Goal: Task Accomplishment & Management: Complete application form

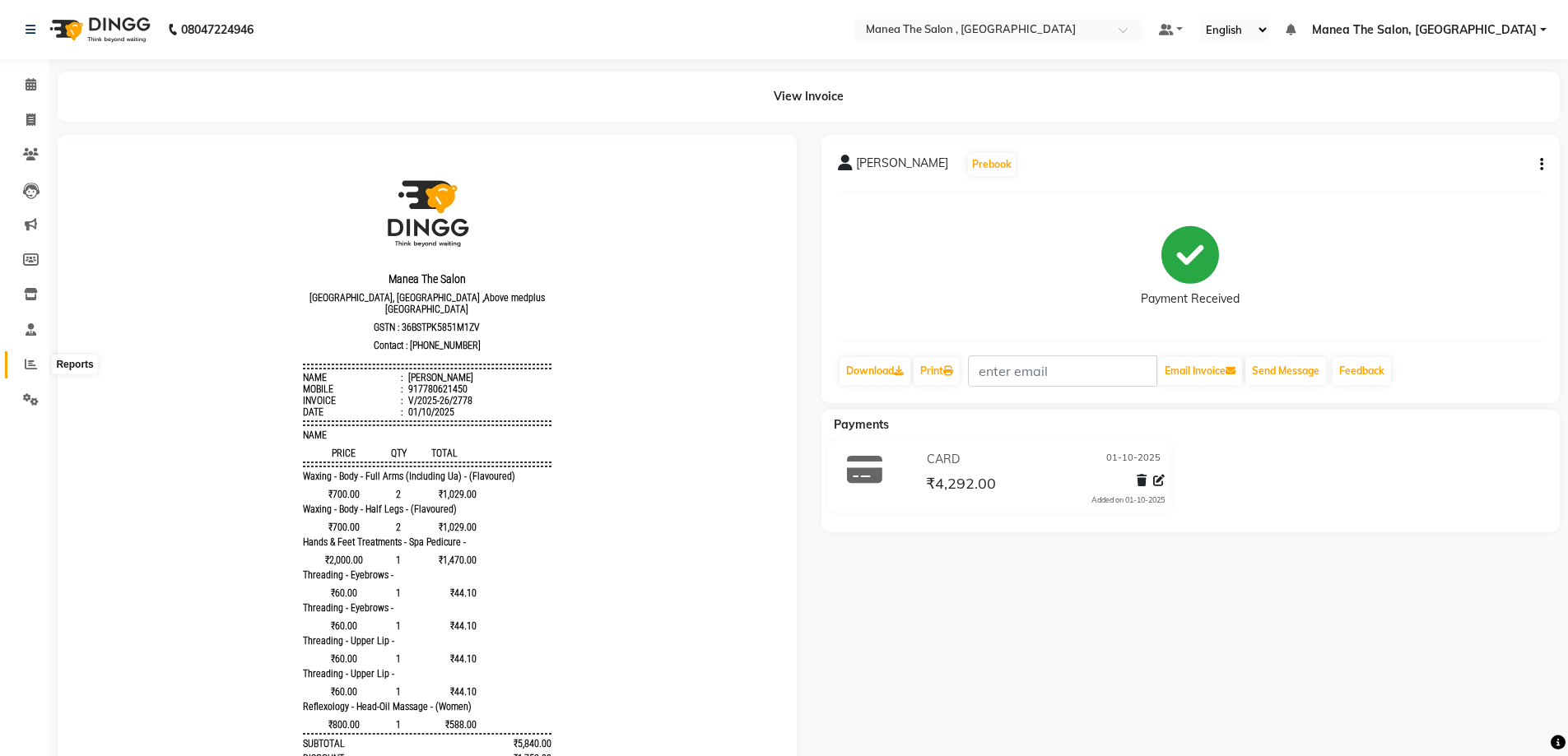
click at [37, 363] on icon at bounding box center [31, 363] width 12 height 12
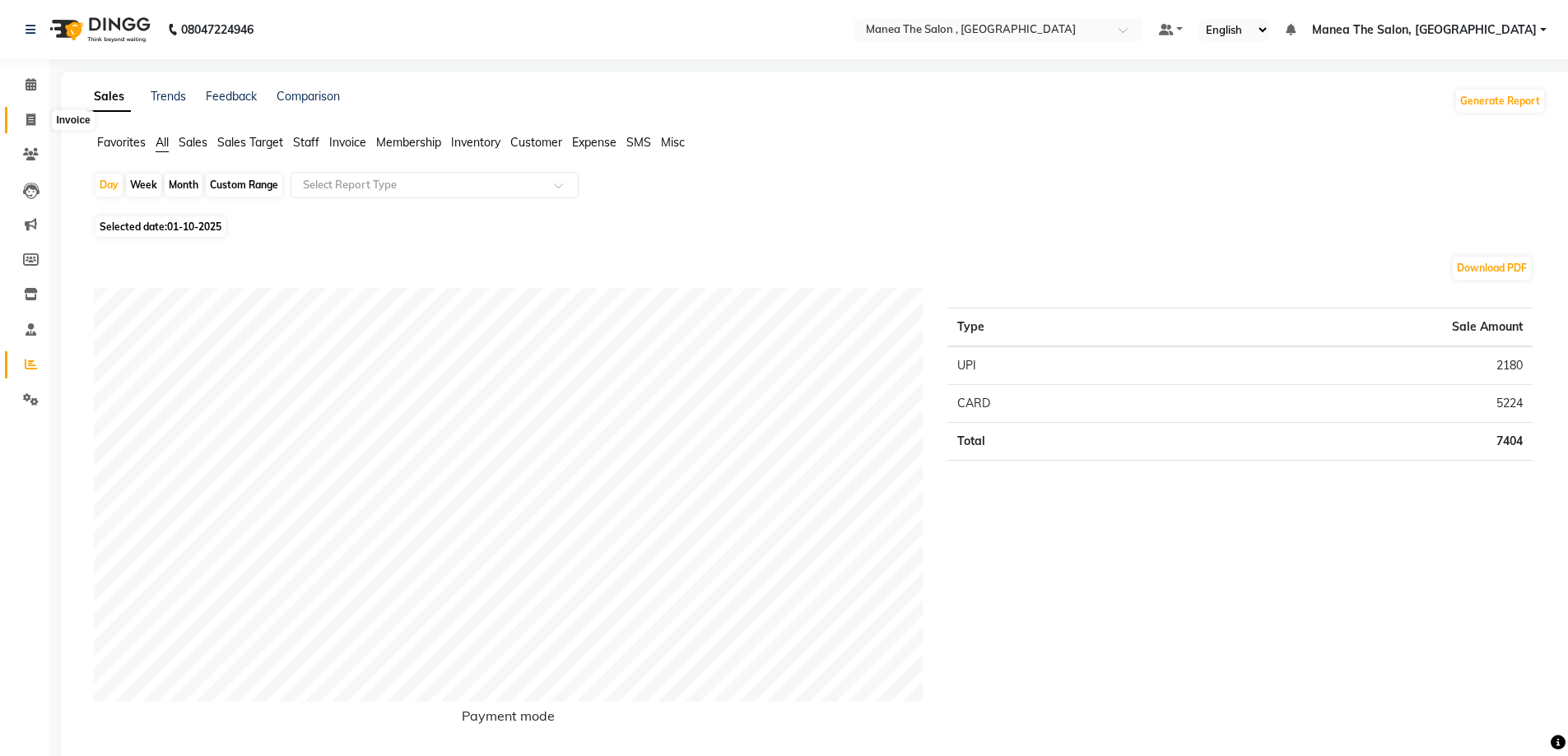
click at [27, 118] on icon at bounding box center [31, 120] width 9 height 12
select select "service"
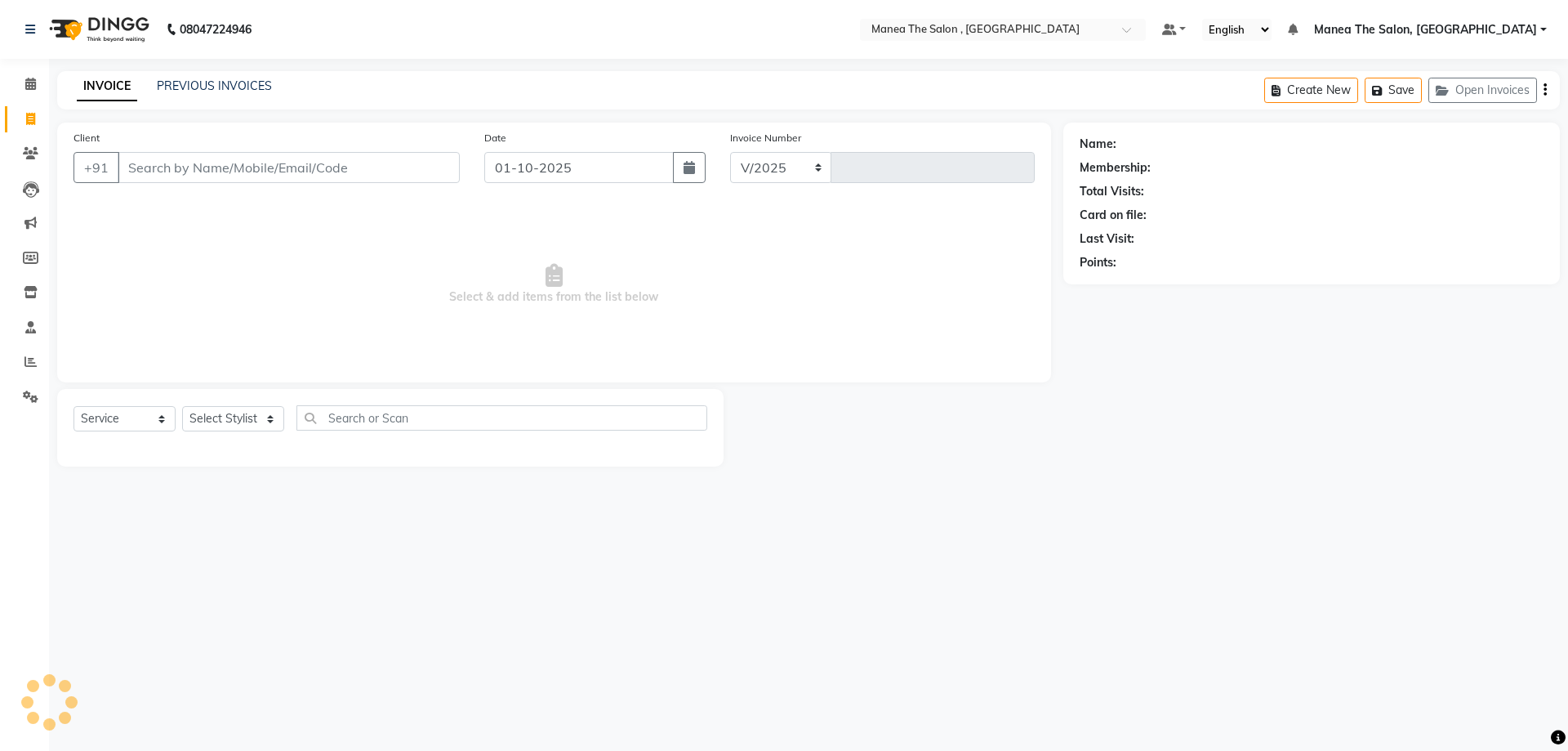
select select "7201"
type input "2779"
click at [270, 418] on select "Select Stylist AYAZ Manager NAVEEN NIKITHA prameela Raj tillu SALMAN Soujanya z…" at bounding box center [234, 419] width 102 height 26
select select "82447"
click at [182, 406] on select "Select Stylist AYAZ Manager NAVEEN NIKITHA prameela Raj tillu SALMAN Soujanya z…" at bounding box center [234, 419] width 102 height 26
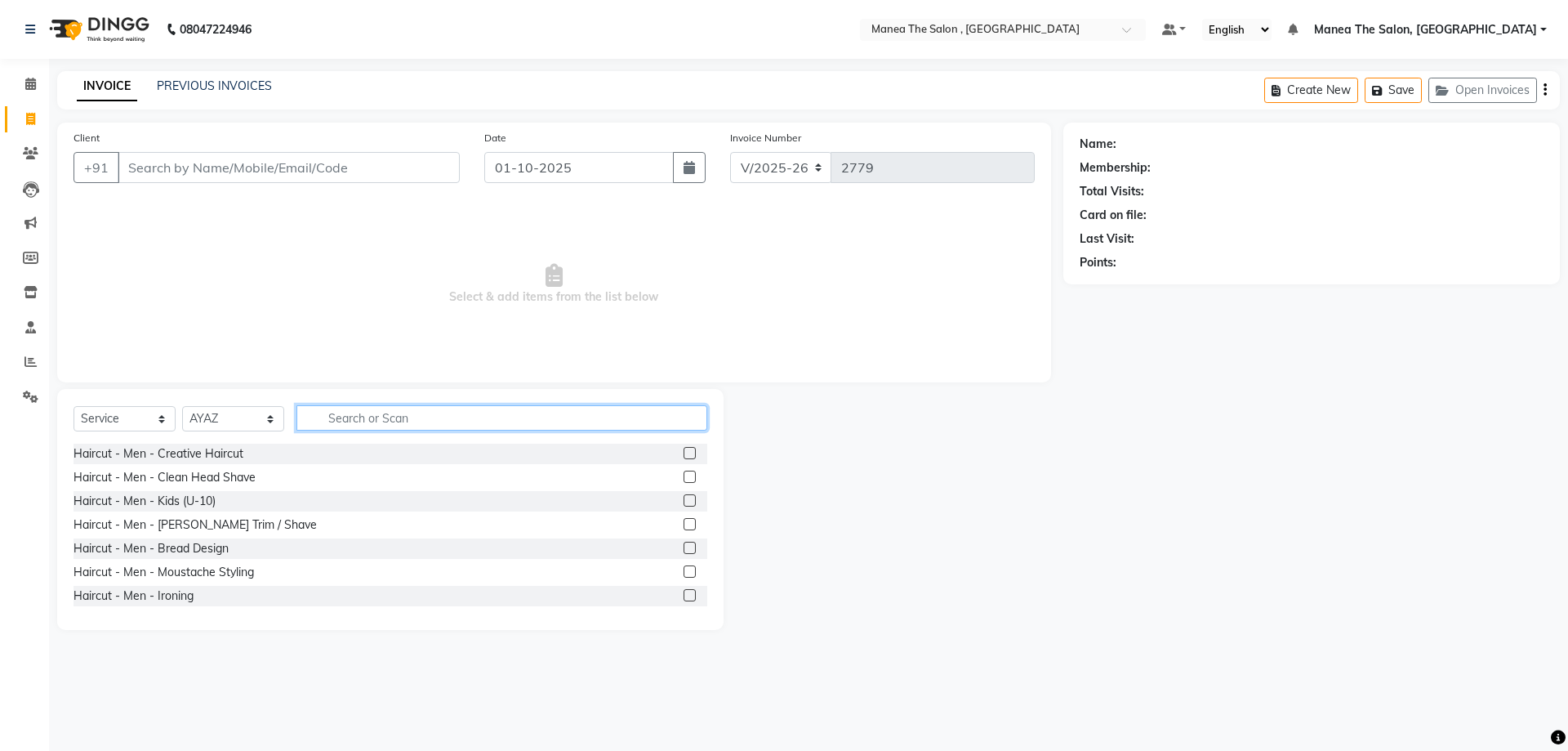
click at [481, 417] on input "text" at bounding box center [502, 418] width 411 height 26
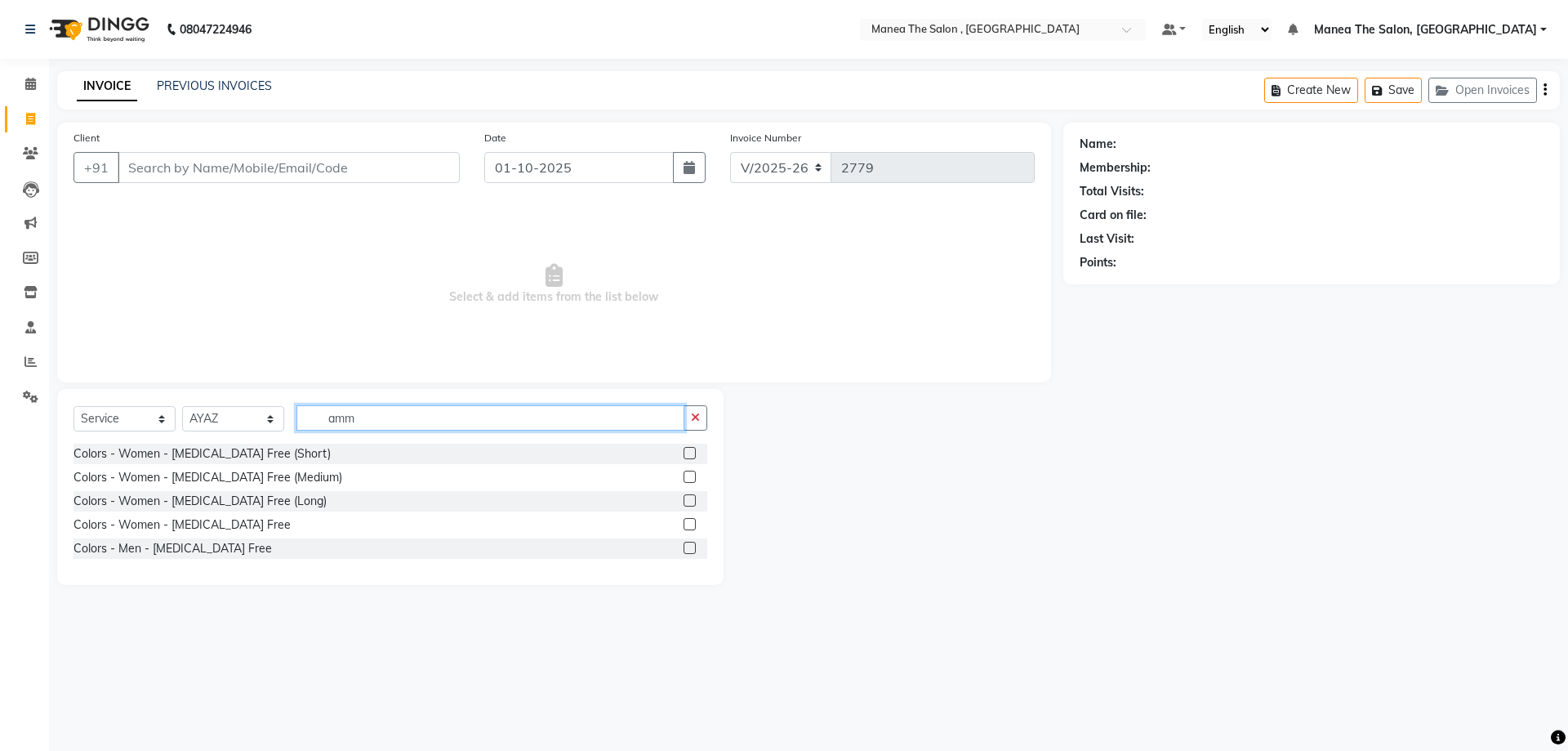
type input "amm"
click at [694, 548] on label at bounding box center [689, 548] width 12 height 12
click at [694, 548] on input "checkbox" at bounding box center [689, 549] width 11 height 11
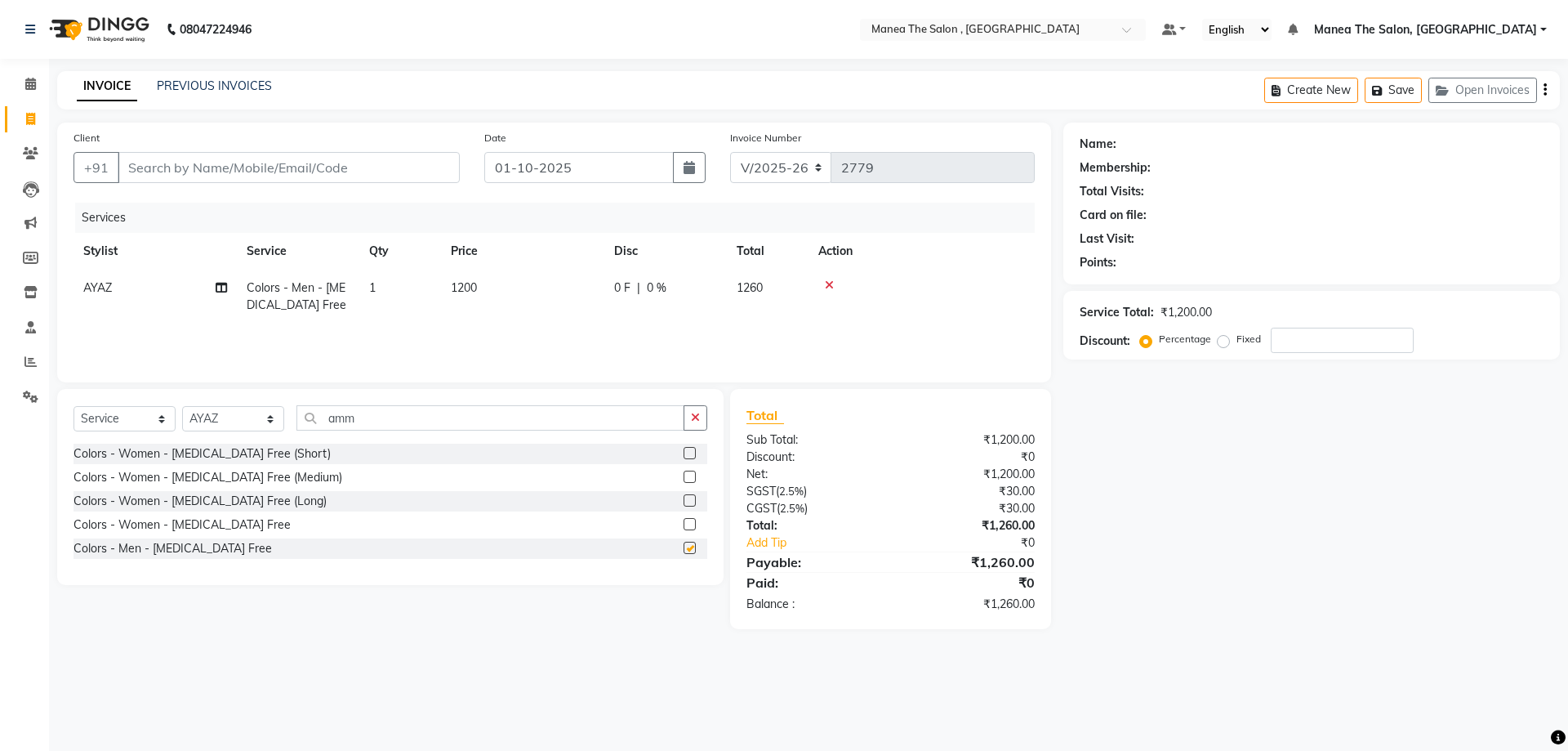
checkbox input "false"
click at [322, 166] on input "Client" at bounding box center [288, 168] width 342 height 31
type input "9"
type input "0"
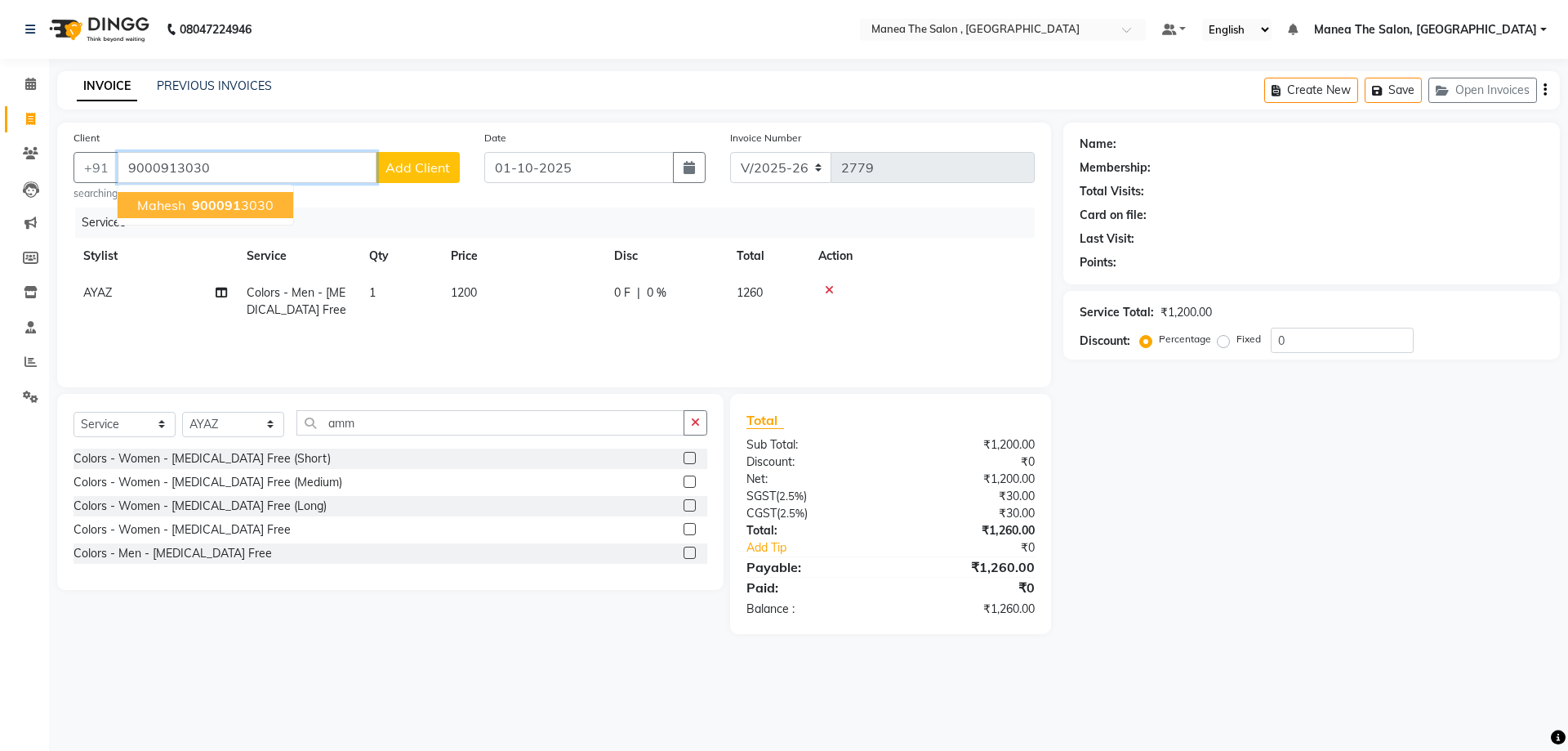
type input "9000913030"
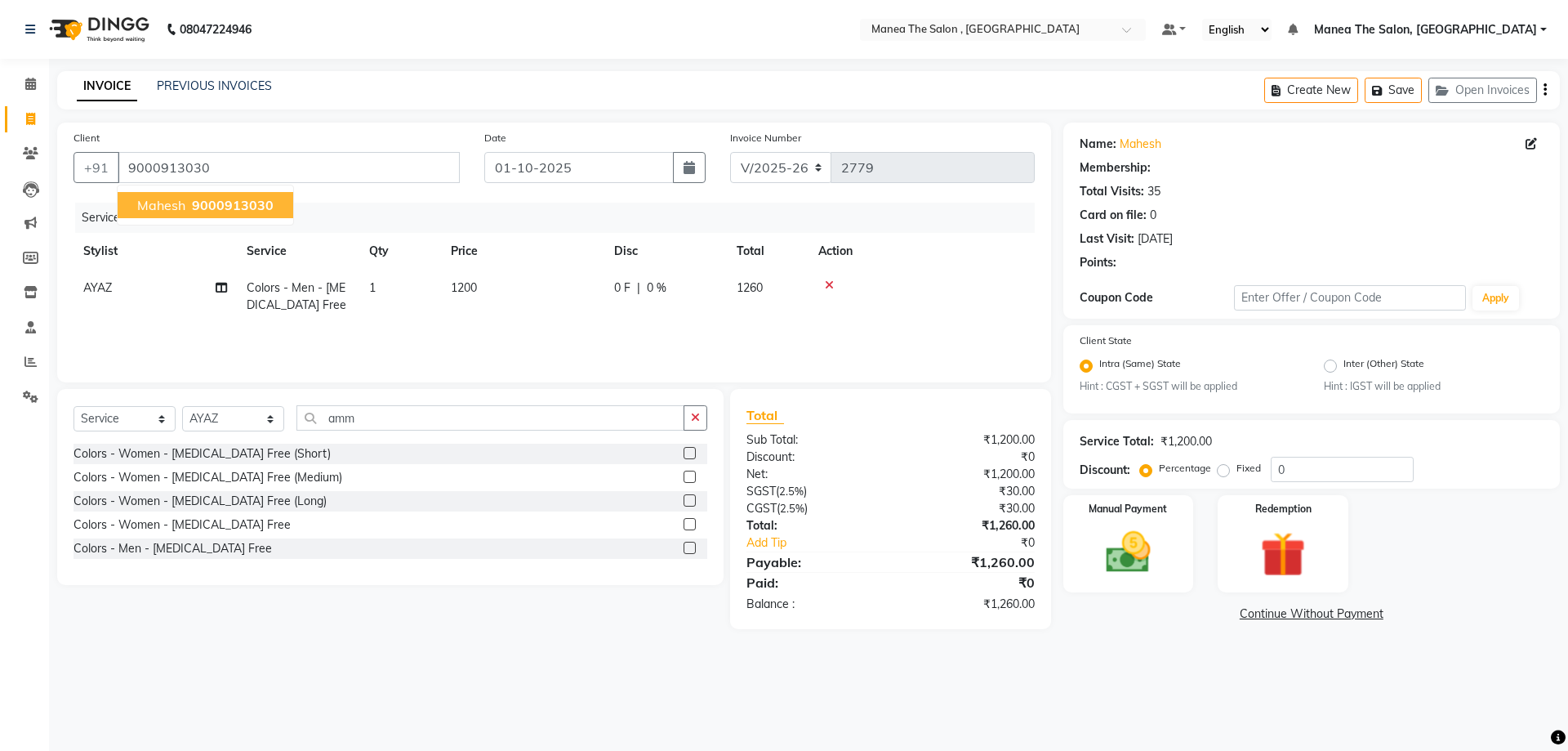
select select "1: Object"
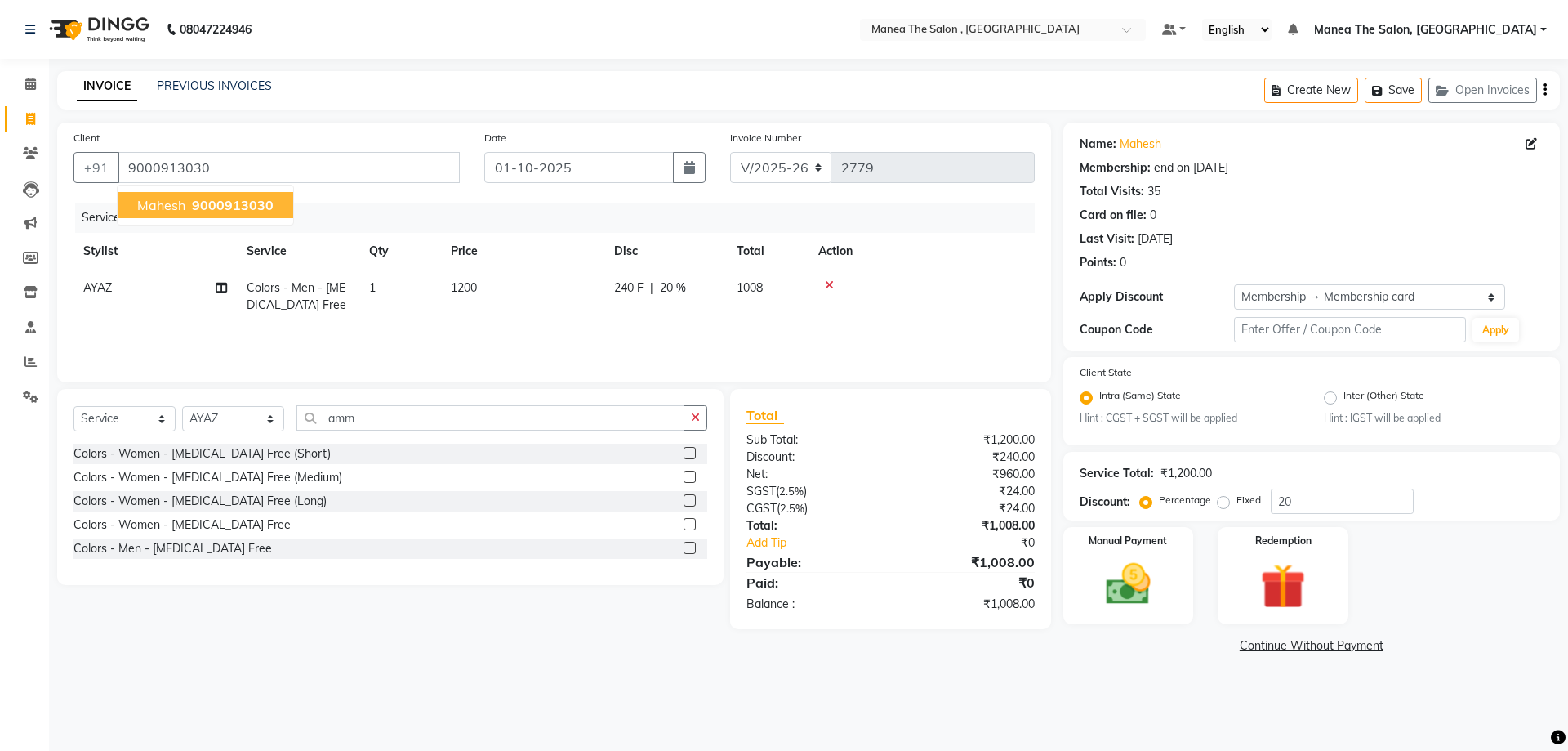
click at [230, 202] on span "9000913030" at bounding box center [232, 205] width 82 height 17
type input "0"
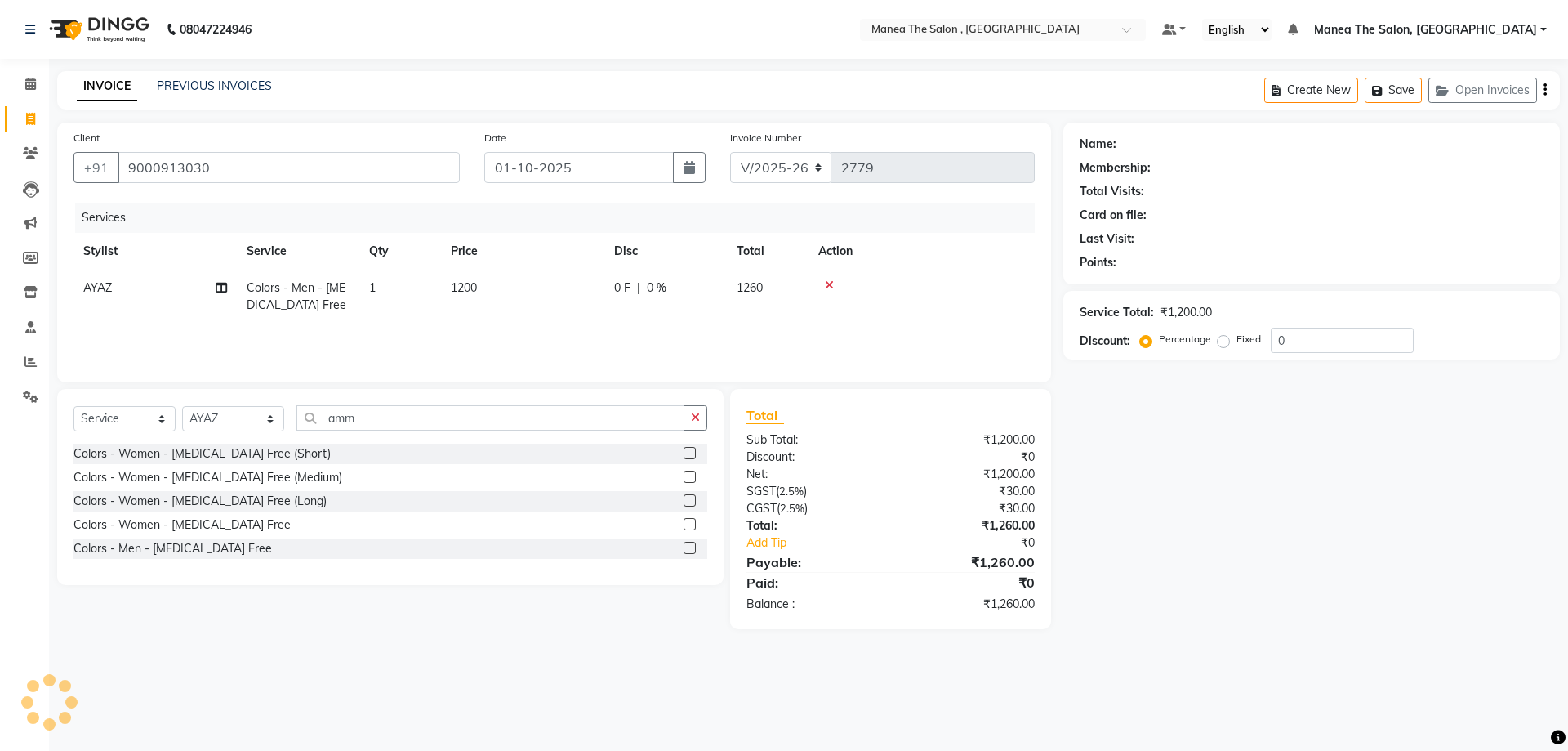
select select "1: Object"
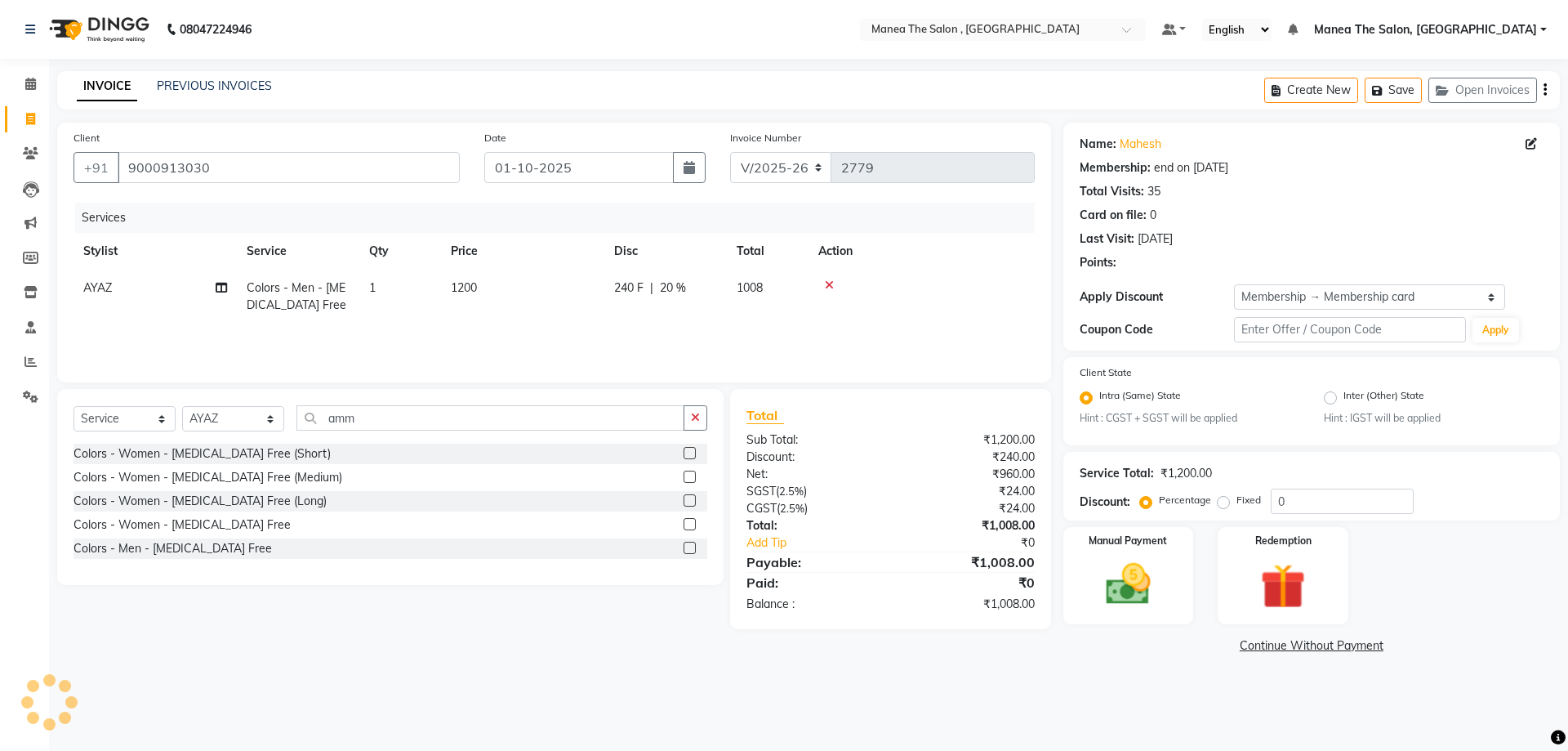
type input "20"
click at [1152, 549] on div "Manual Payment" at bounding box center [1128, 576] width 135 height 101
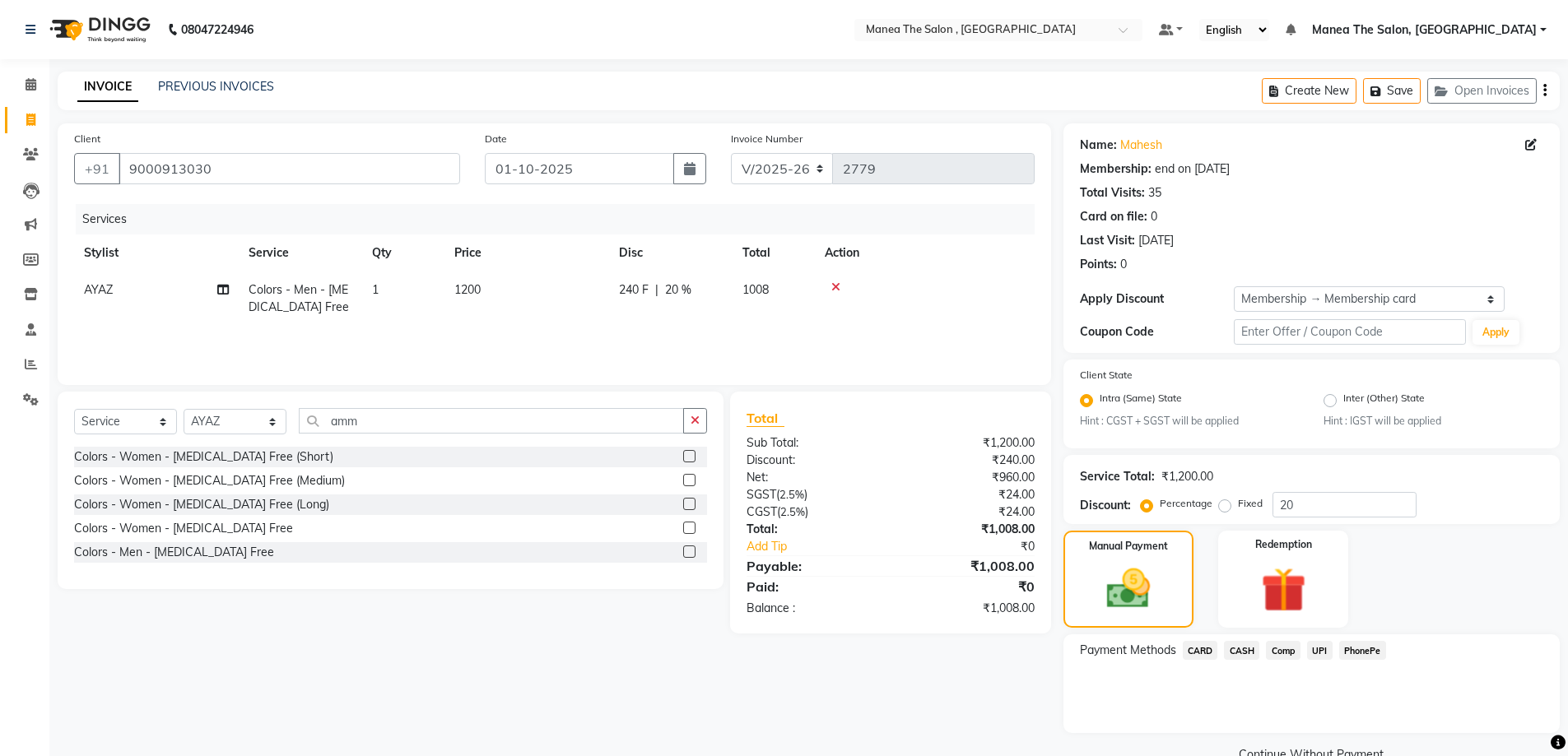
click at [1202, 647] on span "CARD" at bounding box center [1200, 650] width 36 height 19
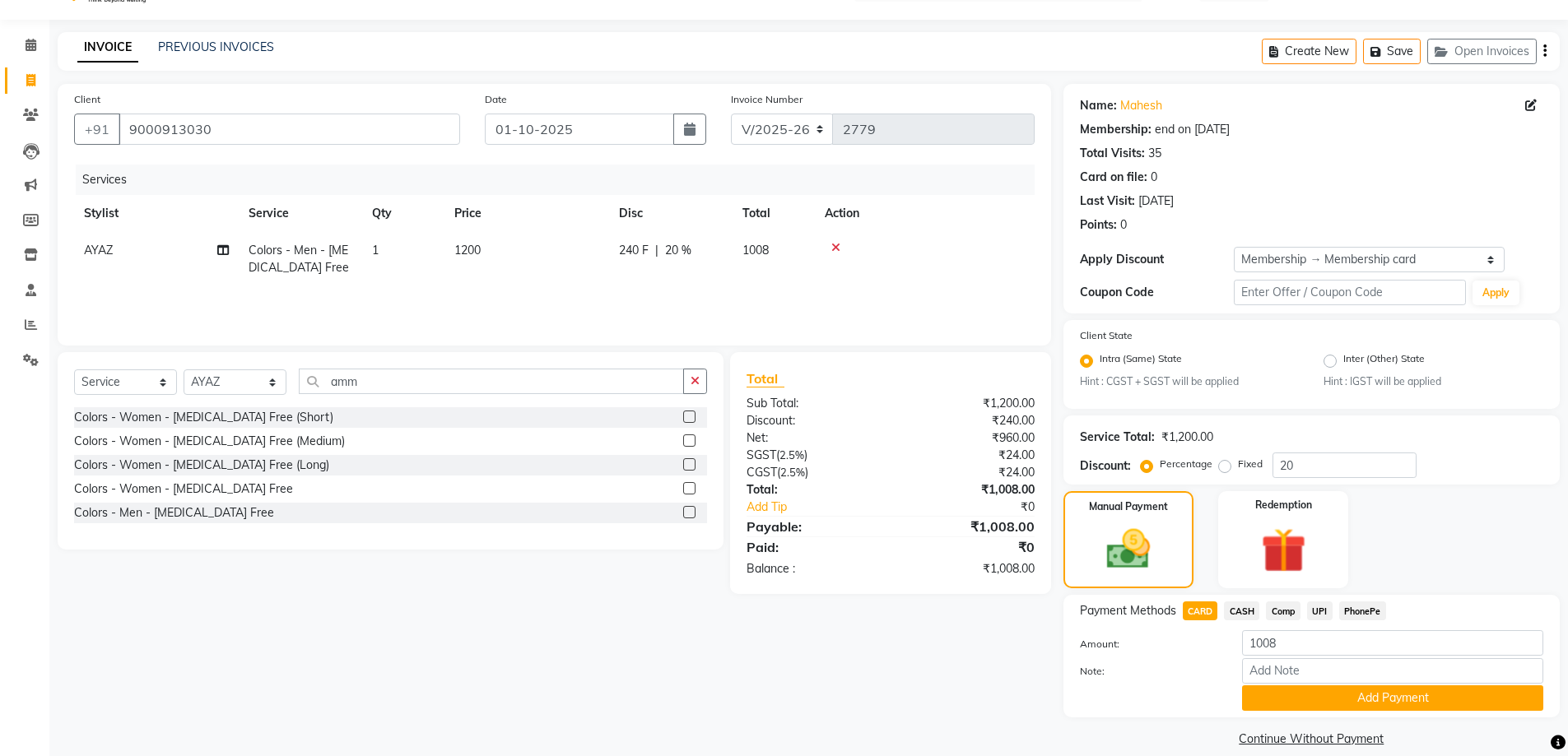
scroll to position [59, 0]
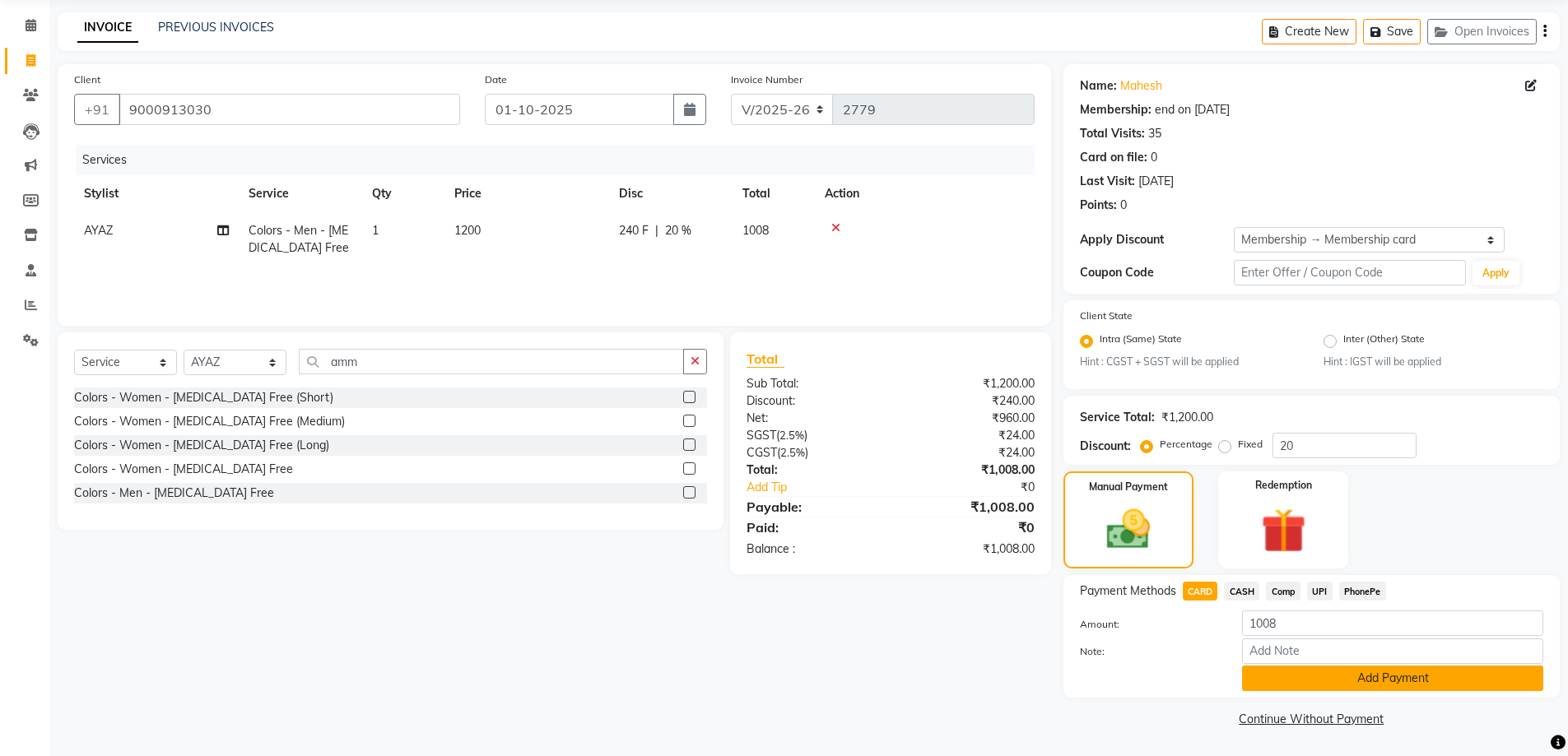
click at [1486, 678] on button "Add Payment" at bounding box center [1392, 678] width 301 height 26
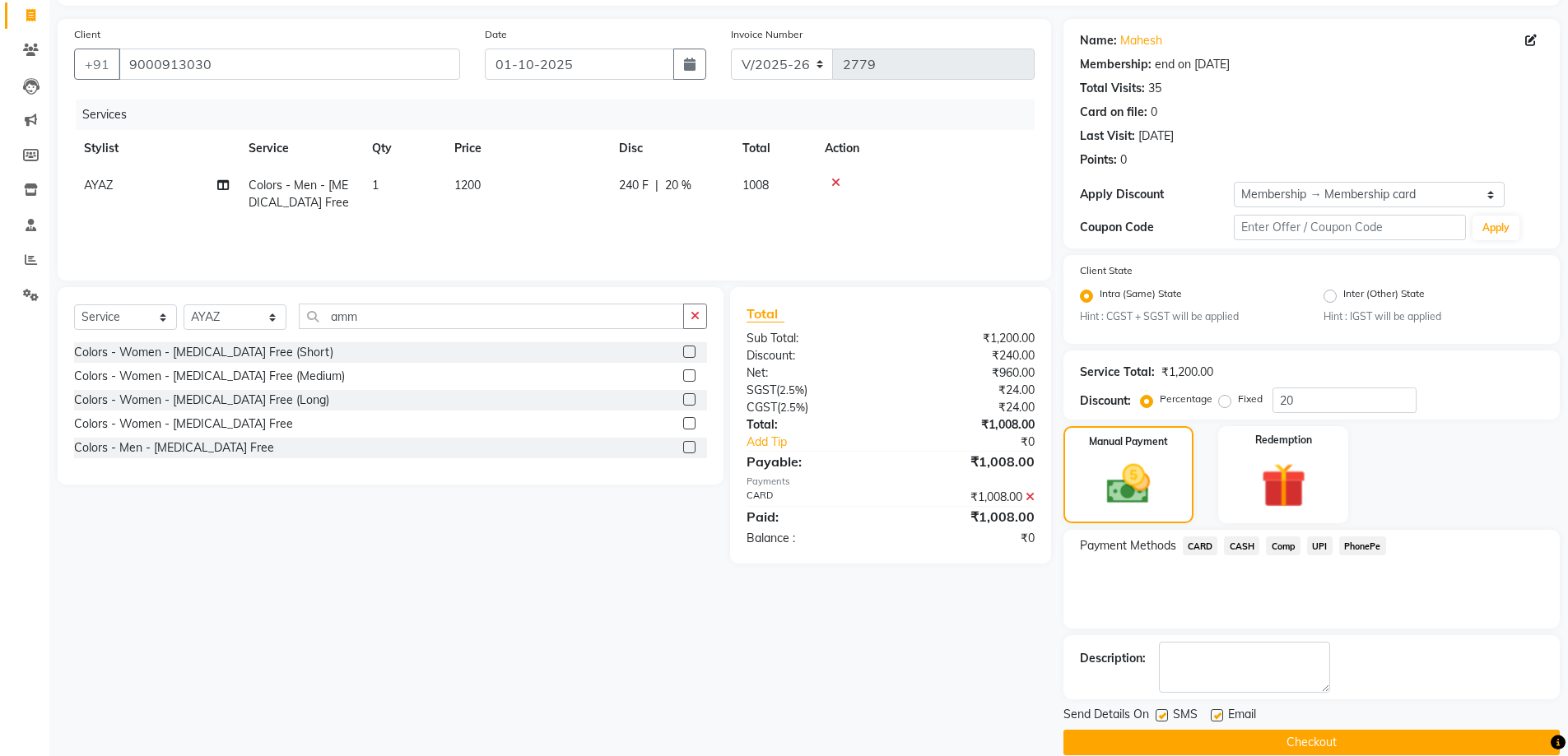
scroll to position [128, 0]
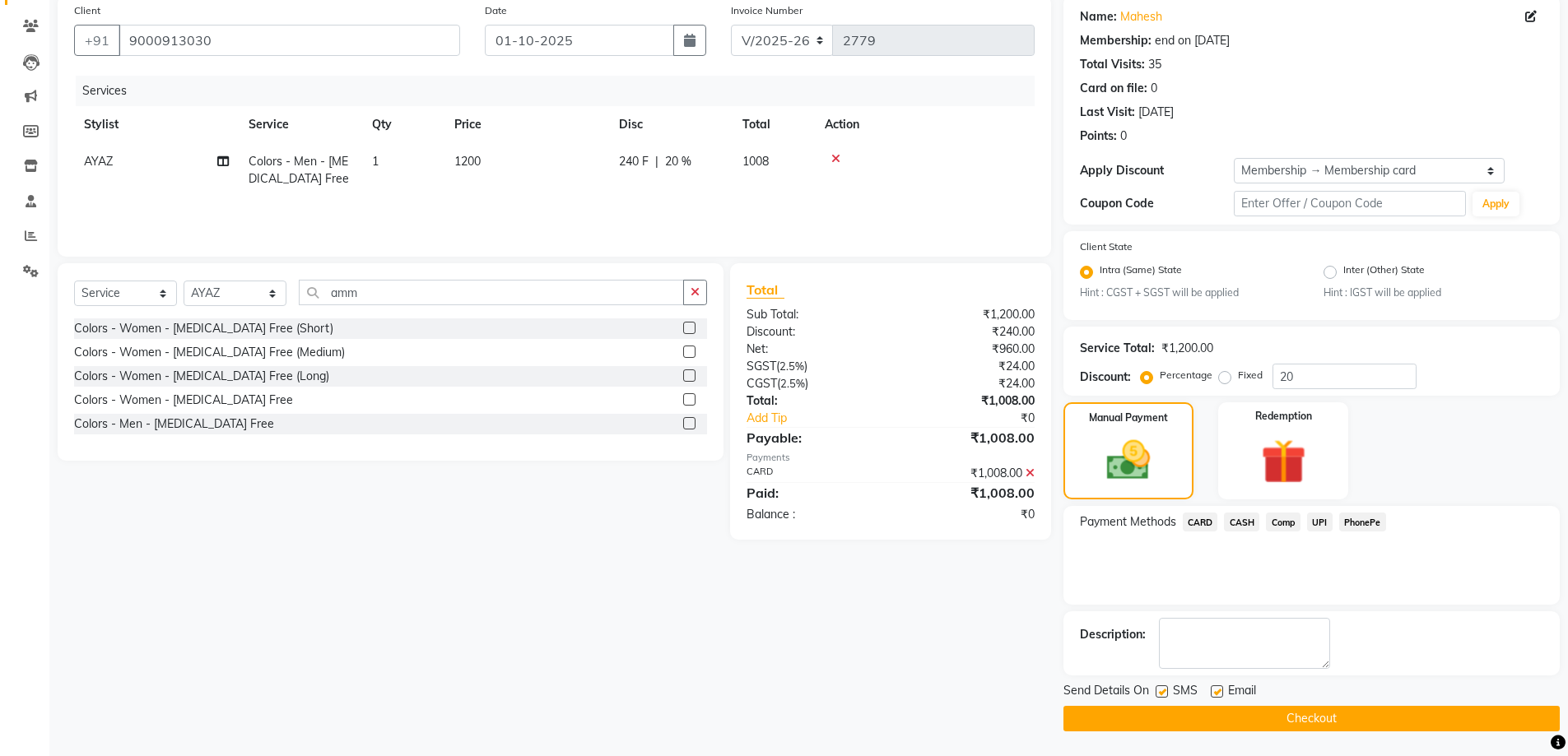
click at [1496, 723] on button "Checkout" at bounding box center [1311, 719] width 497 height 26
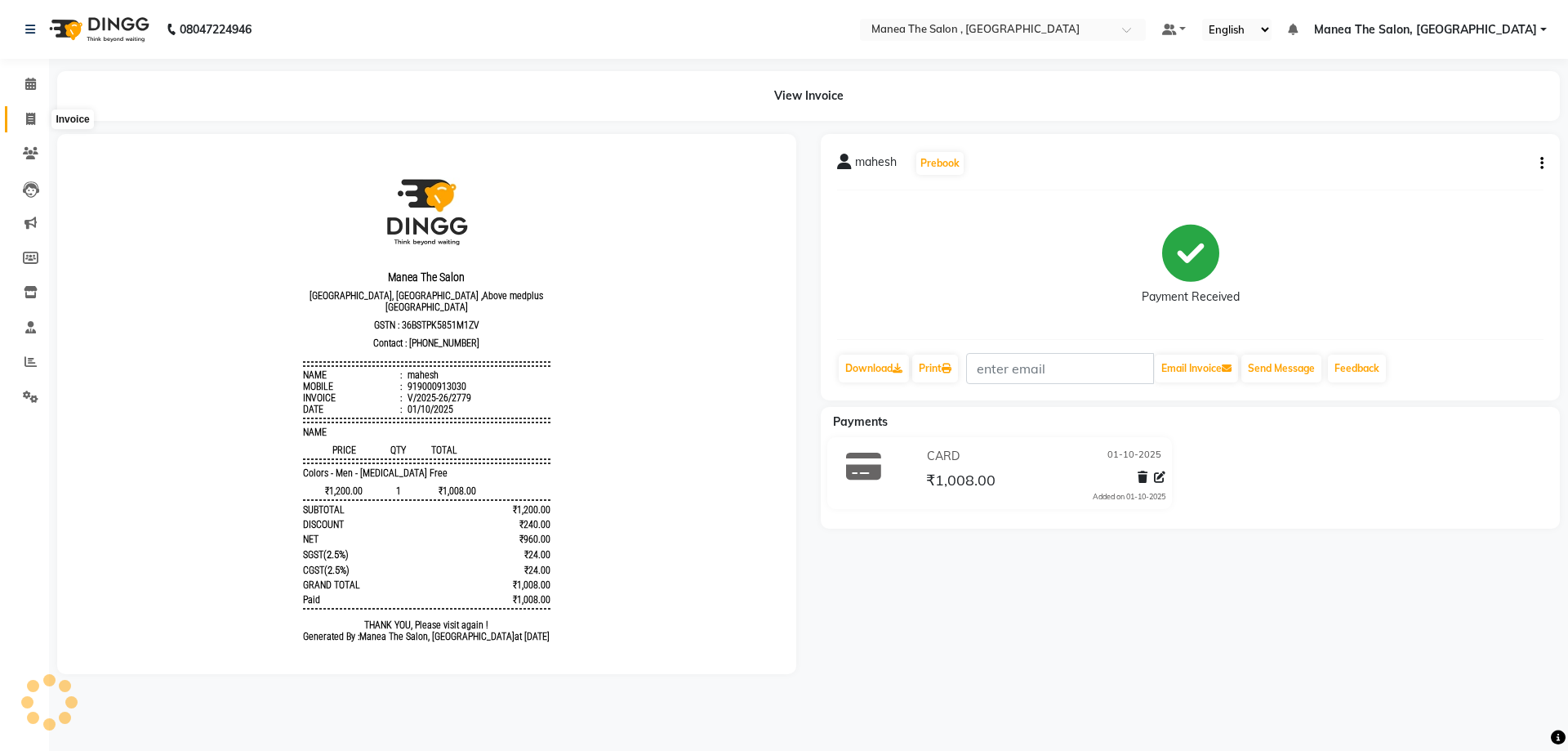
click at [29, 114] on icon at bounding box center [31, 119] width 9 height 12
select select "service"
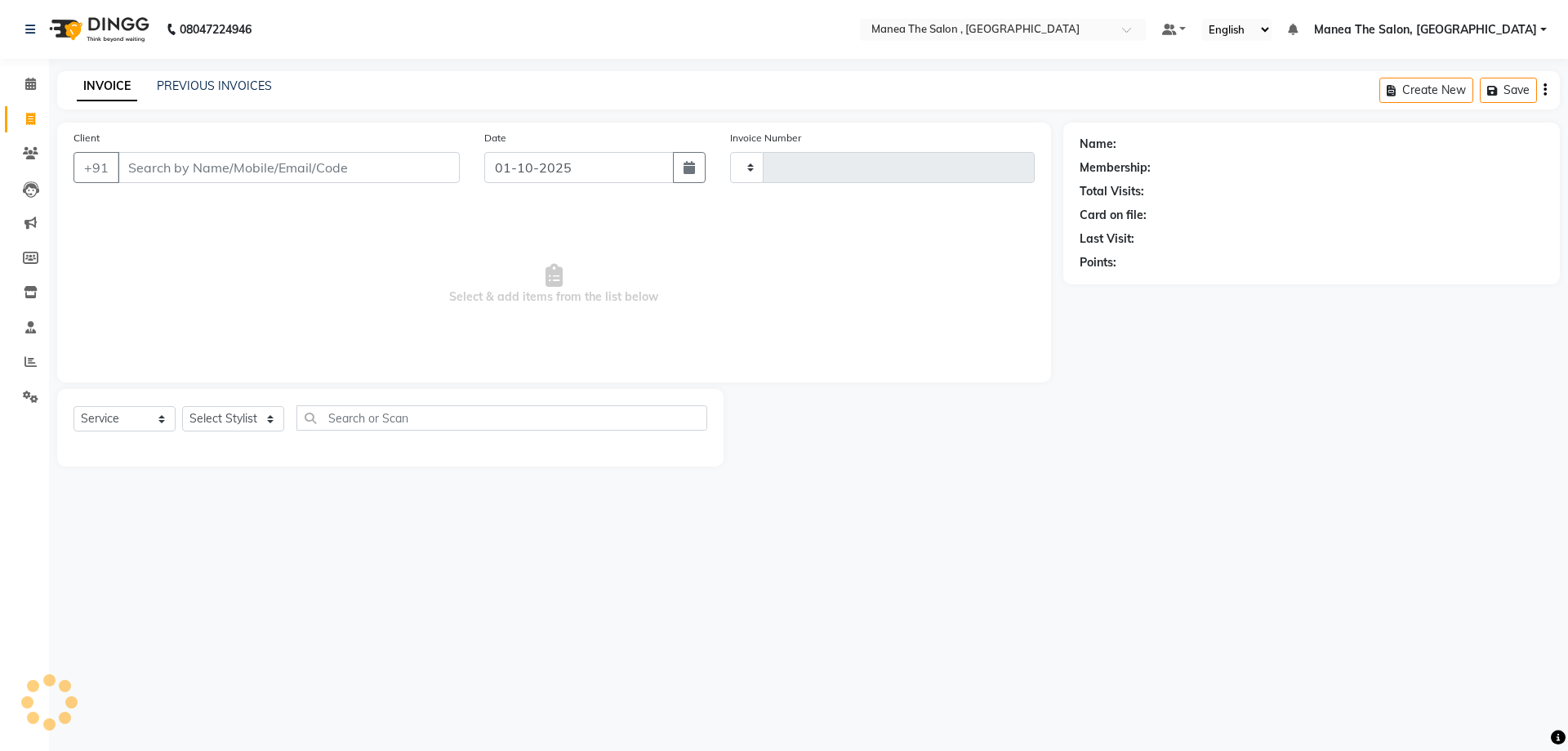
type input "2780"
select select "7201"
click at [274, 419] on select "Select Stylist AYAZ Manager NAVEEN NIKITHA prameela Raj tillu SALMAN Soujanya z…" at bounding box center [234, 419] width 102 height 26
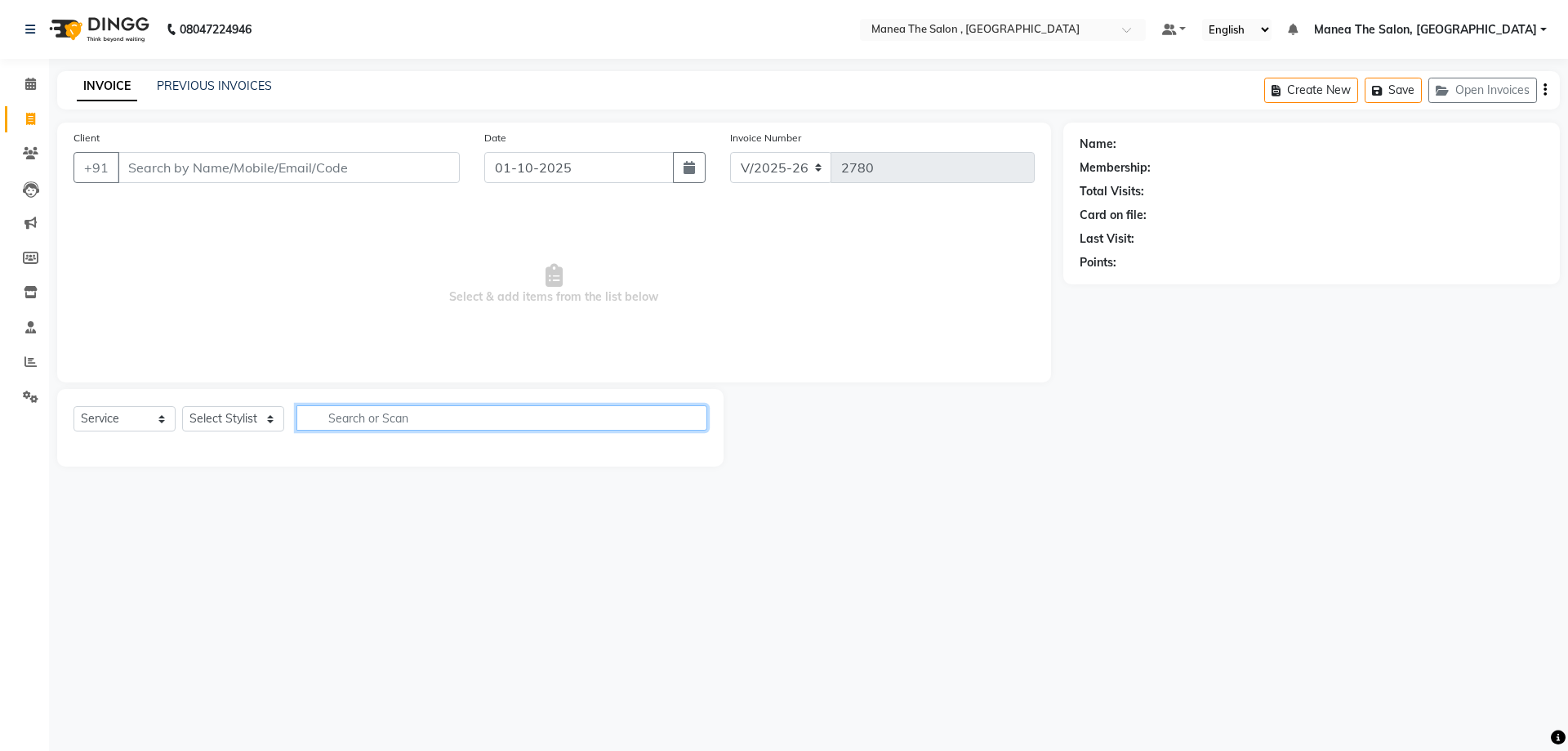
click at [452, 416] on input "text" at bounding box center [502, 418] width 411 height 26
type input "ey"
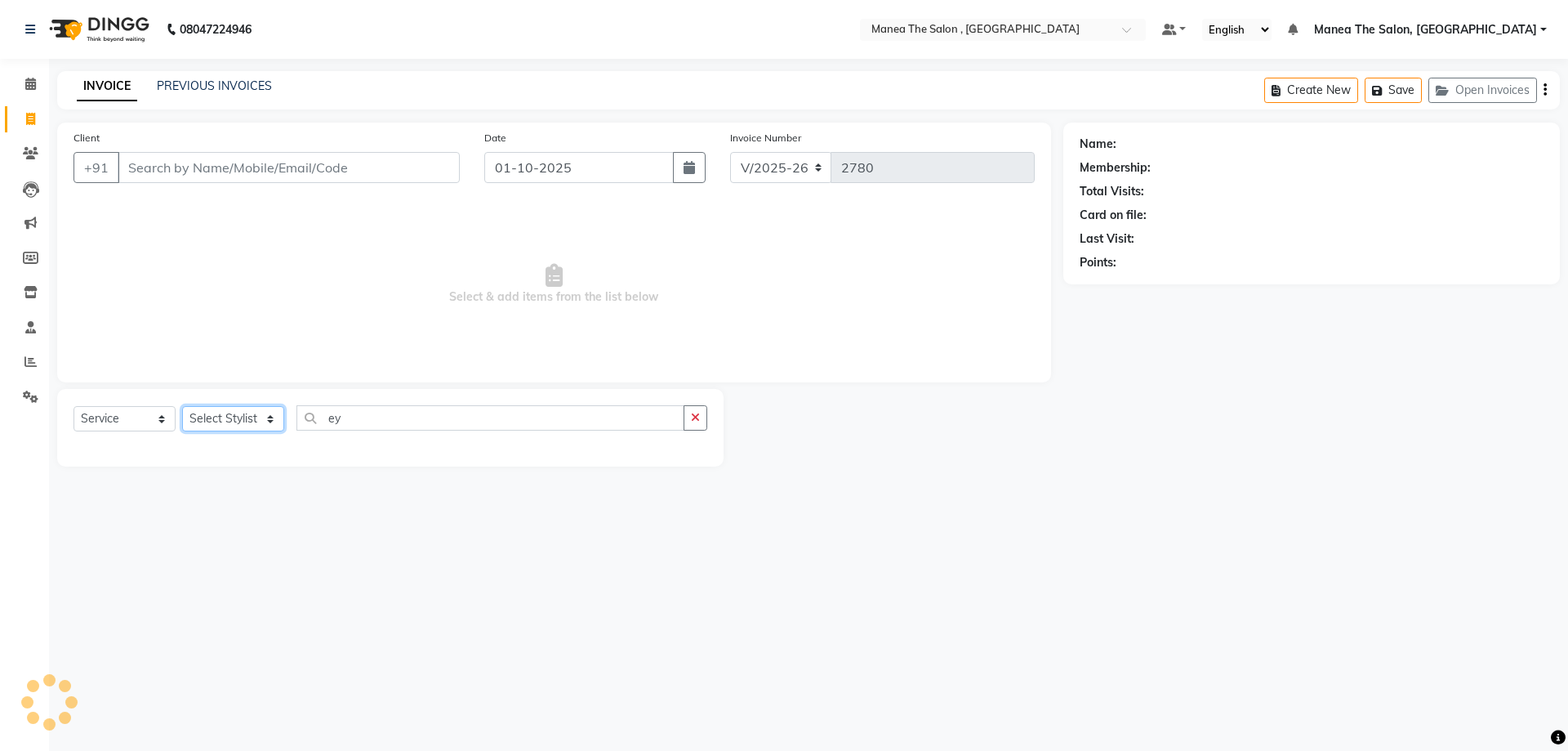
click at [268, 422] on select "Select Stylist AYAZ Manager NAVEEN NIKITHA prameela Raj tillu SALMAN Soujanya z…" at bounding box center [234, 419] width 102 height 26
select select "90979"
click at [182, 406] on select "Select Stylist AYAZ Manager NAVEEN NIKITHA prameela Raj tillu SALMAN Soujanya z…" at bounding box center [234, 419] width 102 height 26
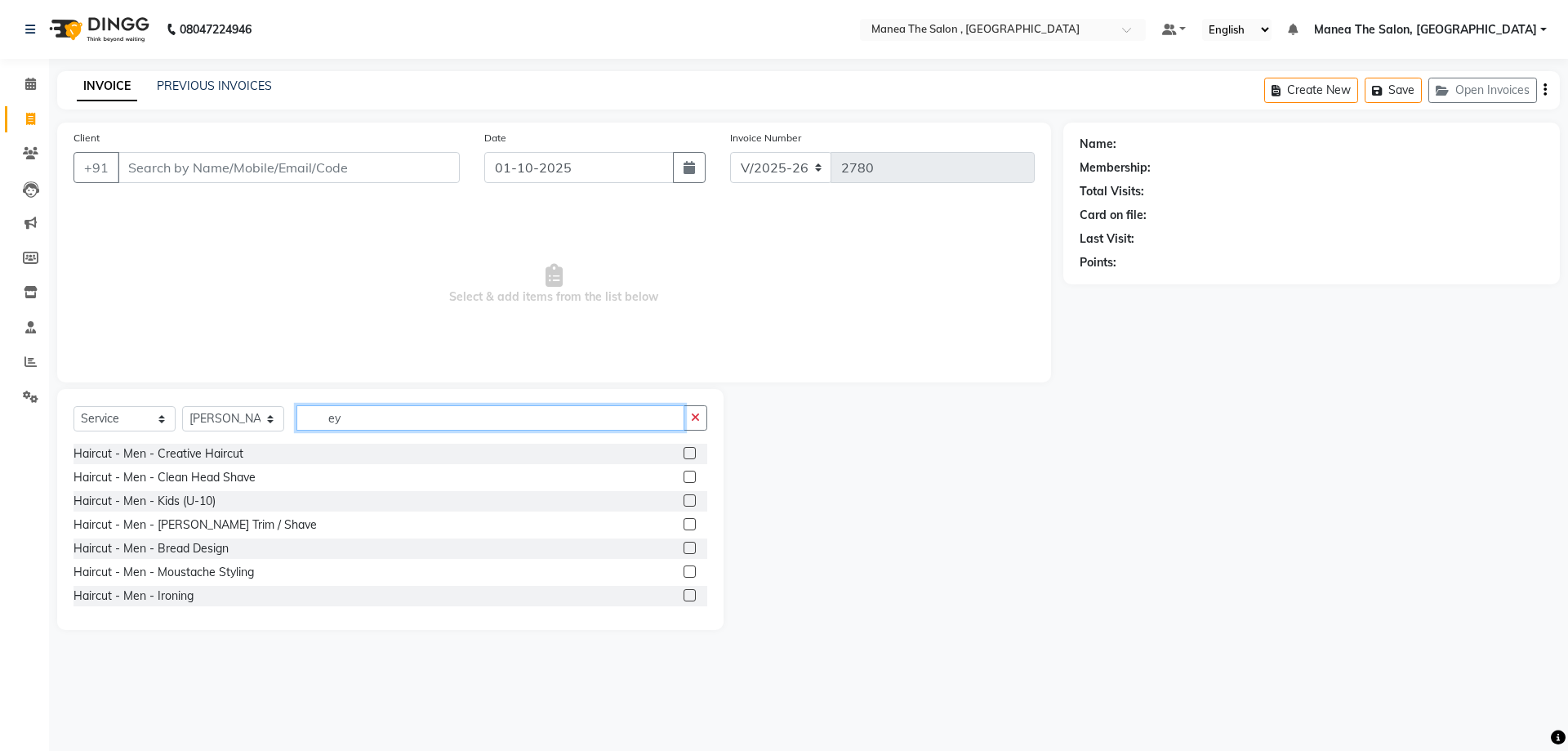
click at [399, 421] on input "ey" at bounding box center [490, 418] width 388 height 26
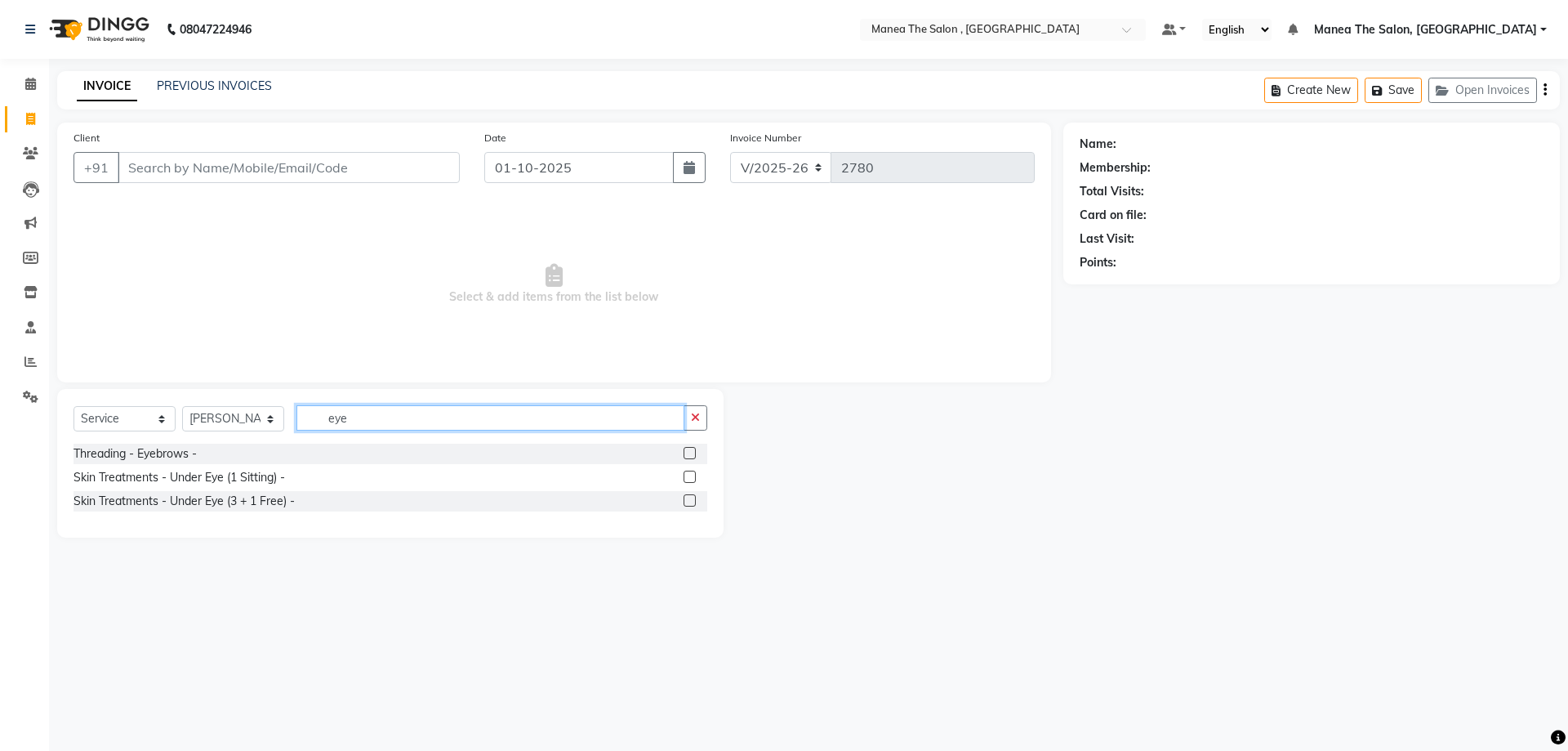
type input "eye"
click at [687, 449] on label at bounding box center [689, 453] width 12 height 12
click at [687, 449] on input "checkbox" at bounding box center [689, 454] width 11 height 11
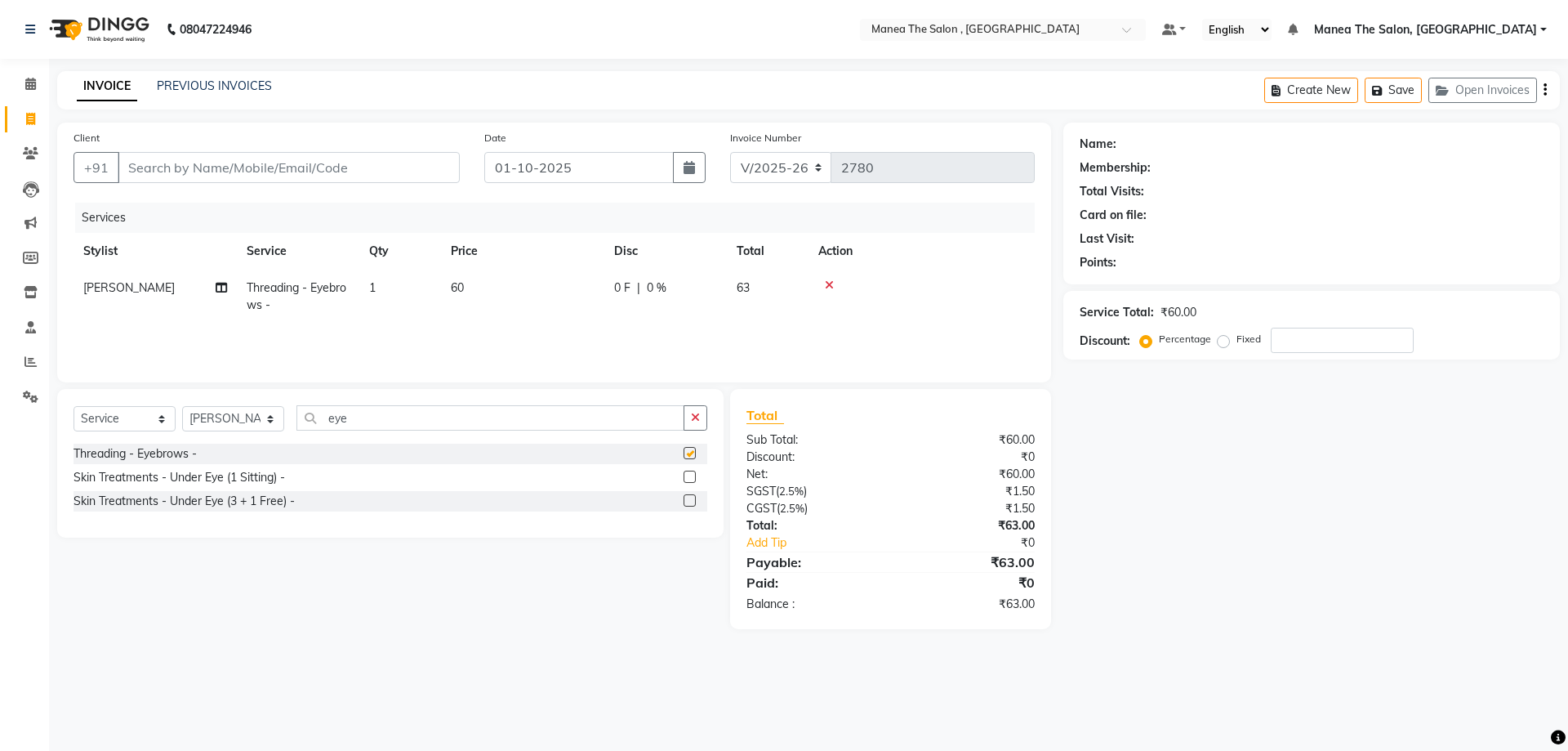
checkbox input "false"
click at [235, 165] on input "Client" at bounding box center [288, 168] width 342 height 31
type input "9"
type input "0"
type input "9000500129"
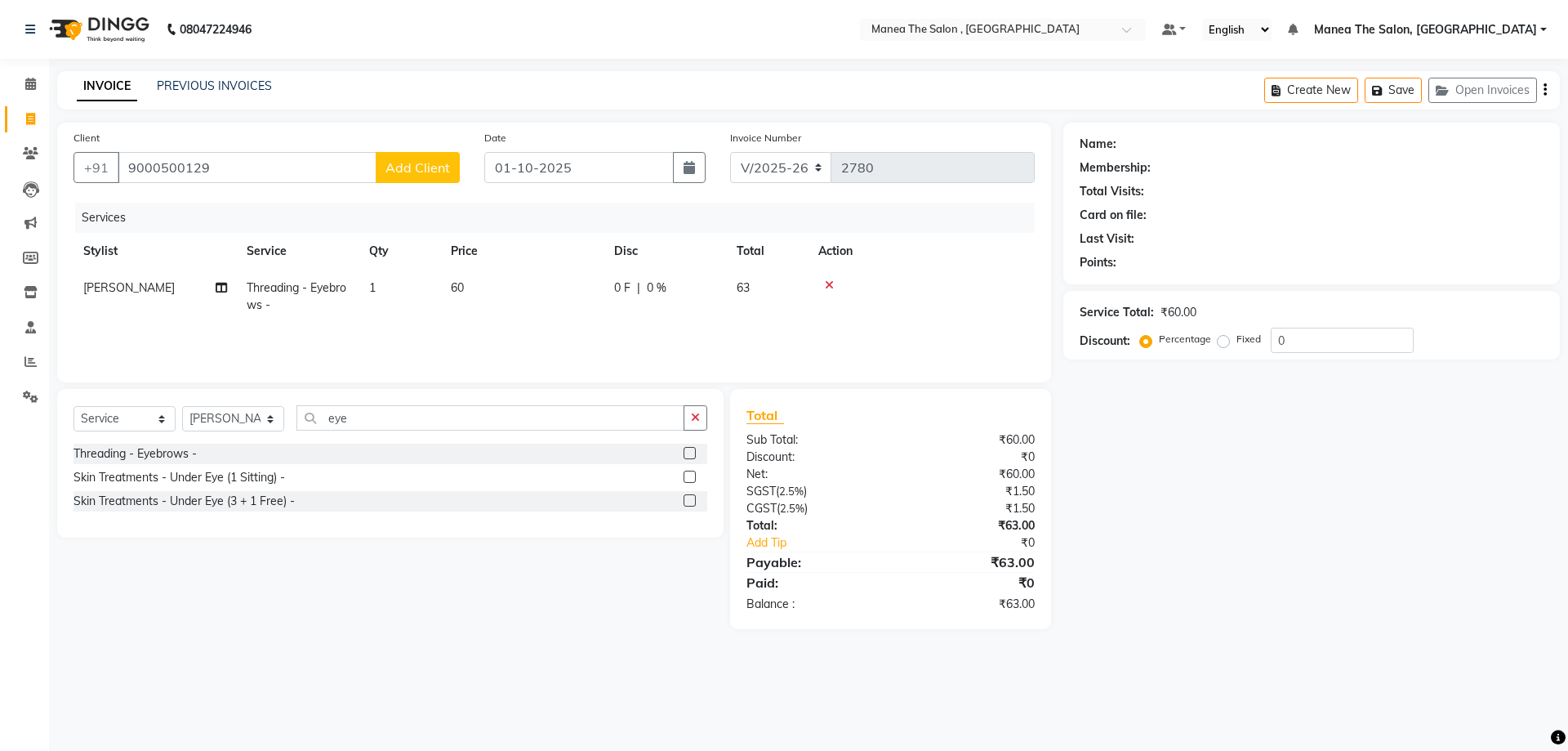
click at [420, 164] on span "Add Client" at bounding box center [418, 168] width 64 height 17
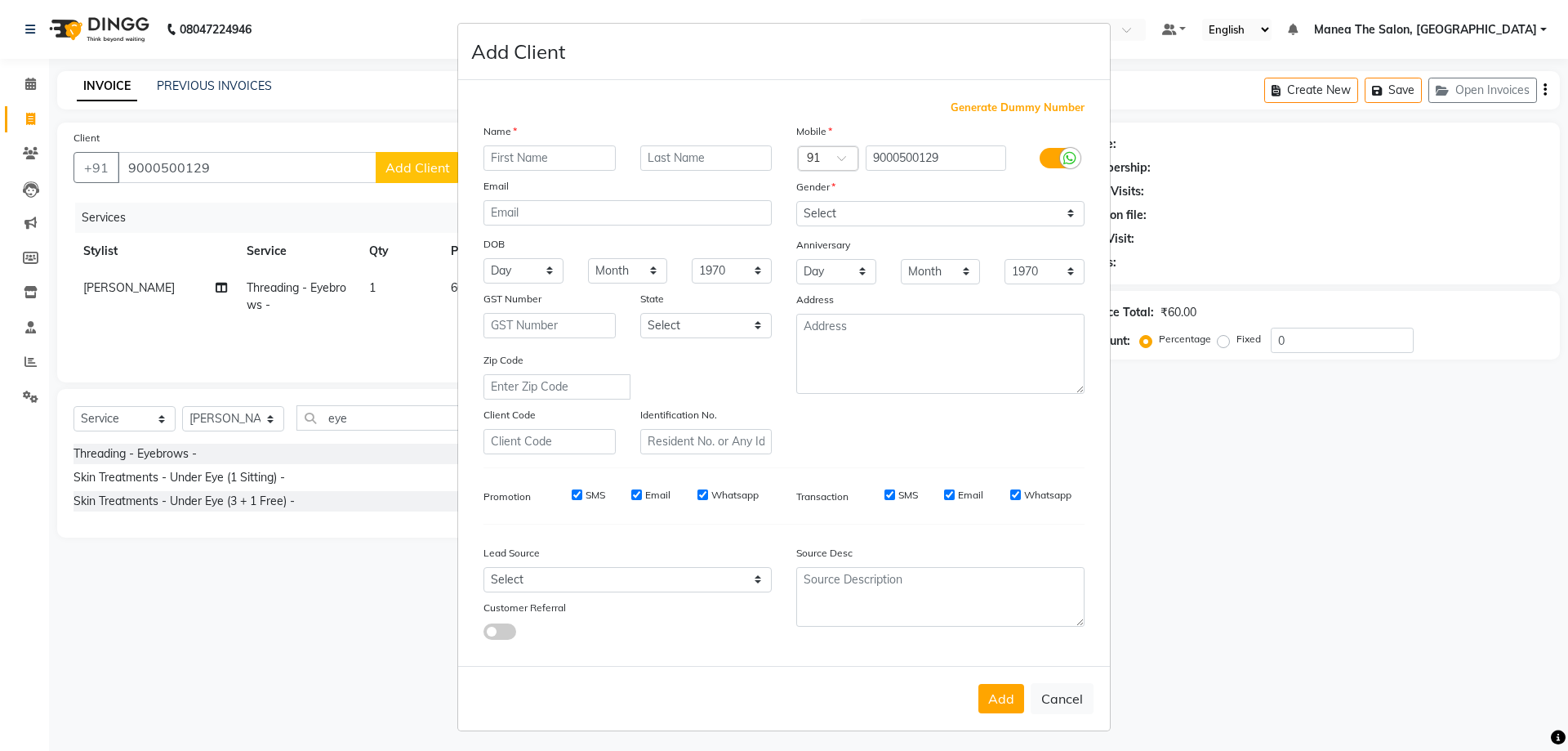
click at [564, 164] on input "text" at bounding box center [550, 158] width 132 height 26
type input "poornima"
click at [1066, 208] on select "Select Male Female Other Prefer Not To Say" at bounding box center [940, 213] width 288 height 26
select select "female"
click at [797, 201] on select "Select Male Female Other Prefer Not To Say" at bounding box center [940, 213] width 288 height 26
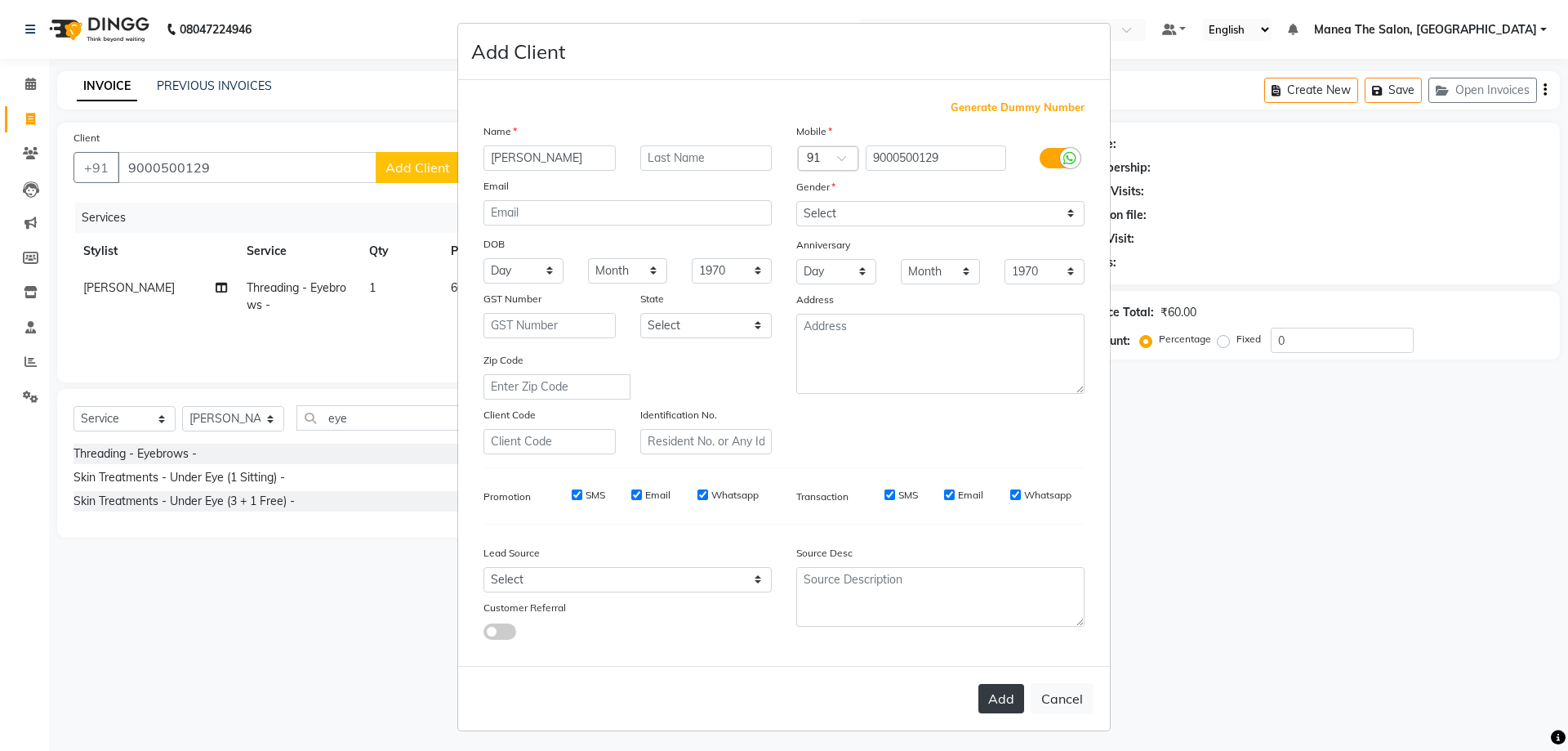
click at [1001, 701] on button "Add" at bounding box center [1001, 699] width 45 height 30
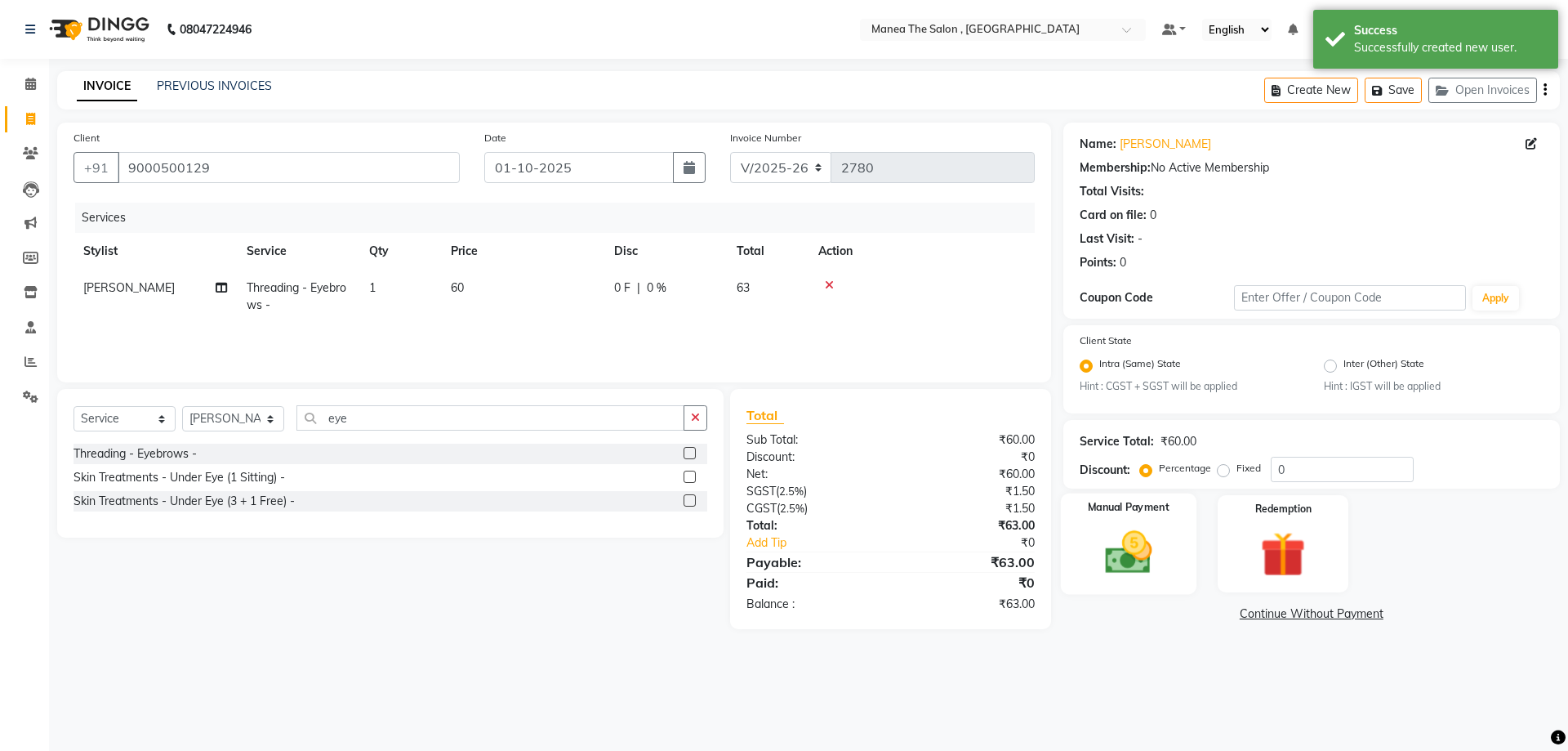
click at [1098, 553] on img at bounding box center [1129, 553] width 76 height 54
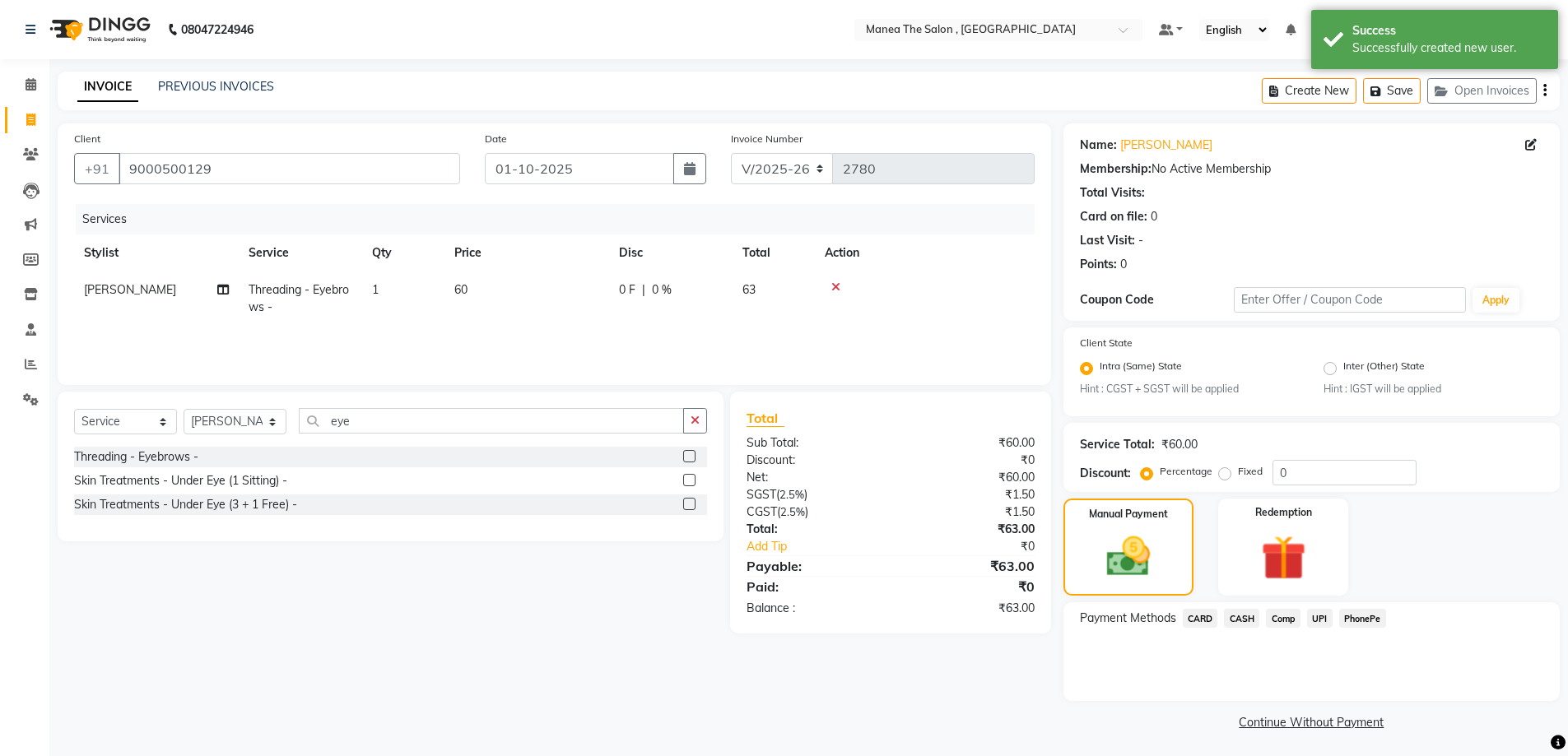
click at [1313, 614] on span "UPI" at bounding box center [1319, 618] width 26 height 19
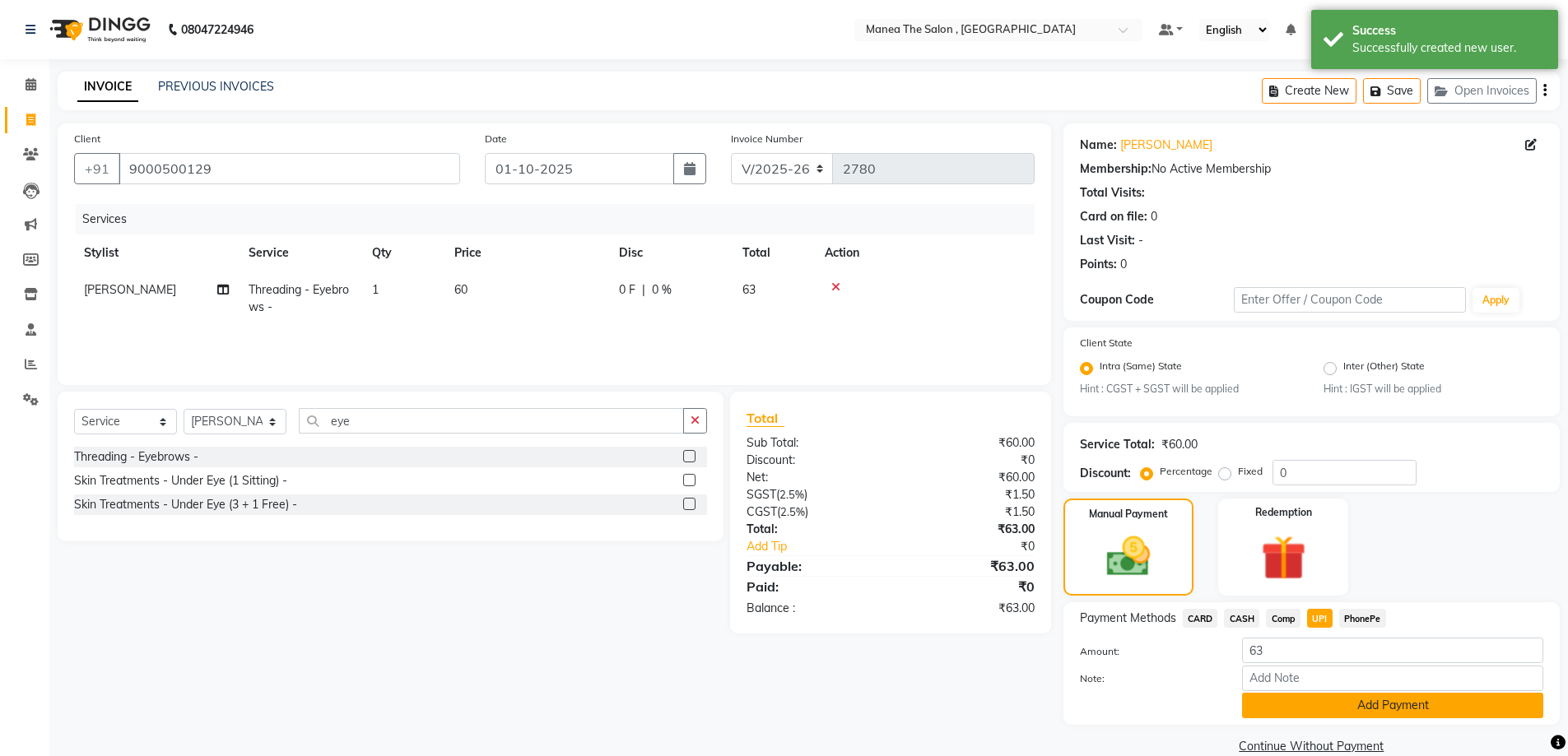
click at [1373, 710] on button "Add Payment" at bounding box center [1392, 705] width 301 height 26
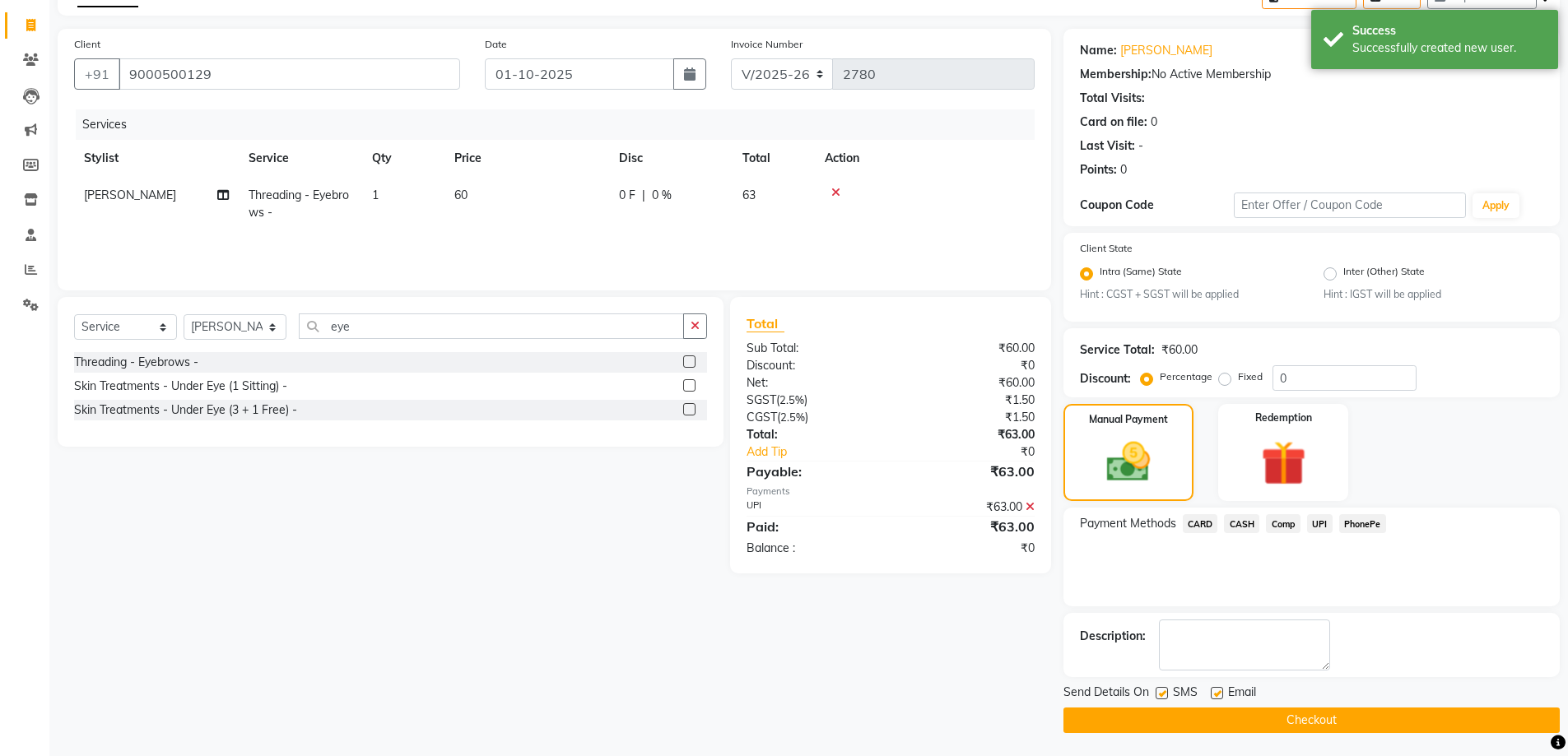
scroll to position [96, 0]
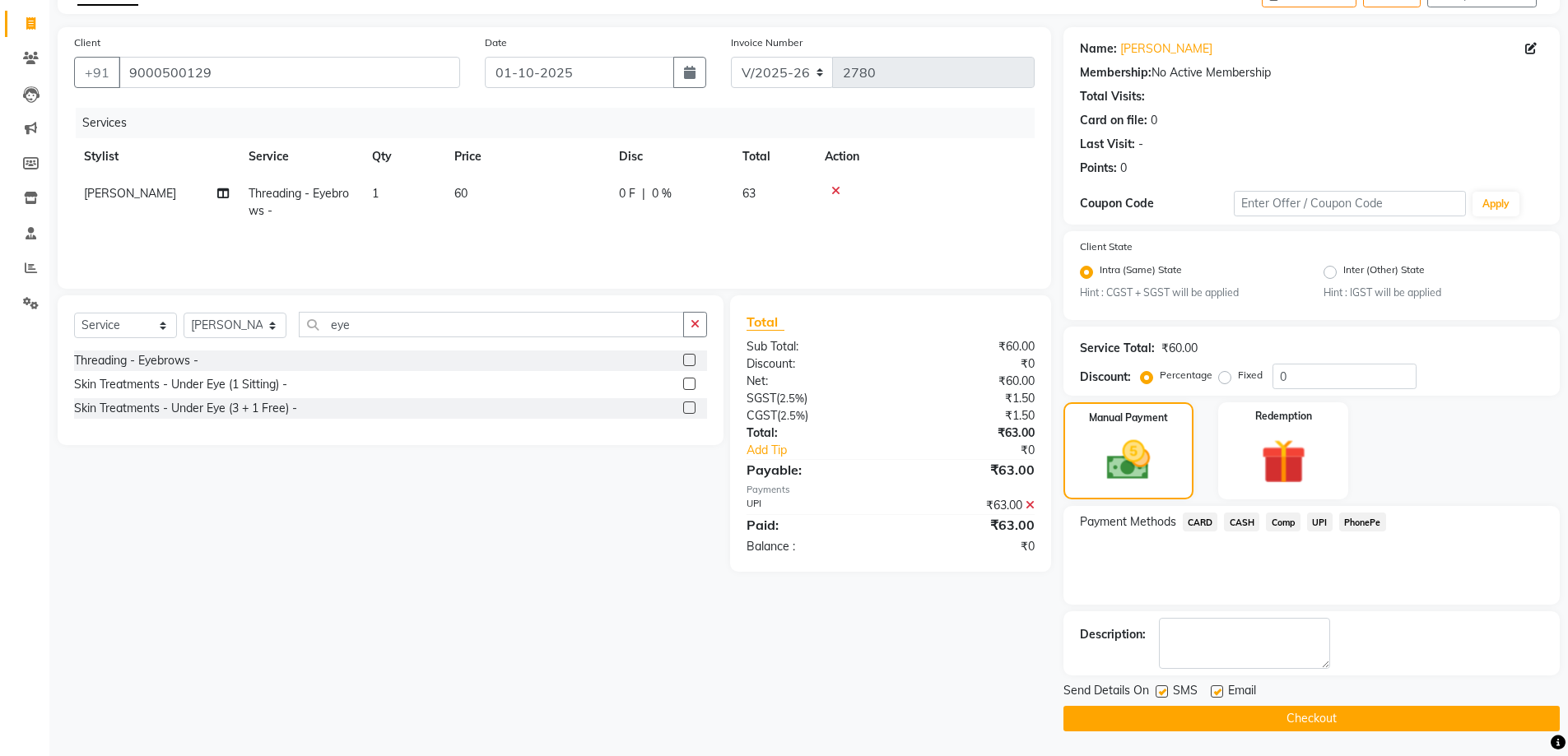
click at [1199, 723] on button "Checkout" at bounding box center [1311, 719] width 497 height 26
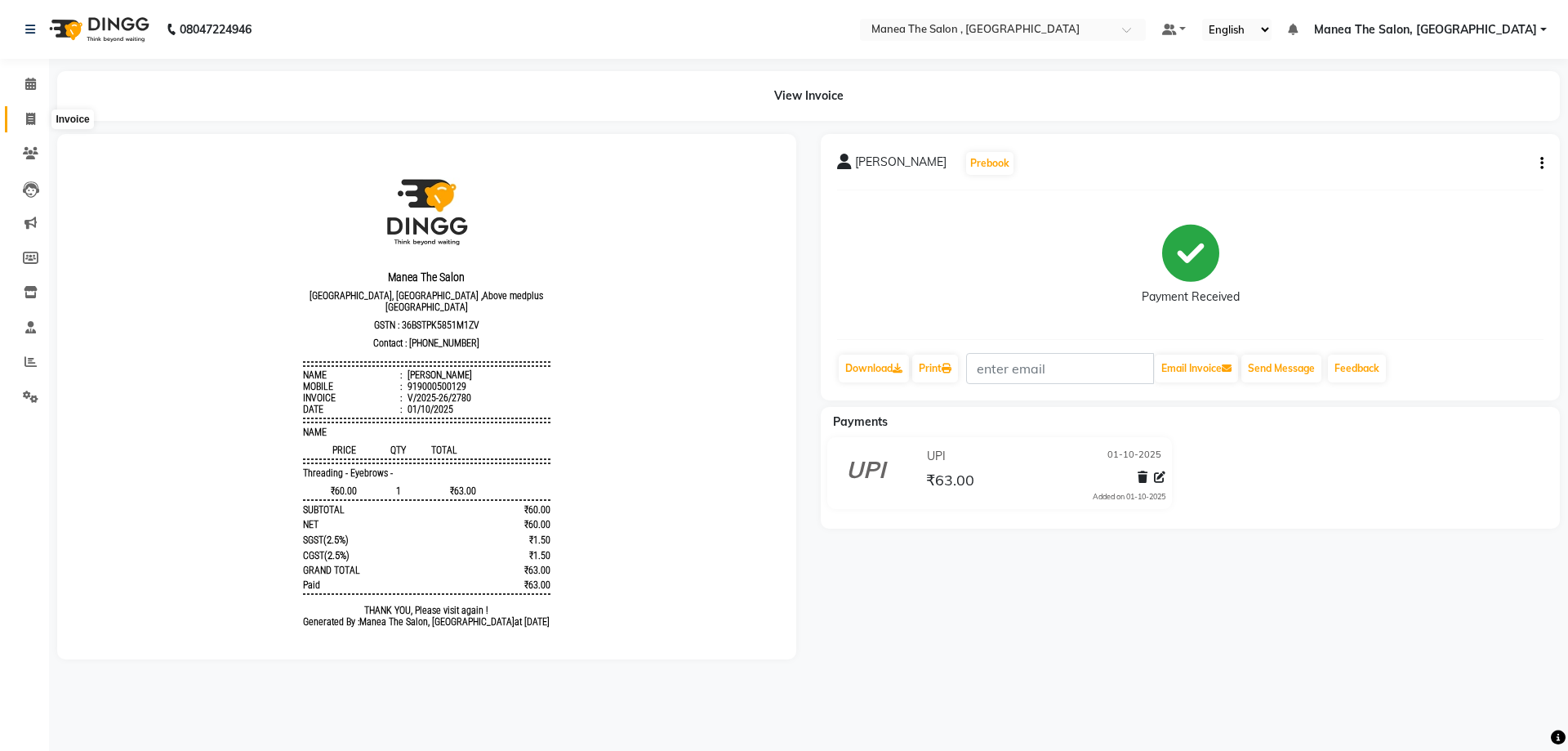
click at [32, 122] on icon at bounding box center [31, 119] width 9 height 12
select select "service"
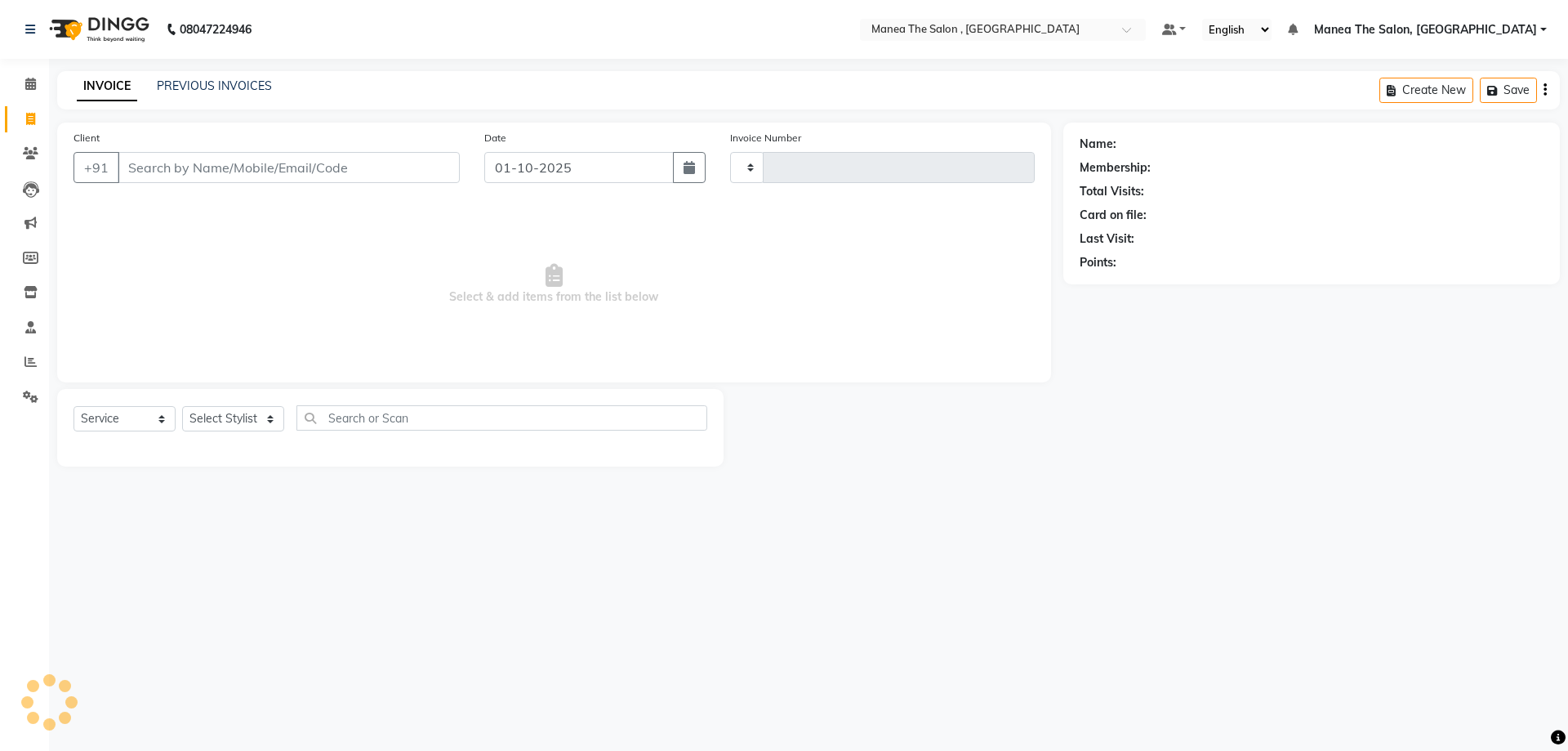
type input "2781"
select select "7201"
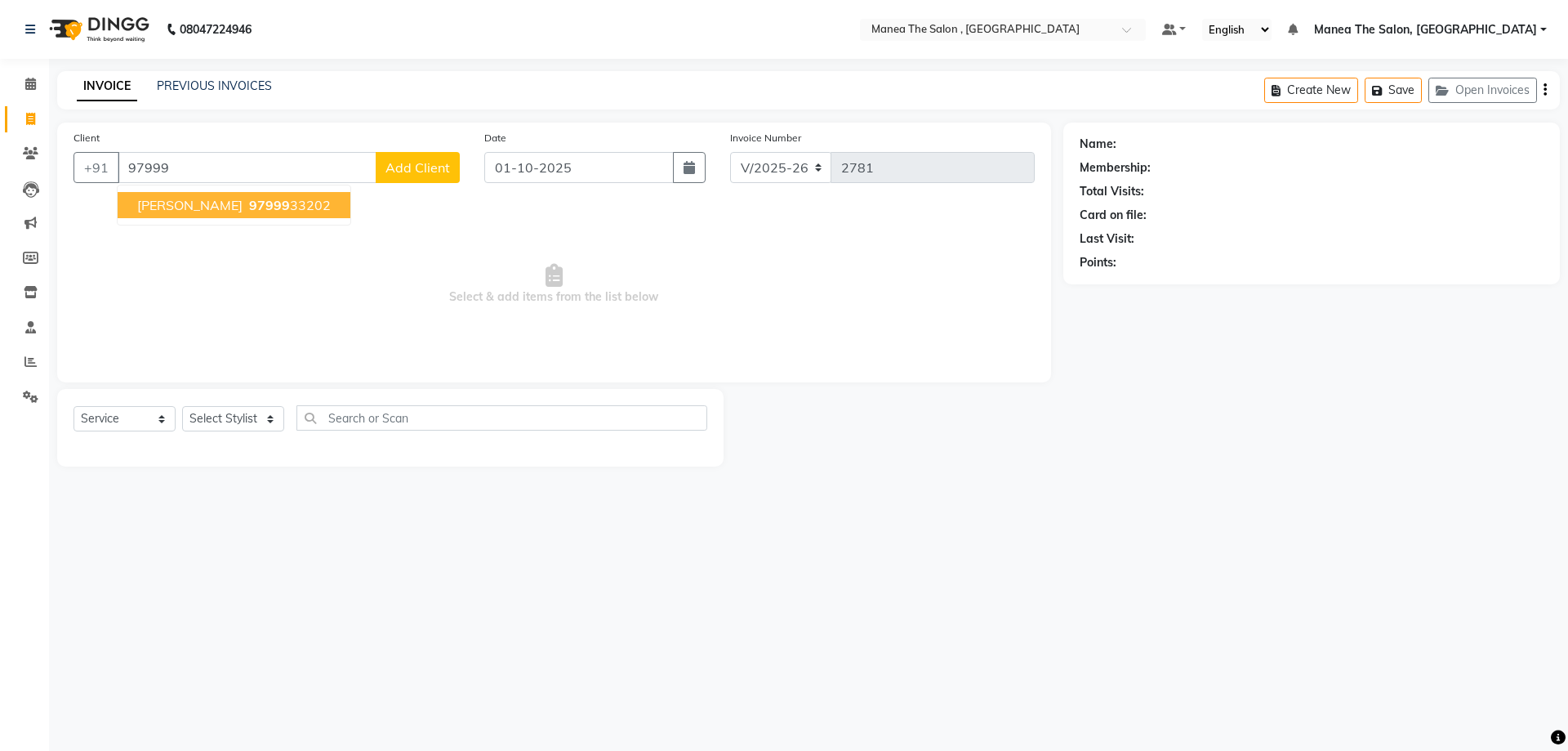
click at [249, 210] on span "97999" at bounding box center [269, 205] width 40 height 17
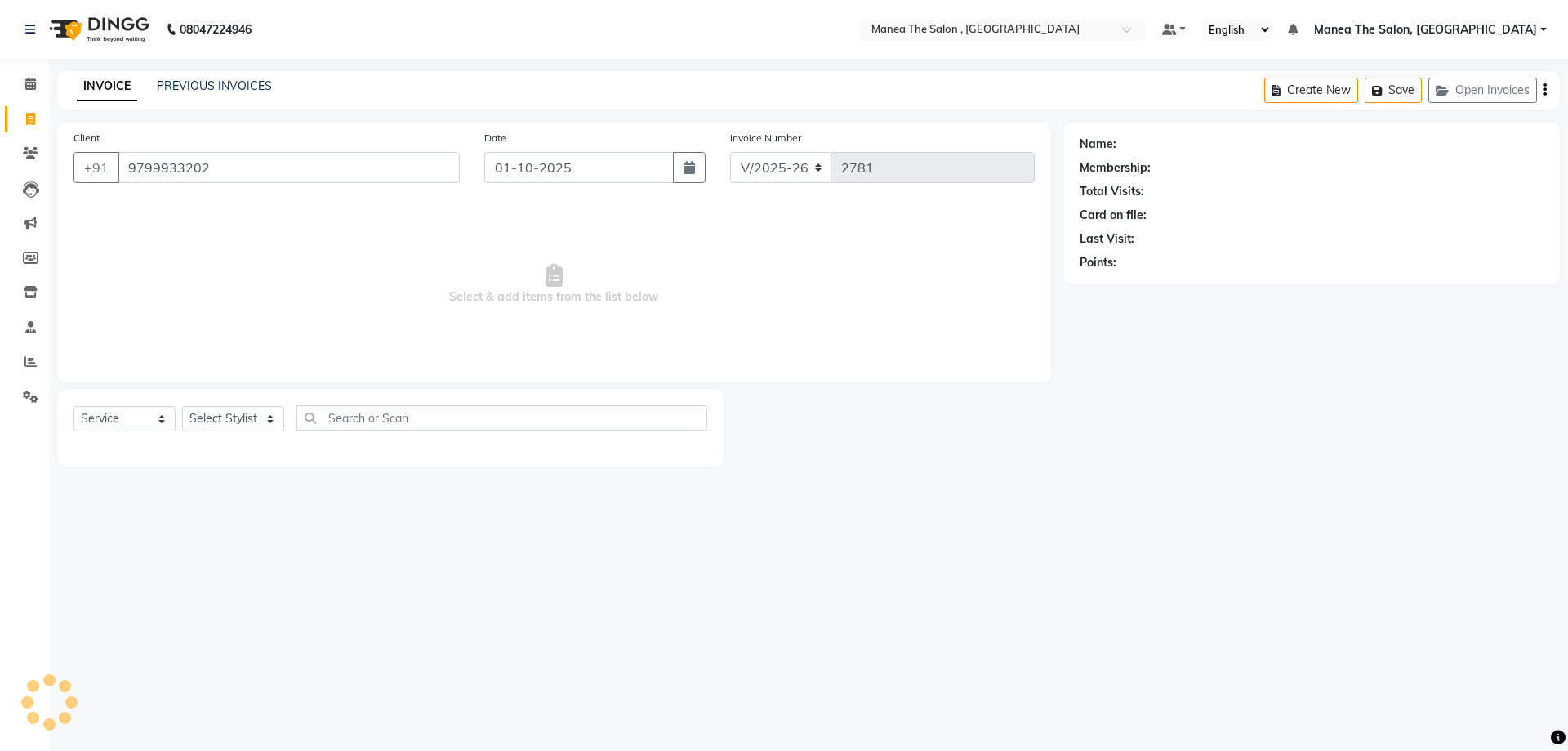
type input "9799933202"
select select "1: Object"
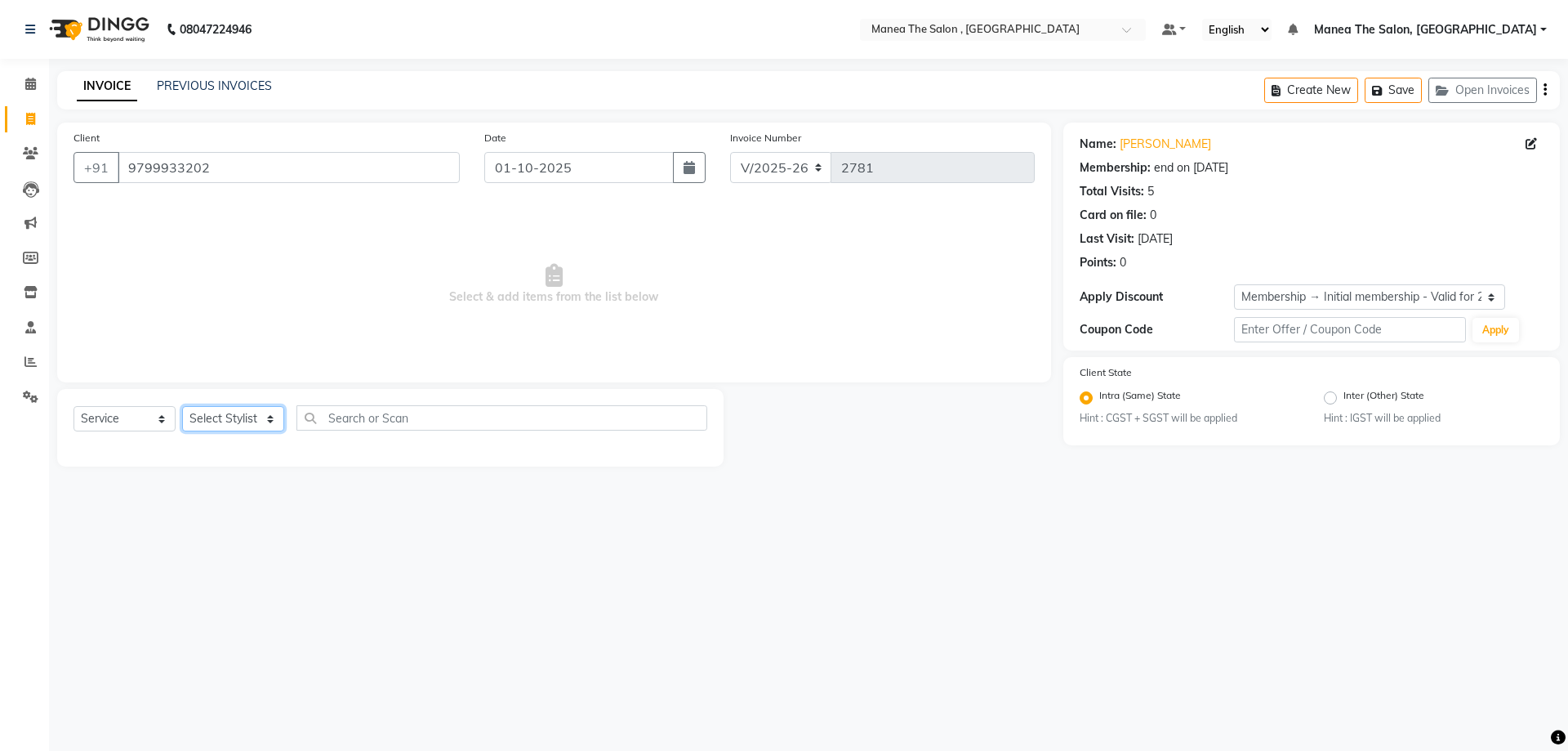
click at [255, 419] on select "Select Stylist AYAZ Manager NAVEEN NIKITHA prameela Raj tillu SALMAN Soujanya z…" at bounding box center [234, 419] width 102 height 26
select select "93250"
click at [182, 406] on select "Select Stylist AYAZ Manager NAVEEN NIKITHA prameela Raj tillu SALMAN Soujanya z…" at bounding box center [234, 419] width 102 height 26
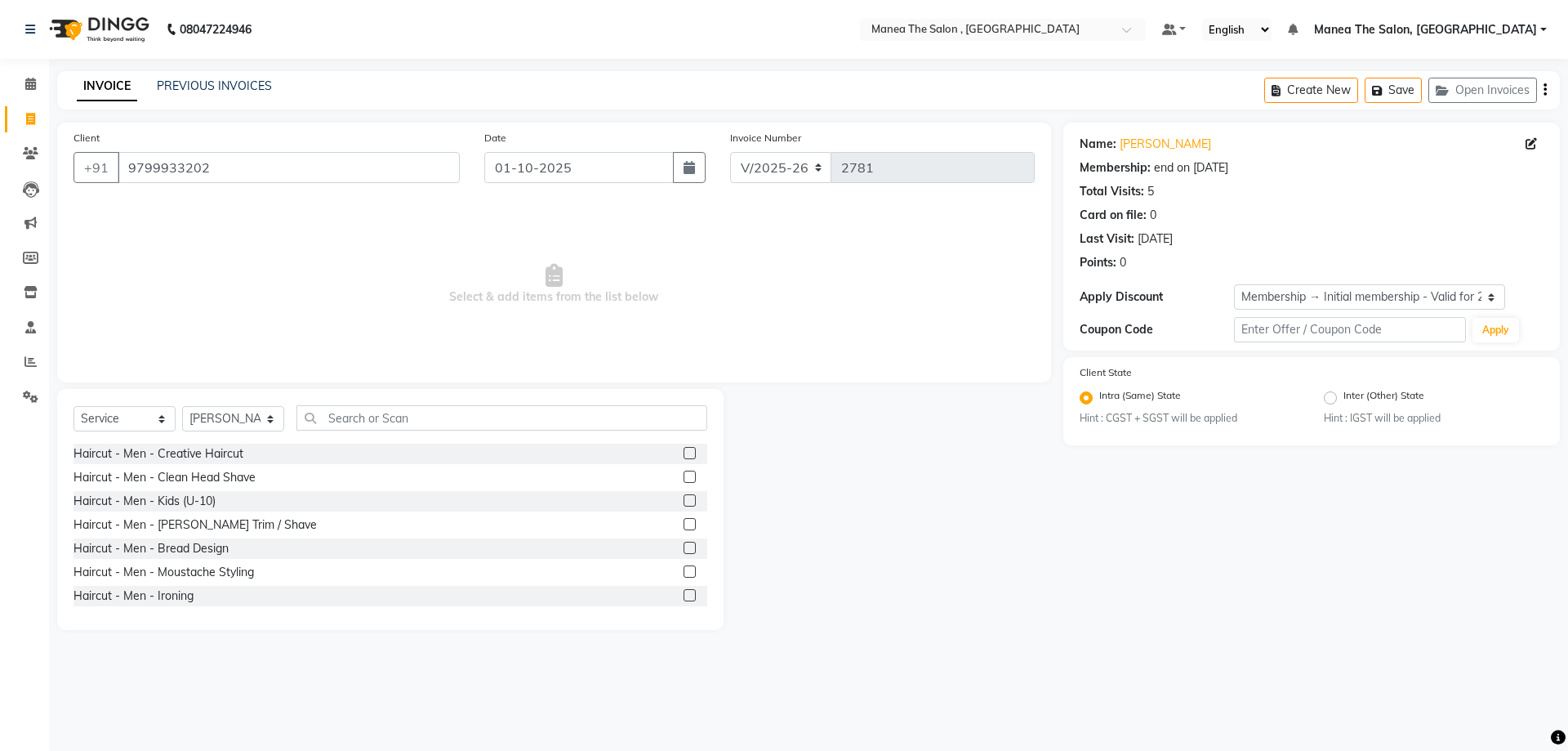
click at [684, 448] on label at bounding box center [689, 453] width 12 height 12
click at [684, 449] on input "checkbox" at bounding box center [689, 454] width 11 height 11
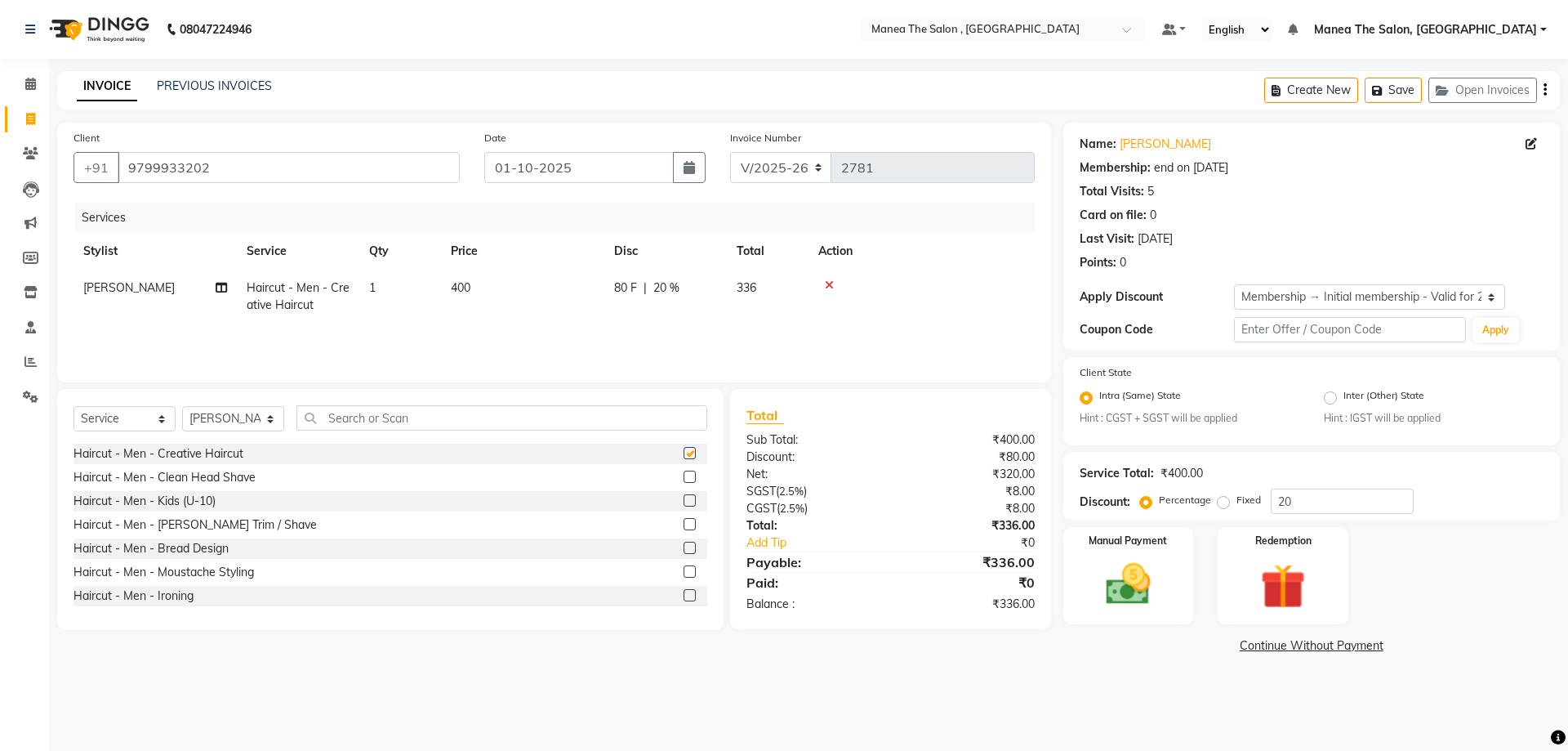
checkbox input "false"
click at [684, 526] on label at bounding box center [689, 524] width 12 height 12
click at [684, 526] on input "checkbox" at bounding box center [689, 525] width 11 height 11
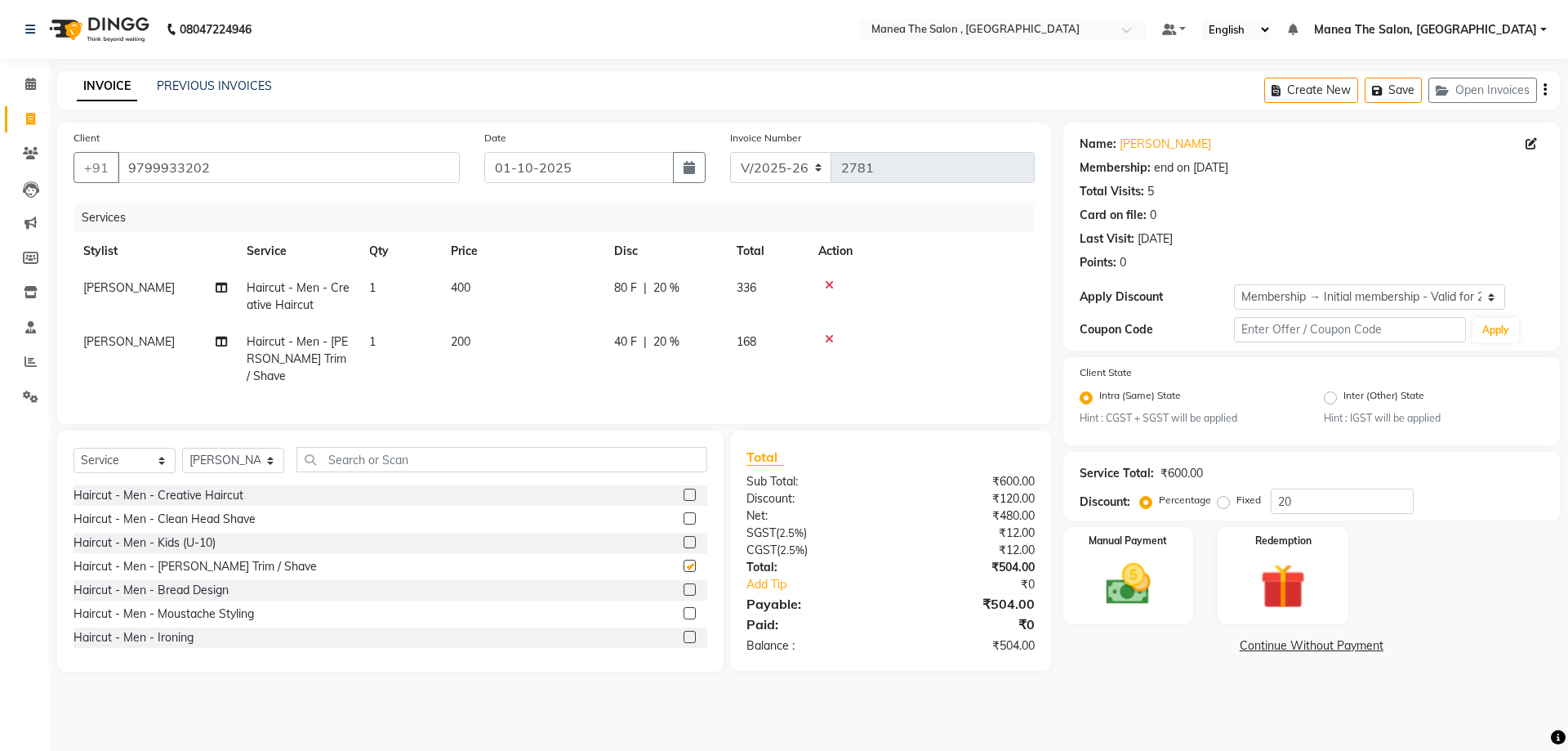
checkbox input "false"
click at [1106, 558] on img at bounding box center [1129, 585] width 76 height 54
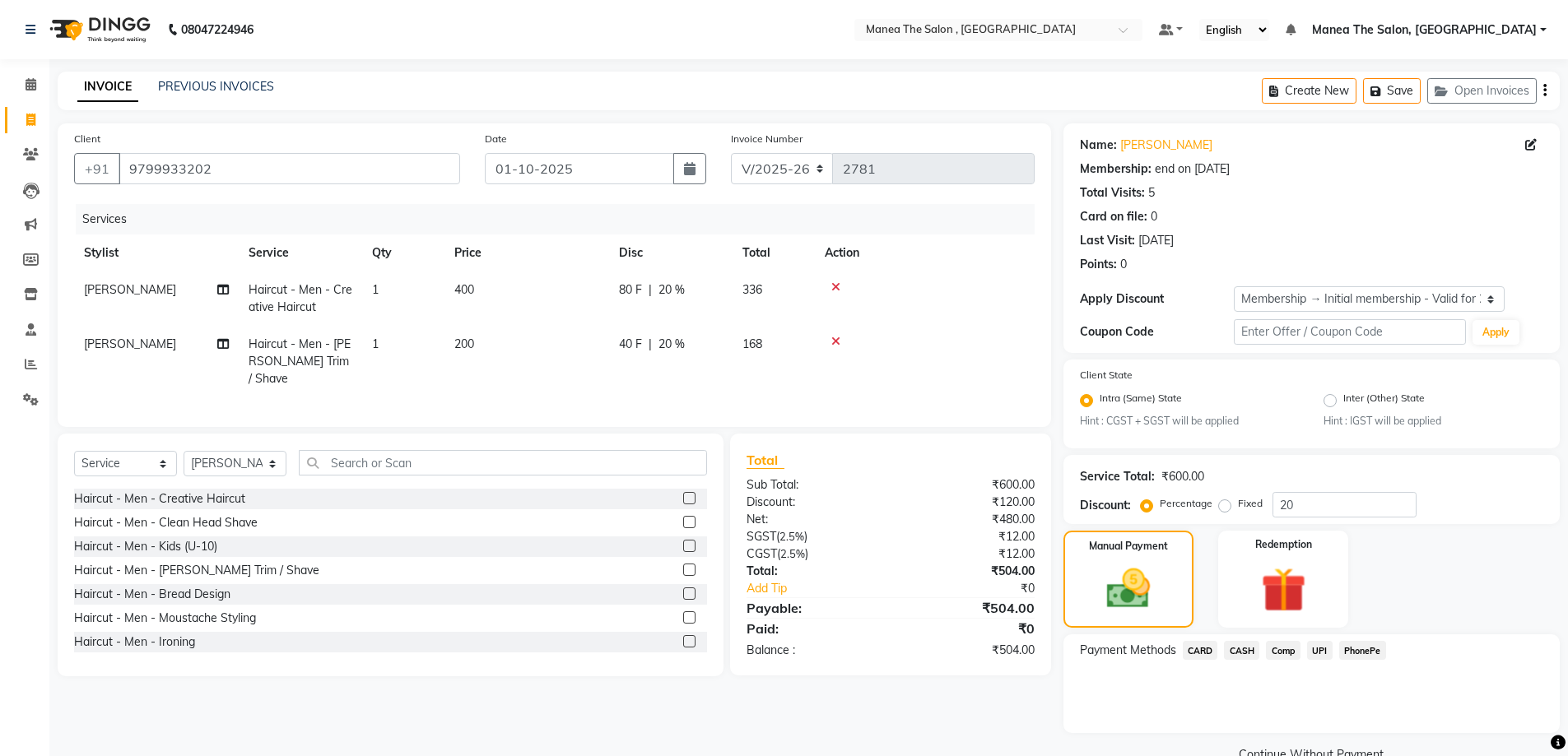
click at [1314, 650] on span "UPI" at bounding box center [1319, 650] width 26 height 19
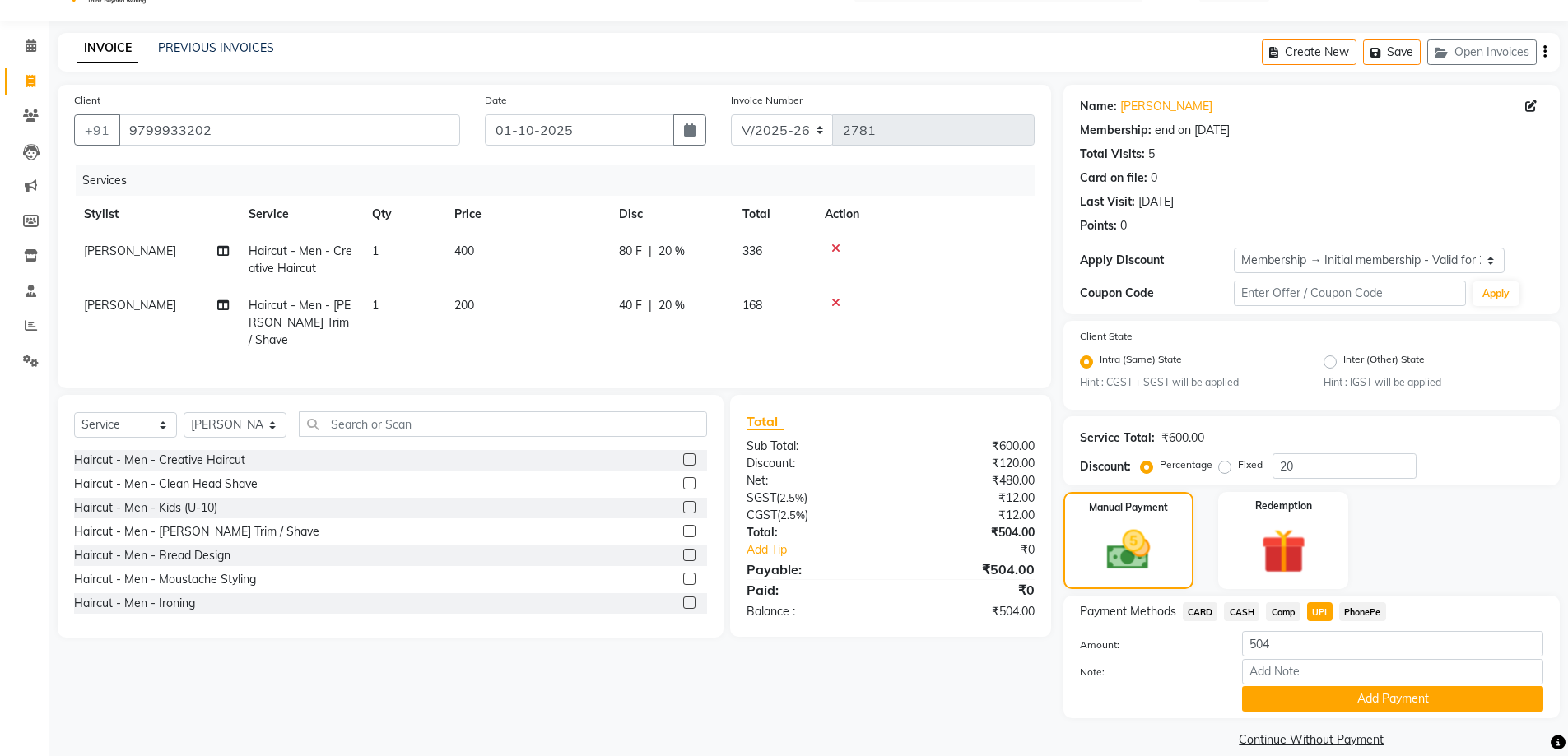
scroll to position [59, 0]
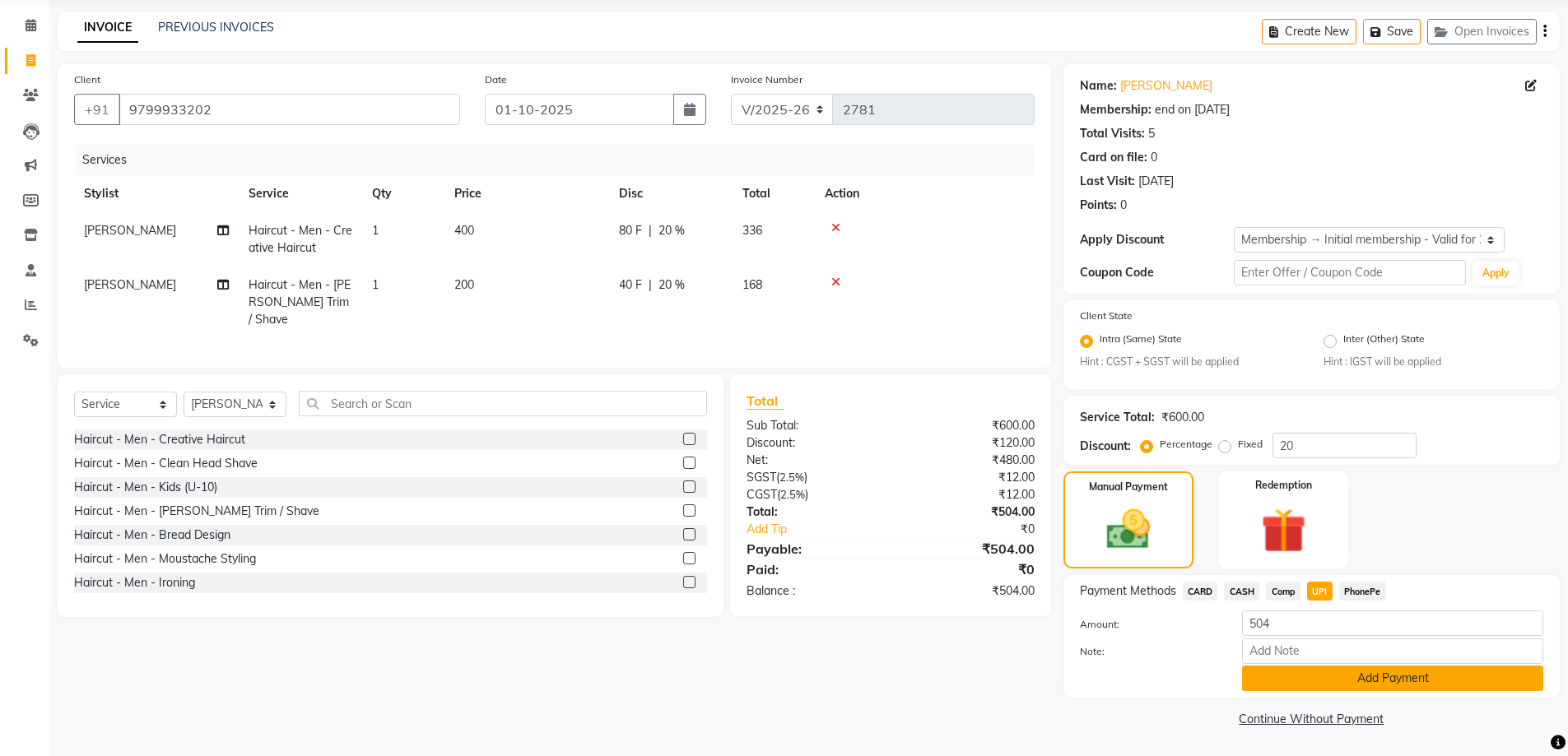
click at [1385, 679] on button "Add Payment" at bounding box center [1392, 678] width 301 height 26
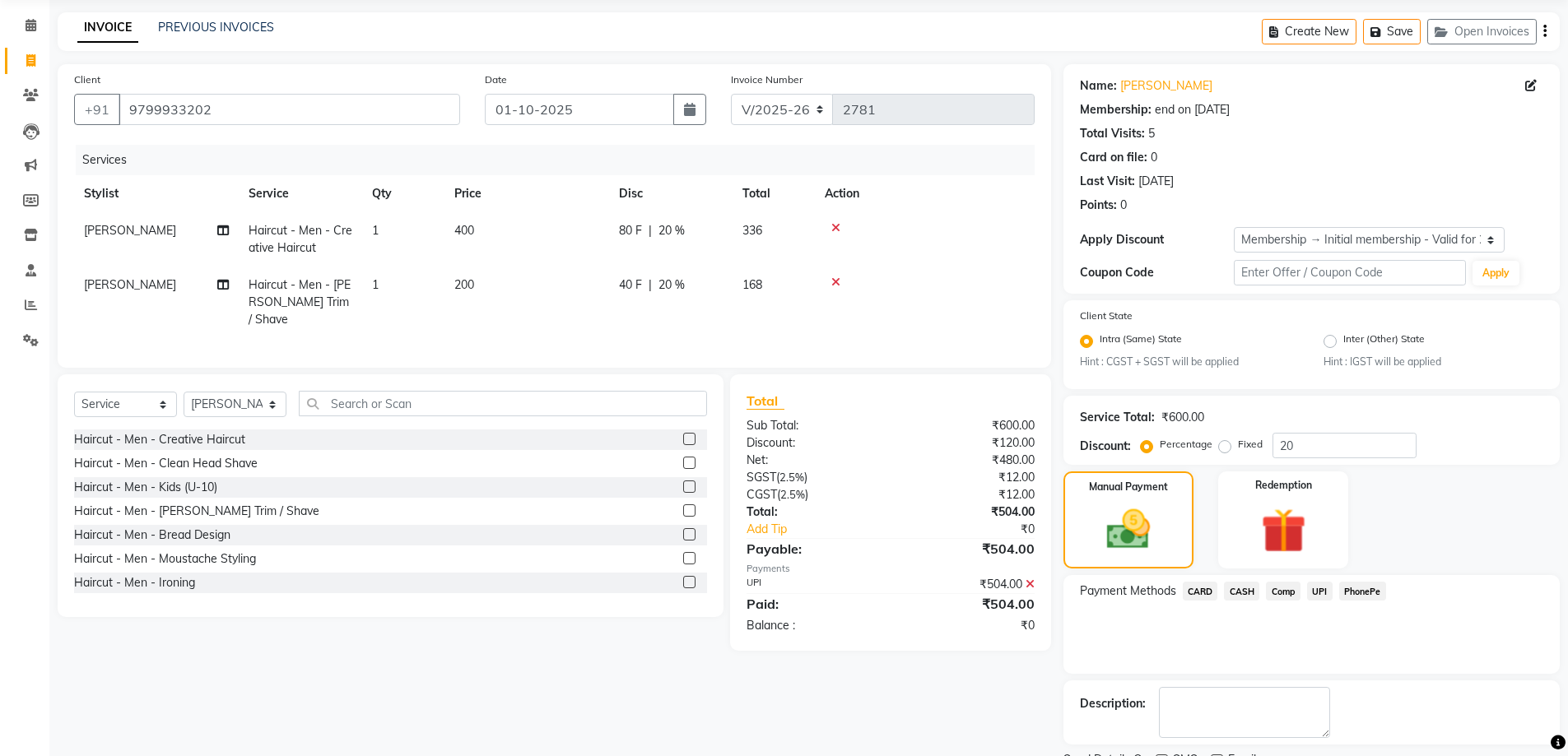
scroll to position [128, 0]
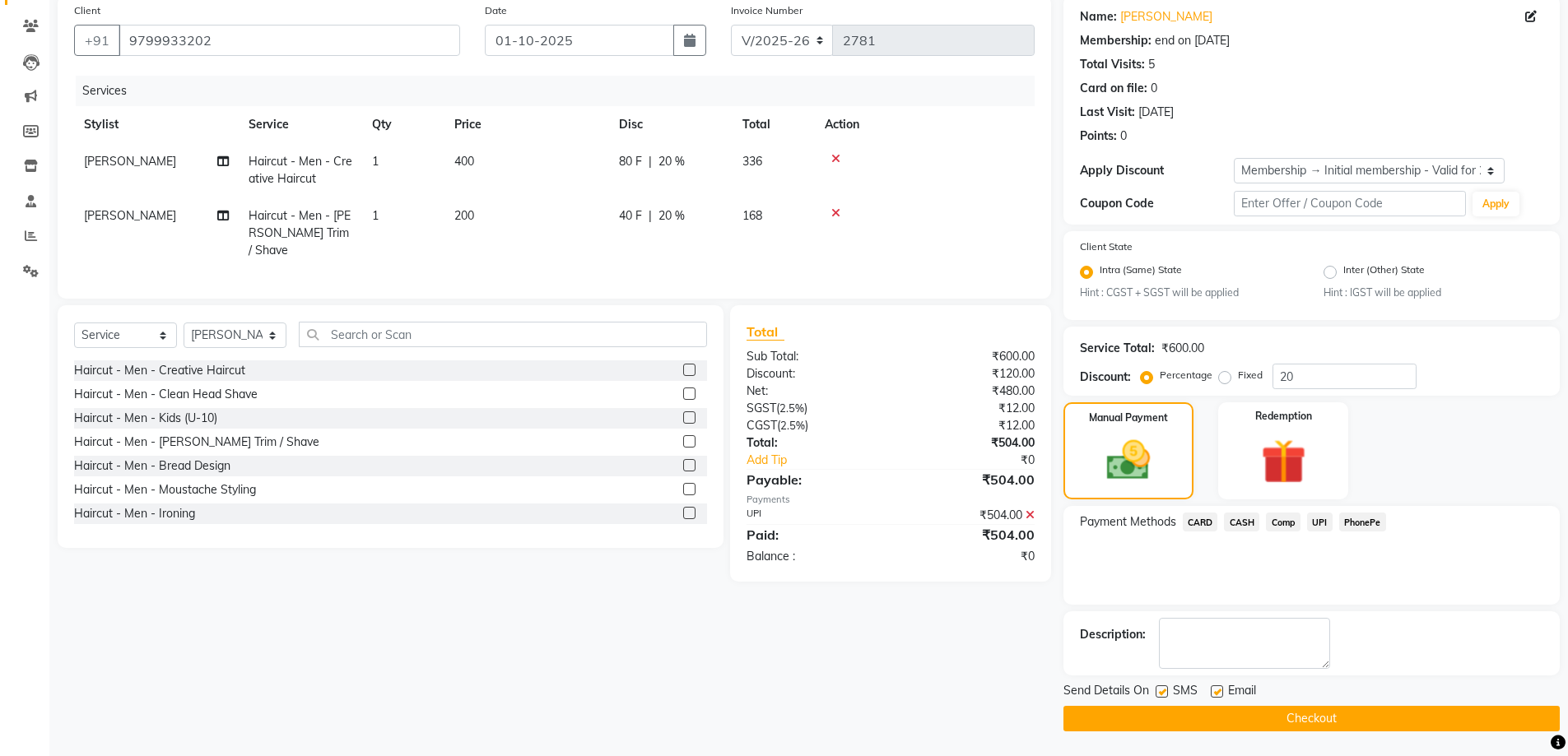
click at [1370, 716] on button "Checkout" at bounding box center [1311, 719] width 497 height 26
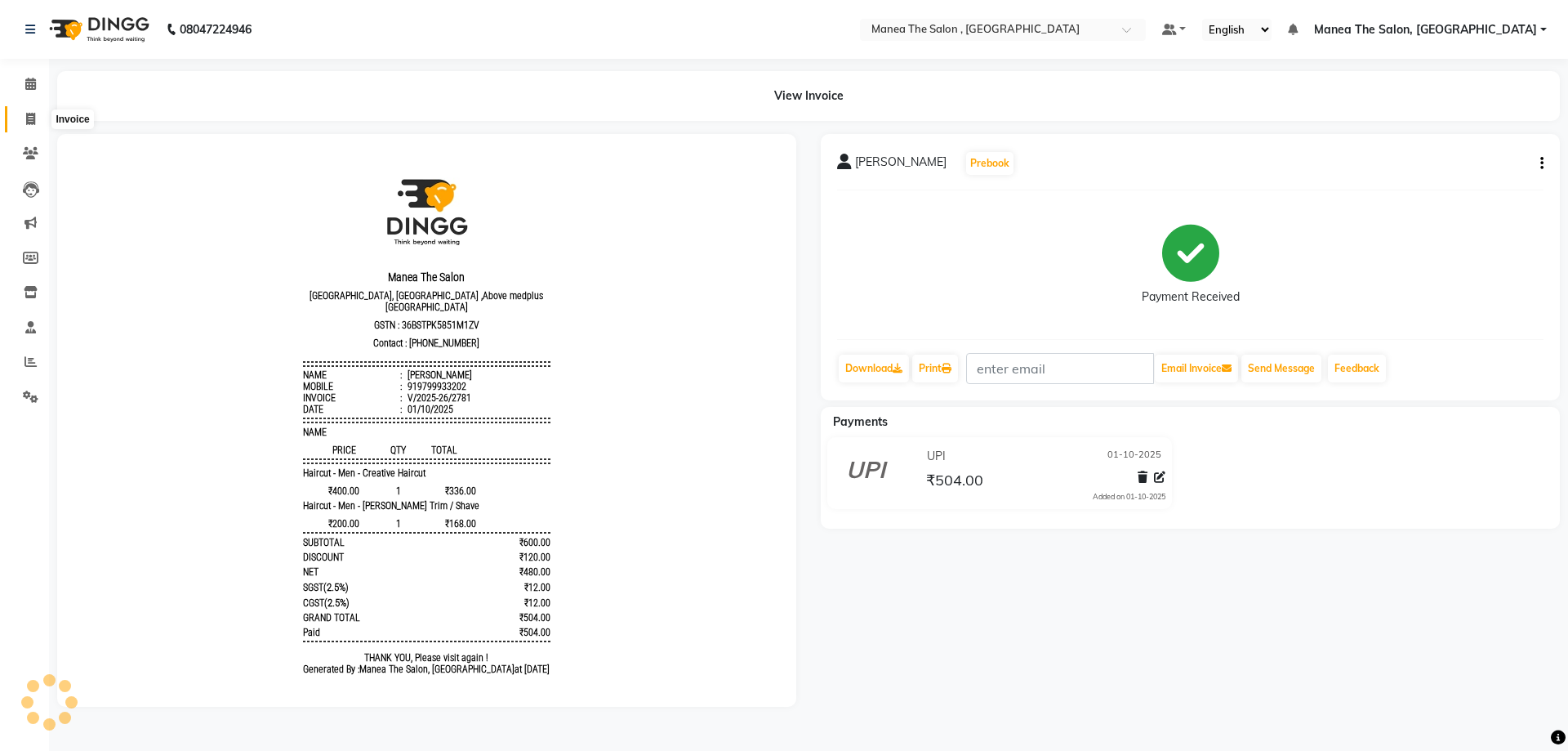
click at [31, 117] on icon at bounding box center [31, 119] width 9 height 12
select select "service"
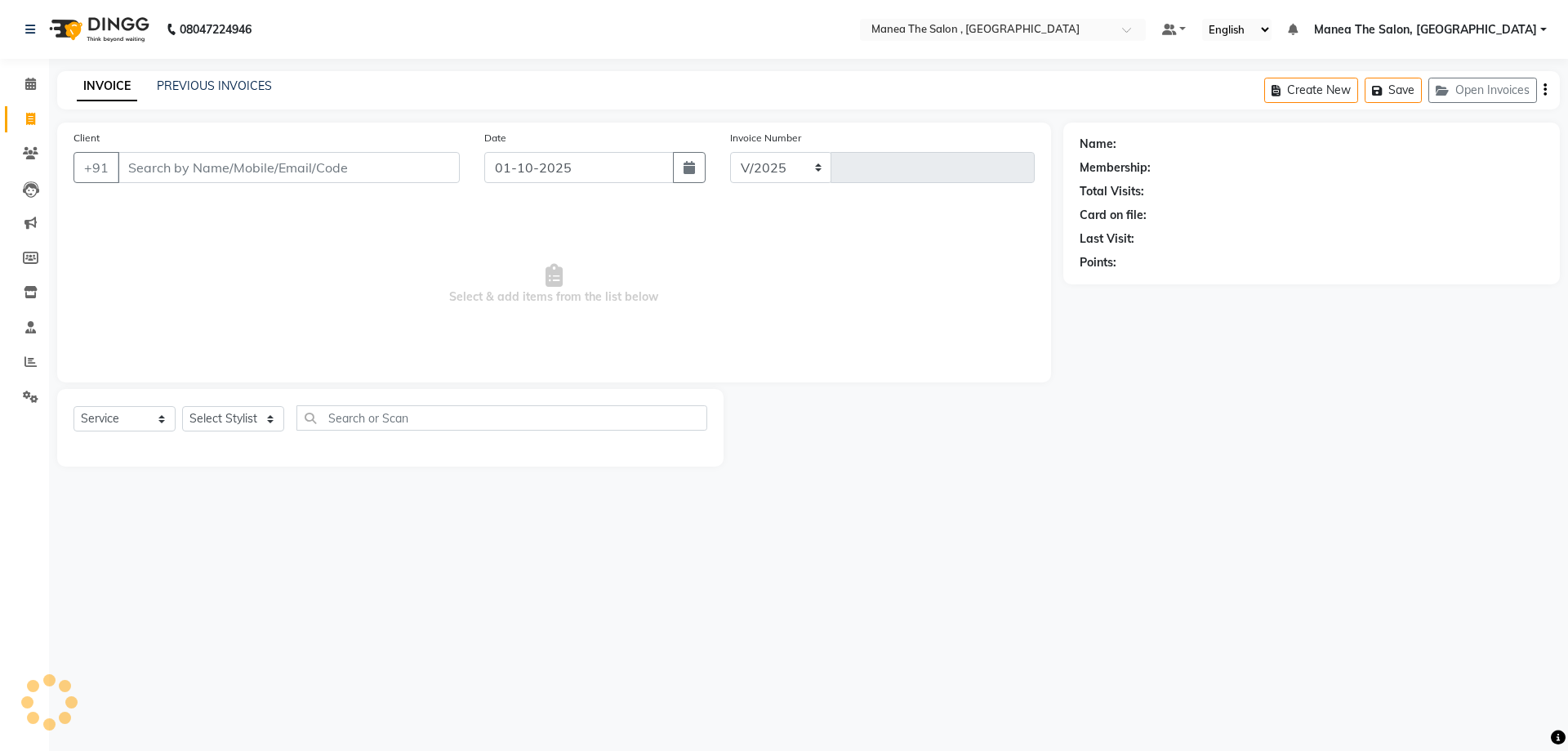
select select "7201"
type input "2782"
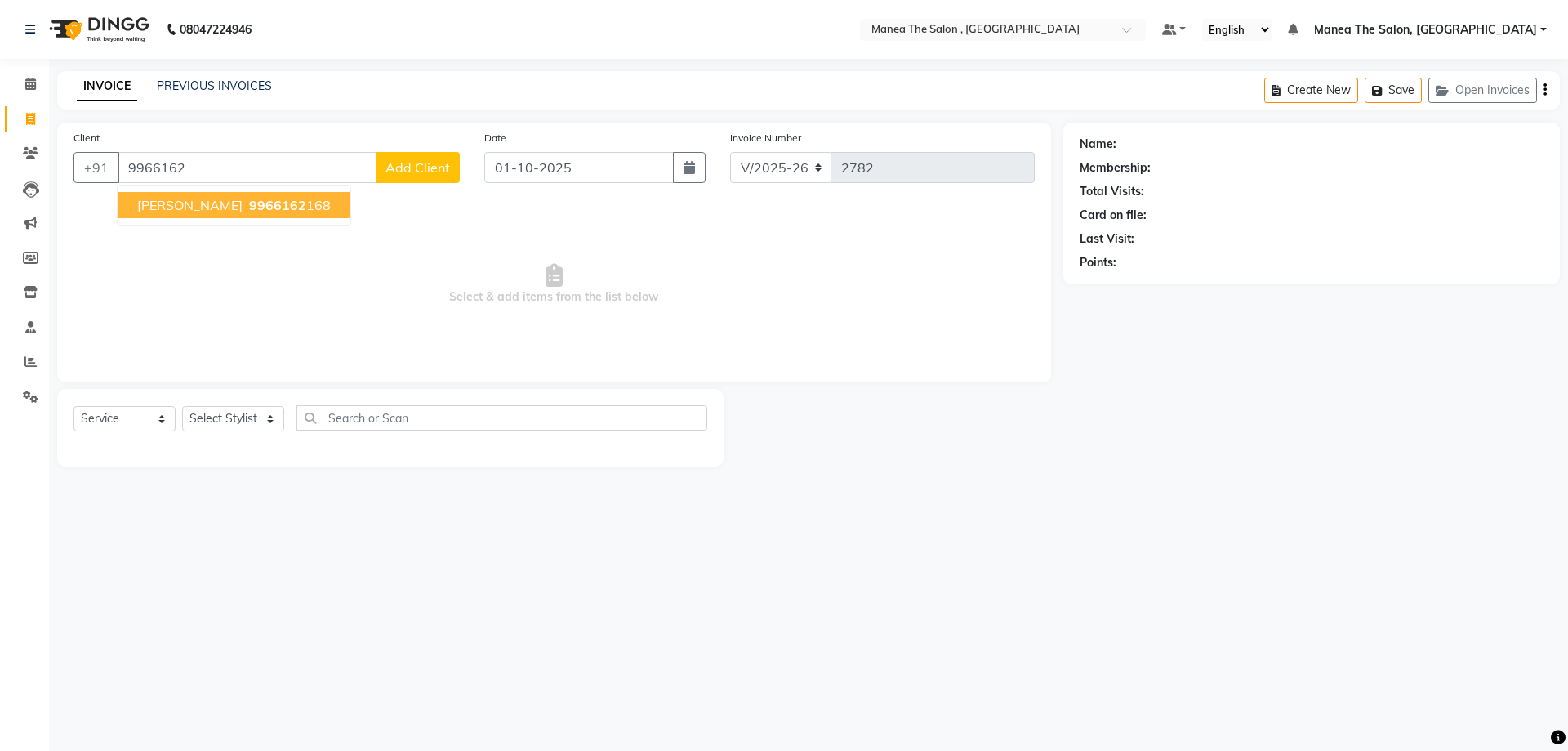
click at [249, 202] on span "9966162" at bounding box center [277, 205] width 57 height 17
type input "9966162168"
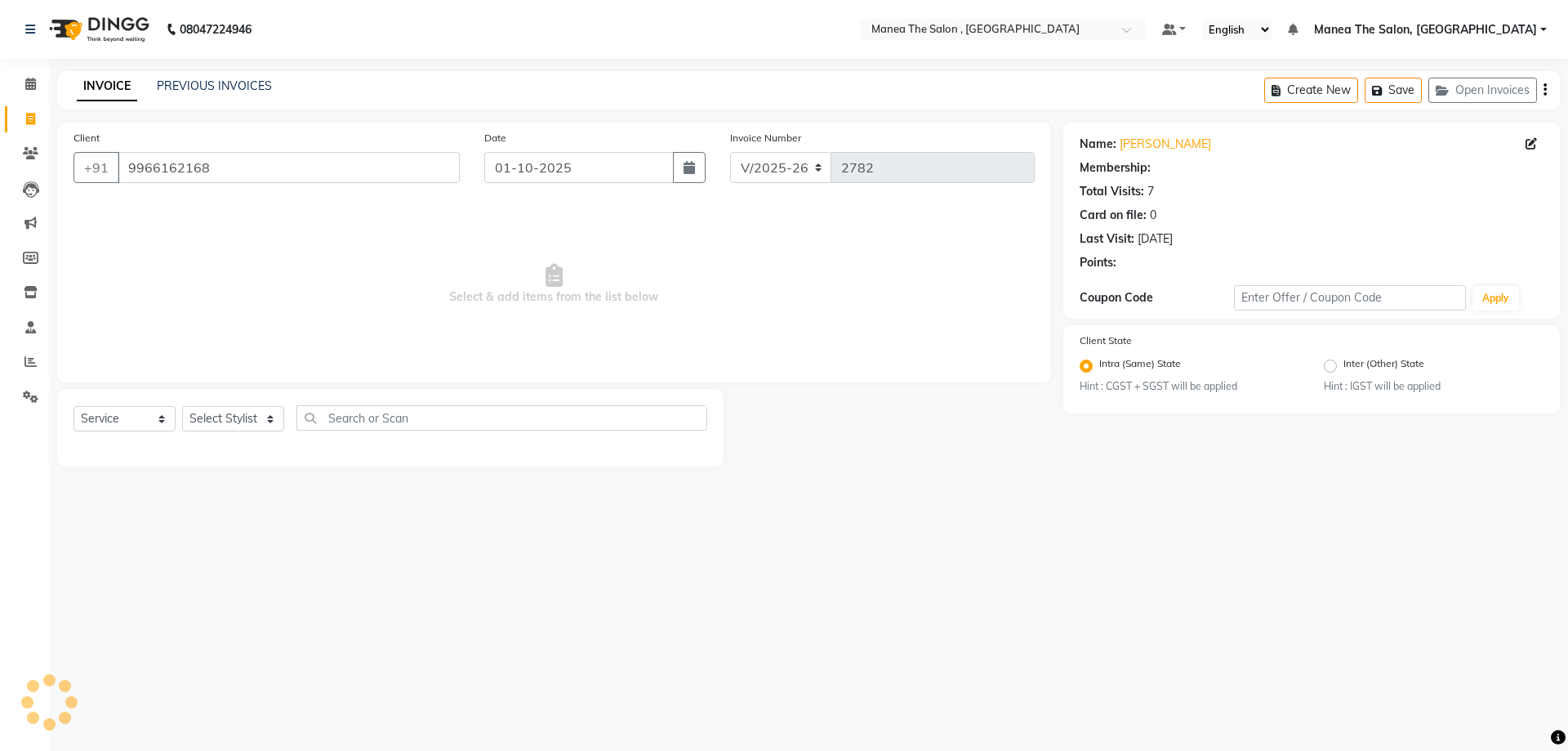
select select "1: Object"
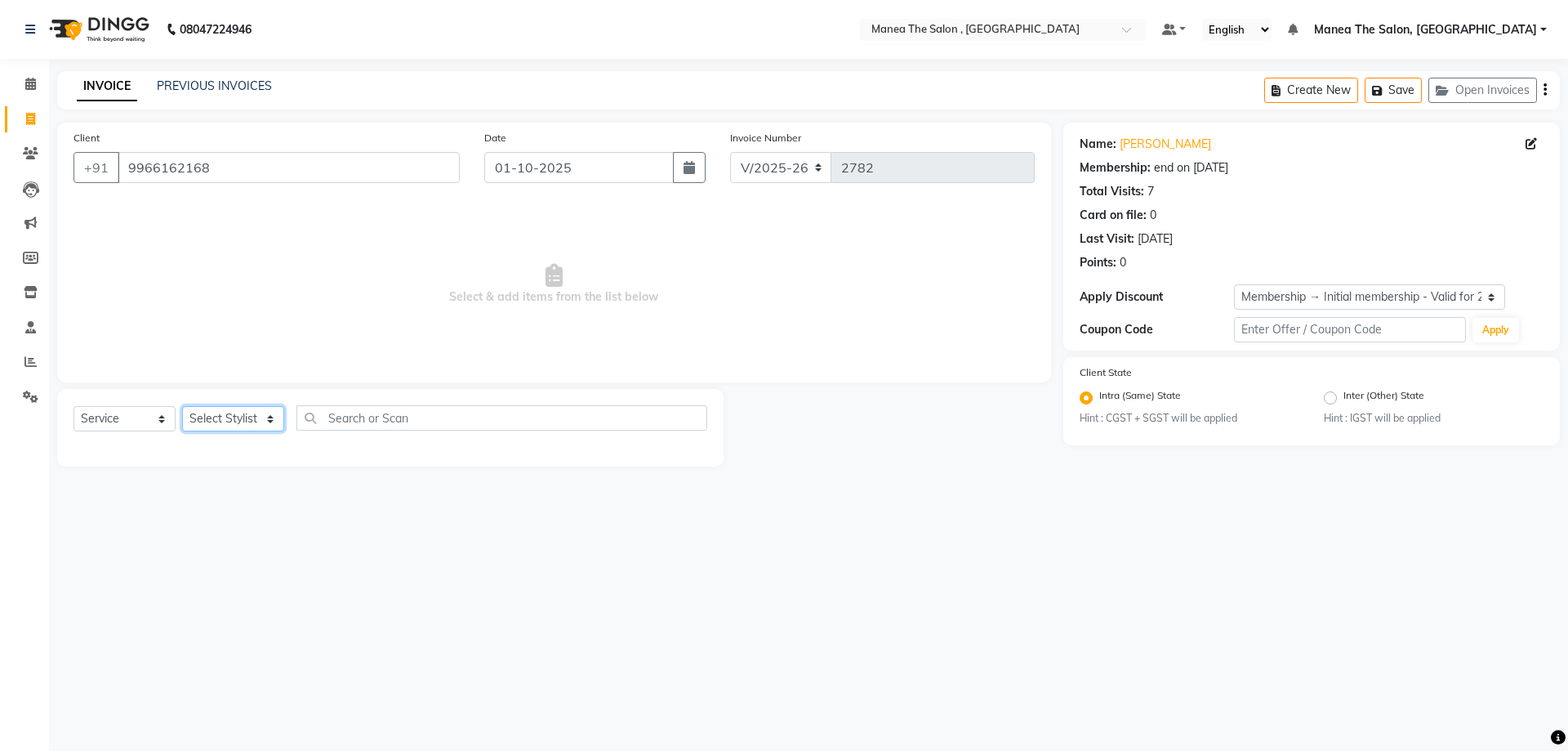
click at [268, 421] on select "Select Stylist AYAZ Manager NAVEEN NIKITHA prameela Raj tillu SALMAN Soujanya z…" at bounding box center [234, 419] width 102 height 26
select select "70825"
click at [182, 406] on select "Select Stylist AYAZ Manager NAVEEN NIKITHA prameela Raj tillu SALMAN Soujanya z…" at bounding box center [234, 419] width 102 height 26
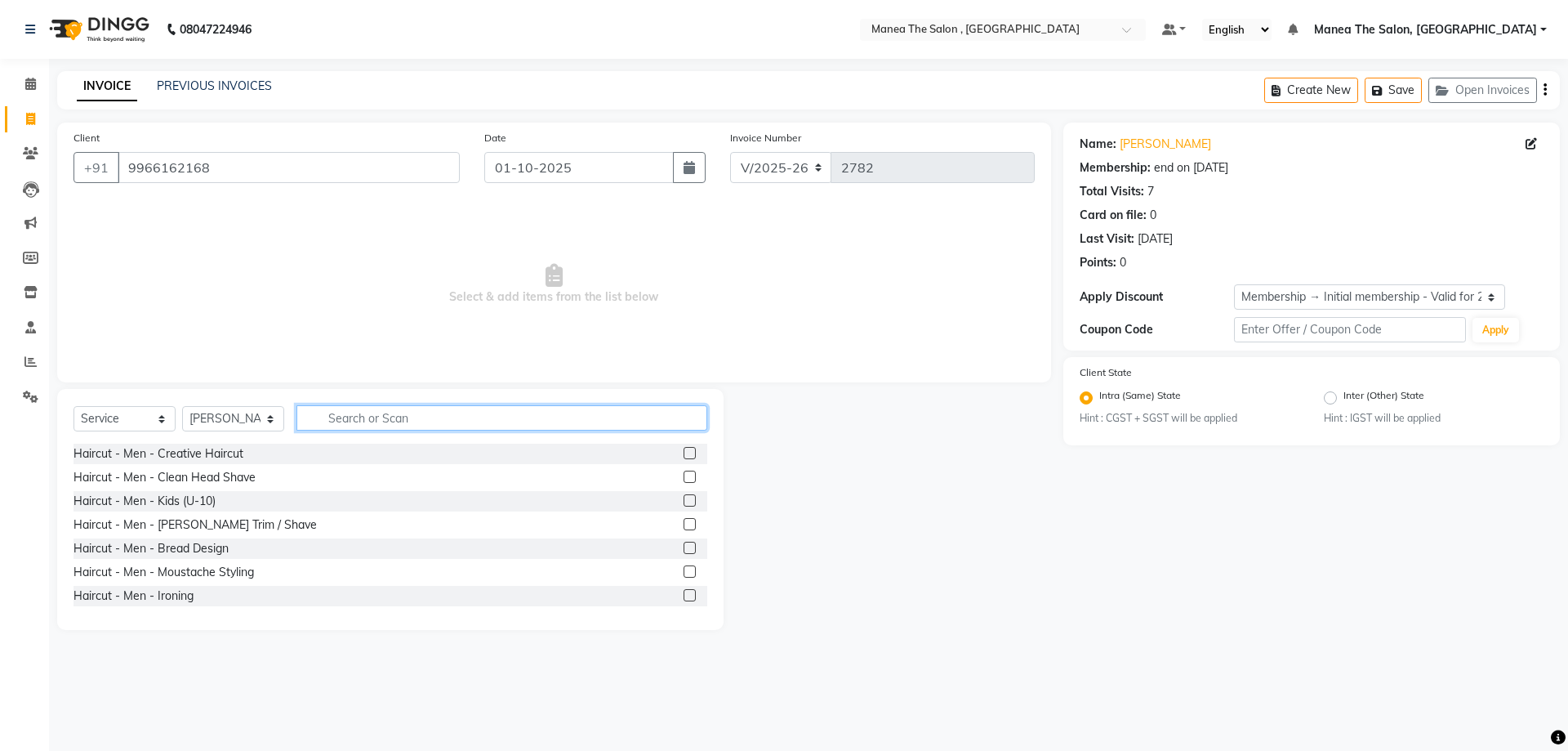
click at [351, 419] on input "text" at bounding box center [502, 418] width 411 height 26
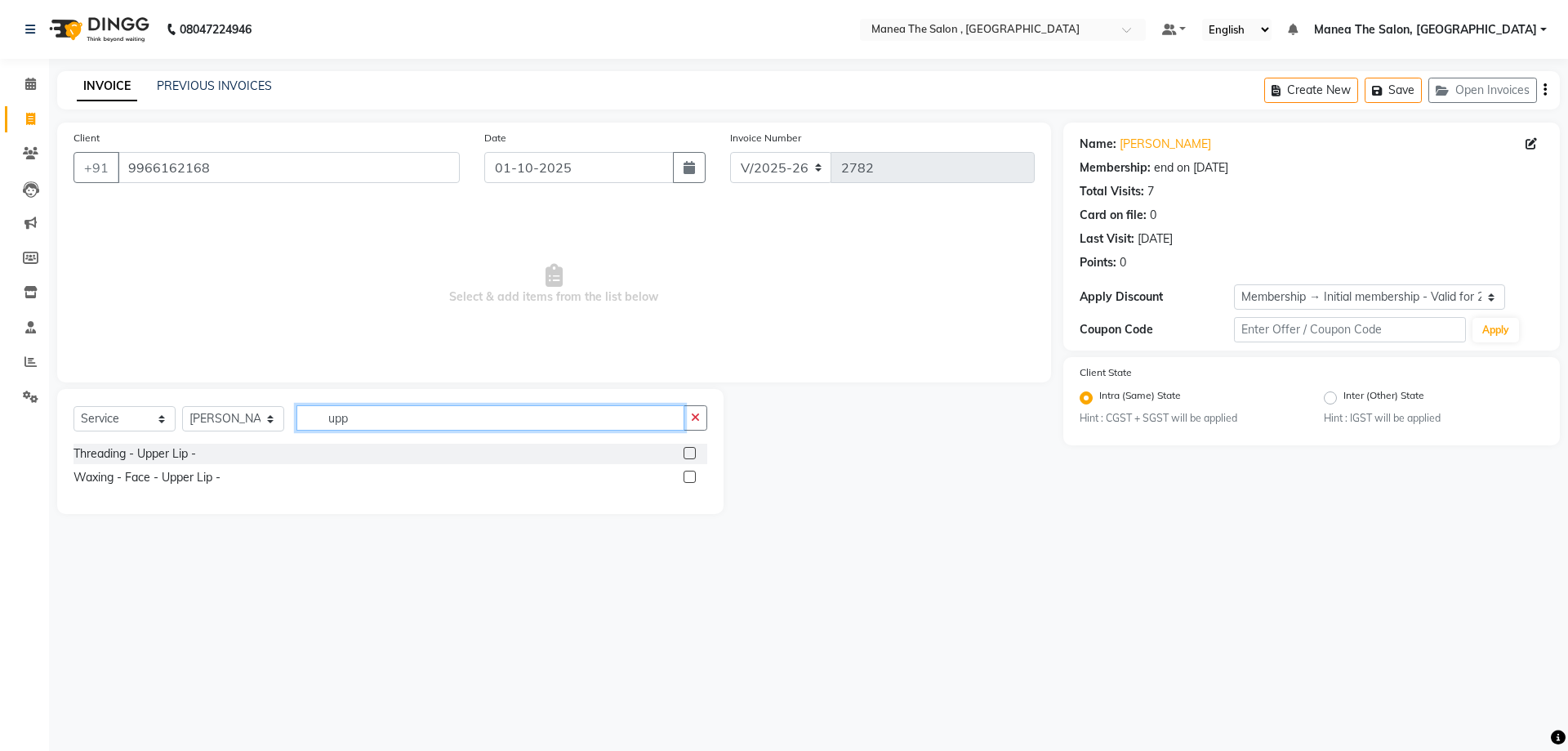
type input "upp"
click at [686, 454] on label at bounding box center [689, 453] width 12 height 12
click at [686, 454] on input "checkbox" at bounding box center [689, 454] width 11 height 11
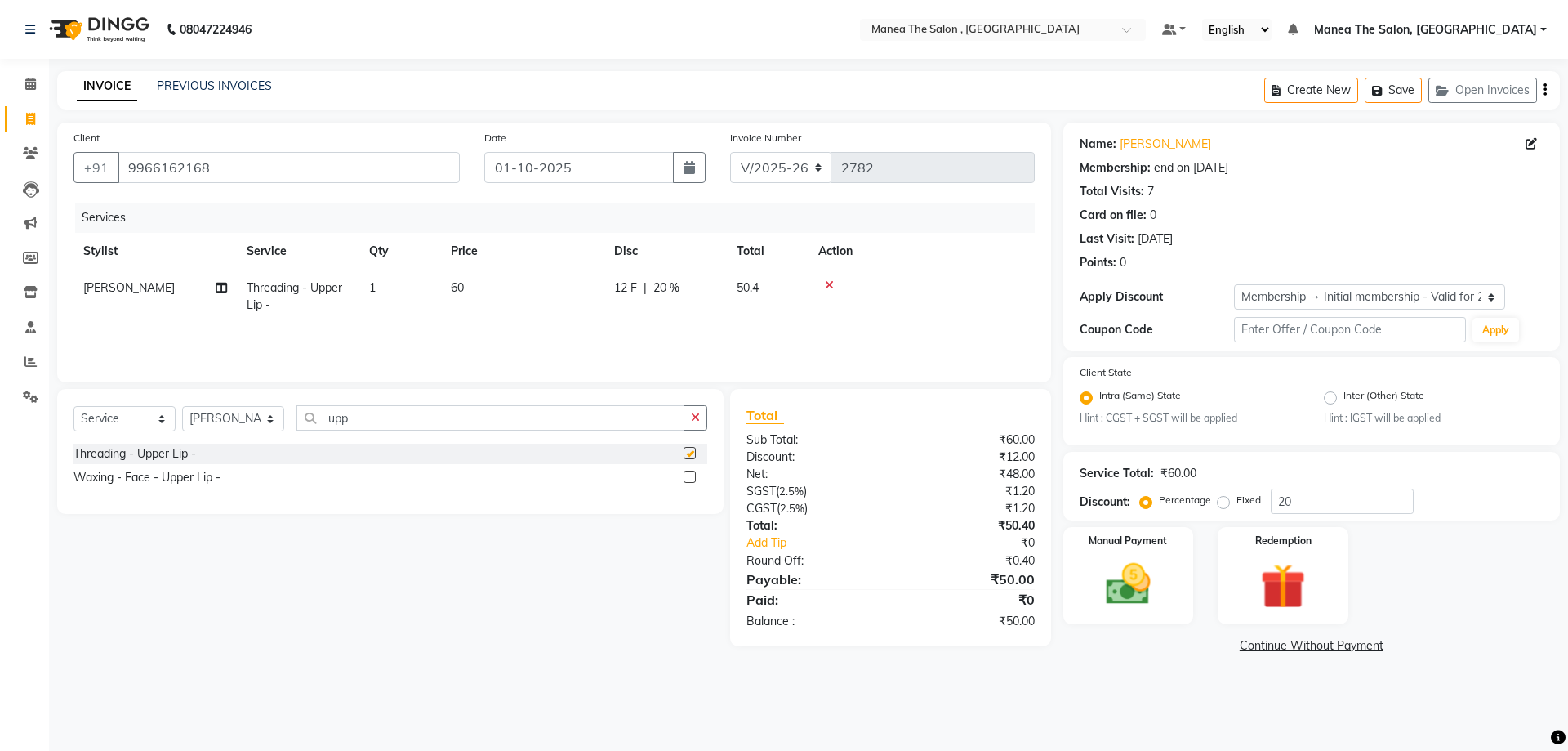
checkbox input "false"
drag, startPoint x: 1190, startPoint y: 501, endPoint x: 1150, endPoint y: 502, distance: 40.0
click at [1153, 502] on div "Percentage Fixed 20" at bounding box center [1278, 501] width 270 height 26
type input "0"
click at [1144, 598] on img at bounding box center [1129, 585] width 76 height 54
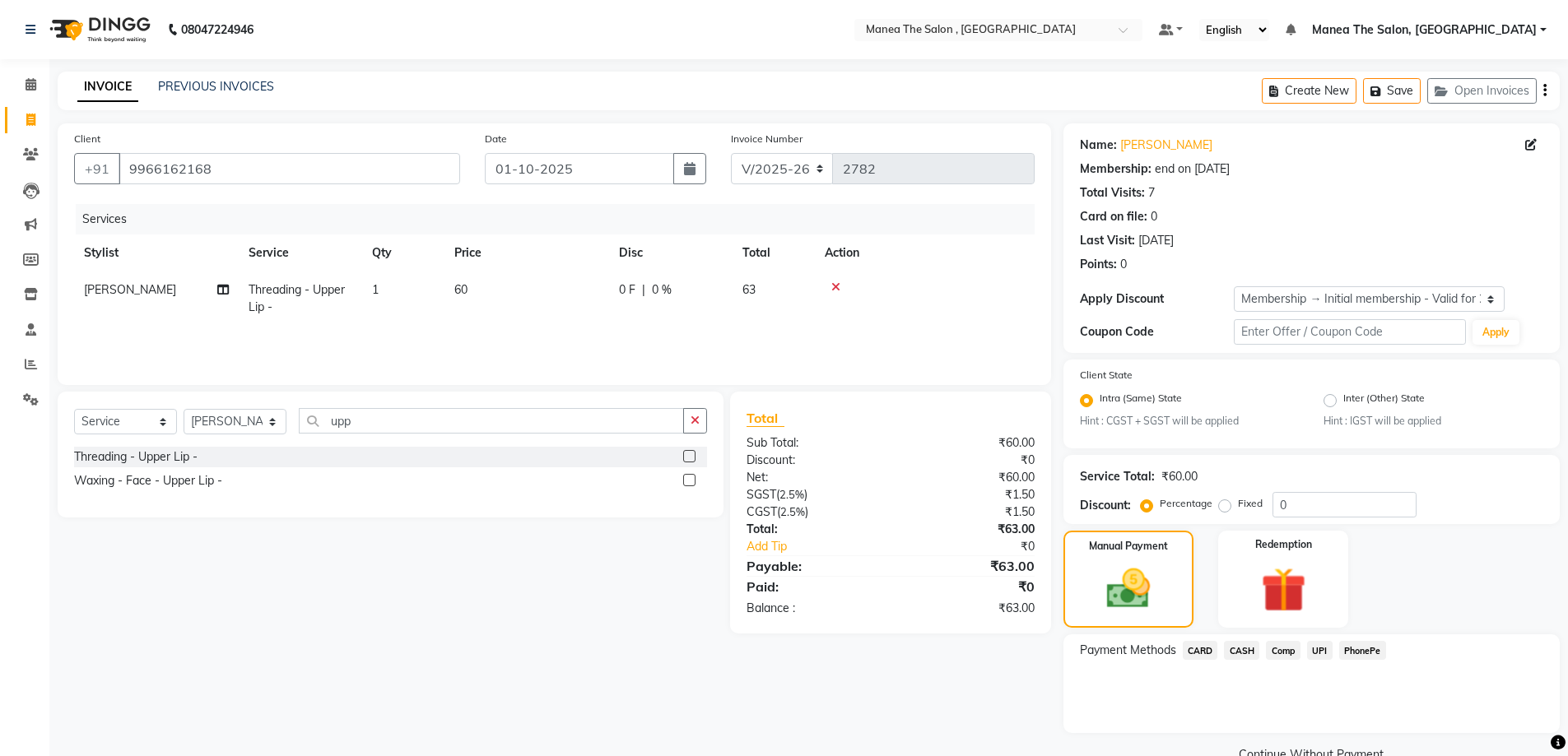
click at [1314, 651] on span "UPI" at bounding box center [1319, 650] width 26 height 19
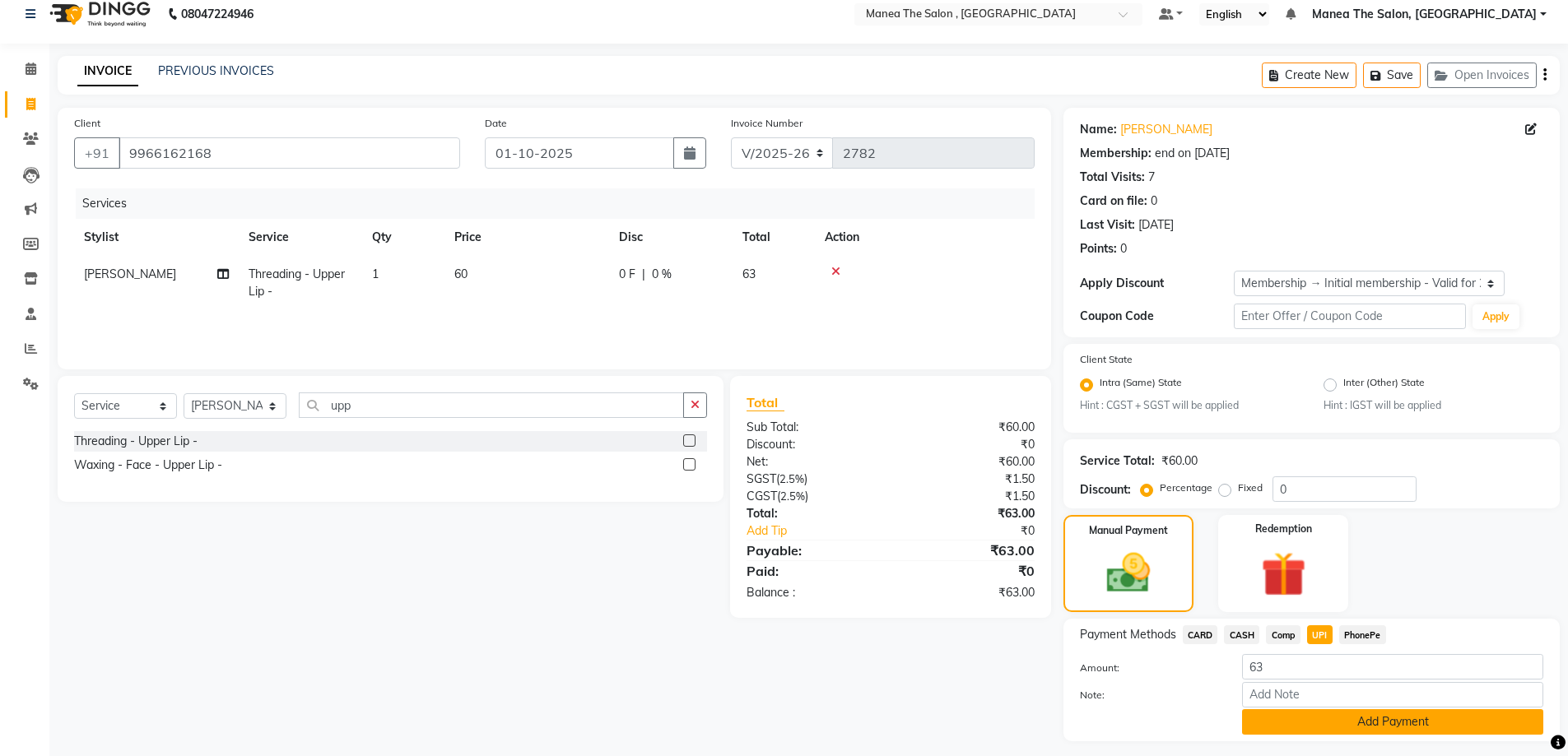
scroll to position [59, 0]
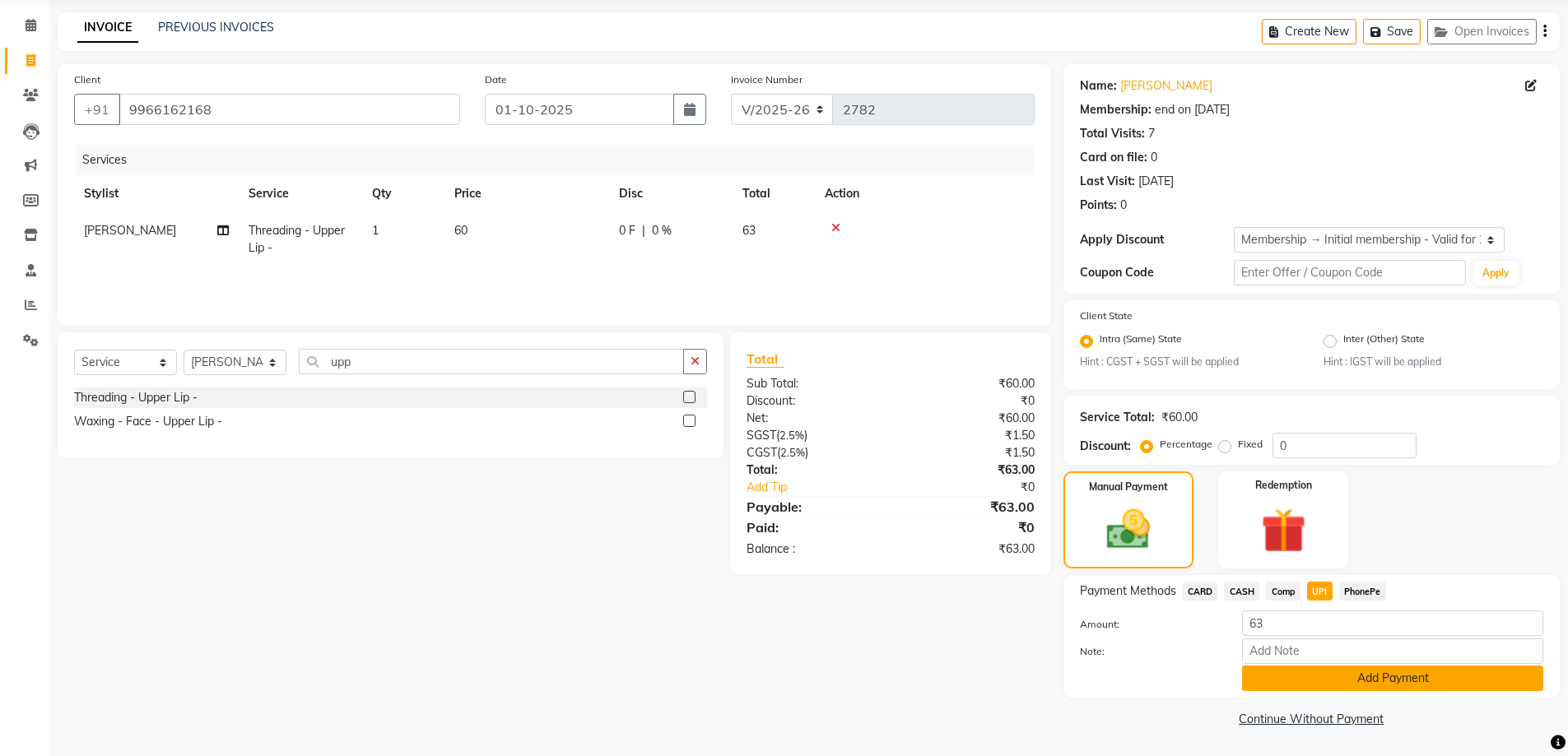
click at [1338, 677] on button "Add Payment" at bounding box center [1392, 678] width 301 height 26
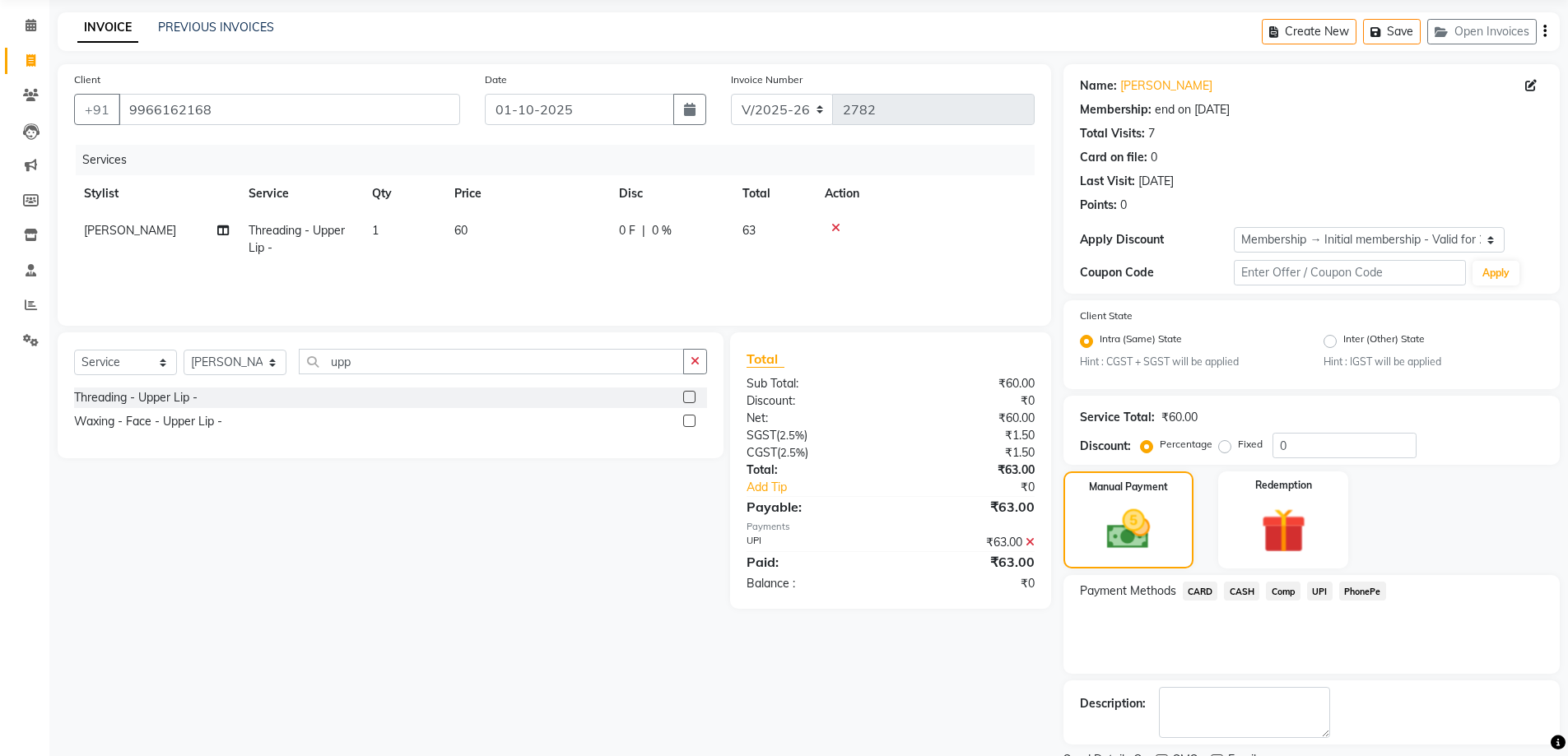
scroll to position [128, 0]
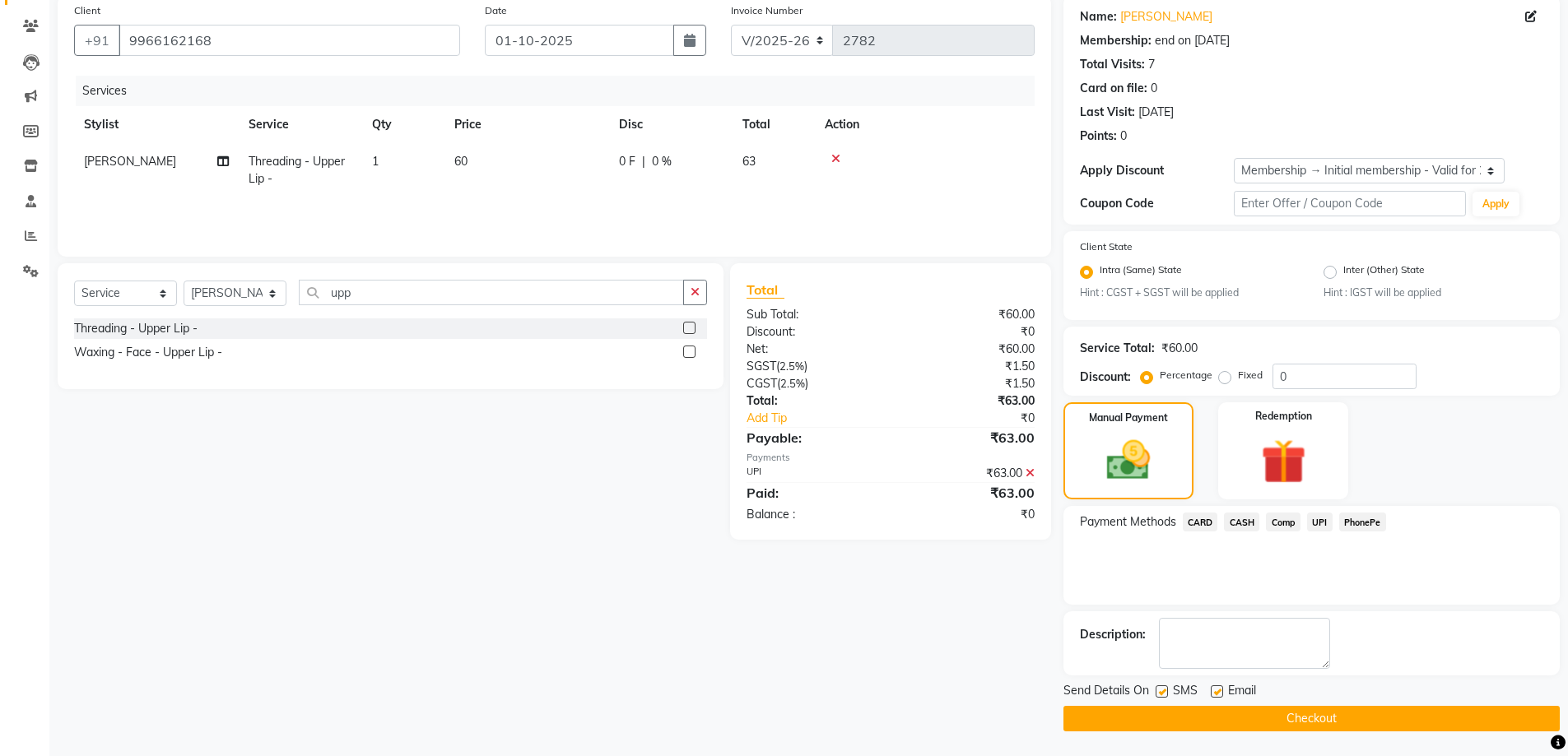
click at [1323, 716] on button "Checkout" at bounding box center [1311, 719] width 497 height 26
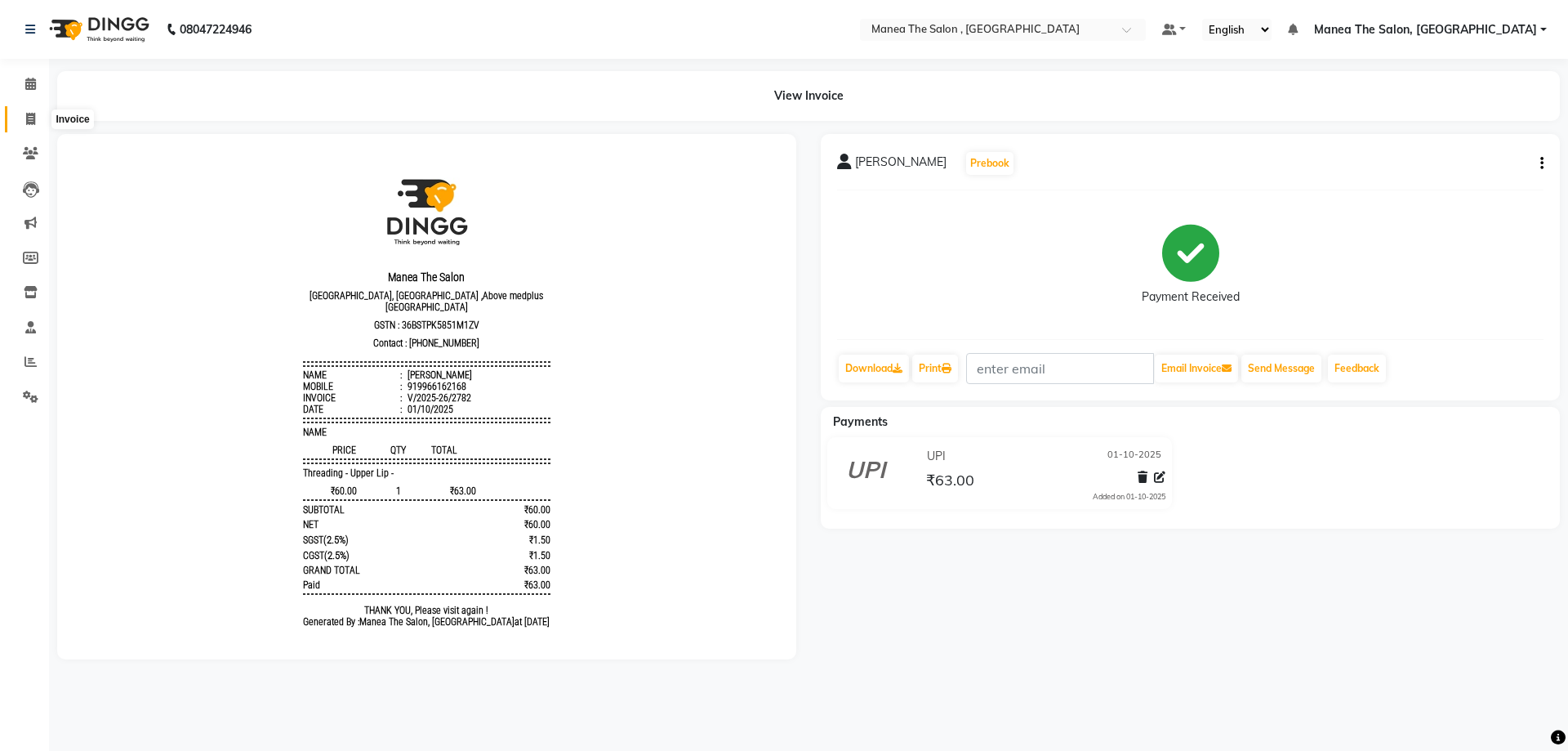
click at [38, 119] on span at bounding box center [31, 120] width 29 height 19
select select "service"
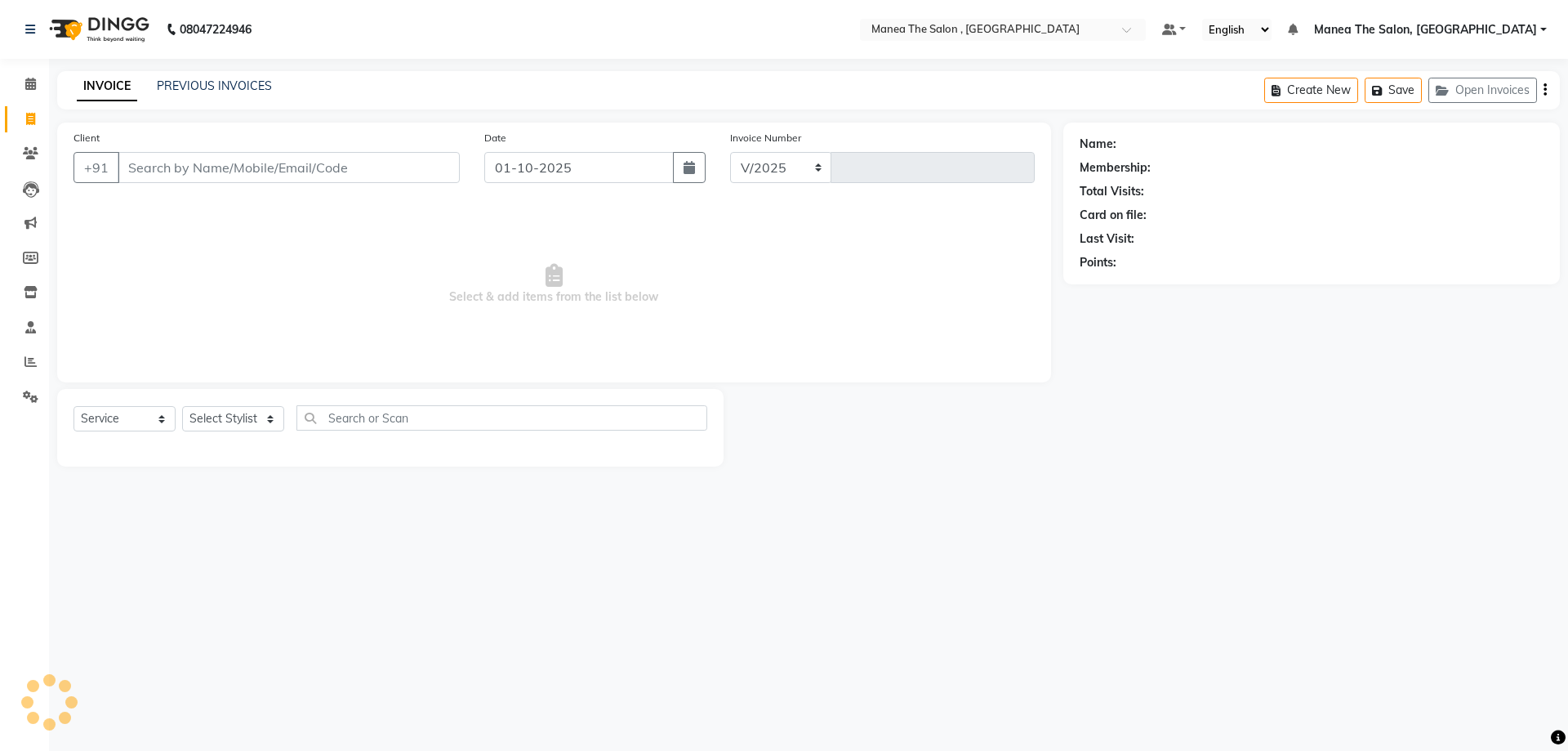
select select "7201"
type input "2783"
type input "6302716739"
click at [411, 169] on span "Add Client" at bounding box center [418, 168] width 64 height 17
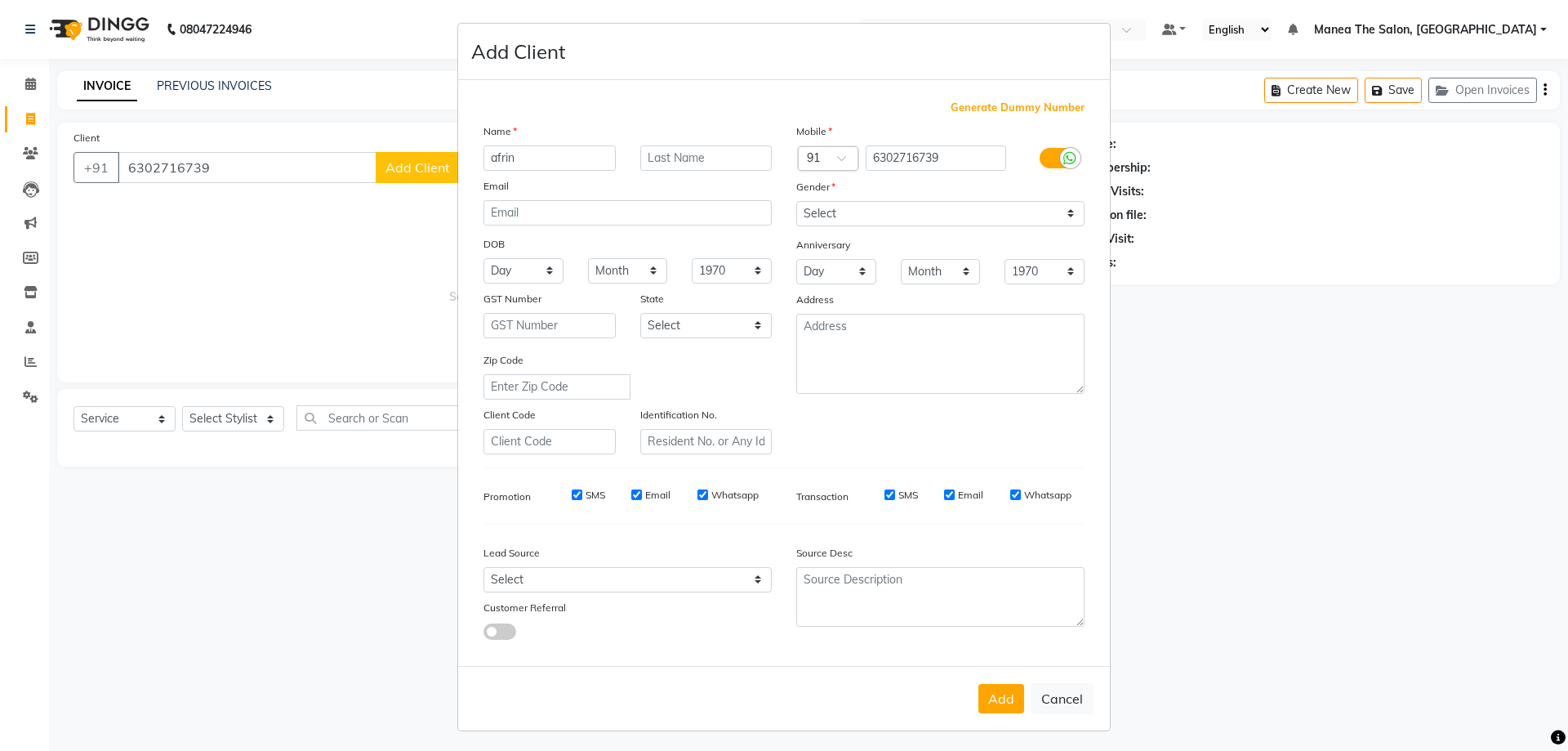
type input "afrin"
drag, startPoint x: 873, startPoint y: 210, endPoint x: 874, endPoint y: 222, distance: 12.0
click at [873, 210] on select "Select Male Female Other Prefer Not To Say" at bounding box center [940, 213] width 288 height 26
select select "female"
click at [797, 201] on select "Select Male Female Other Prefer Not To Say" at bounding box center [940, 213] width 288 height 26
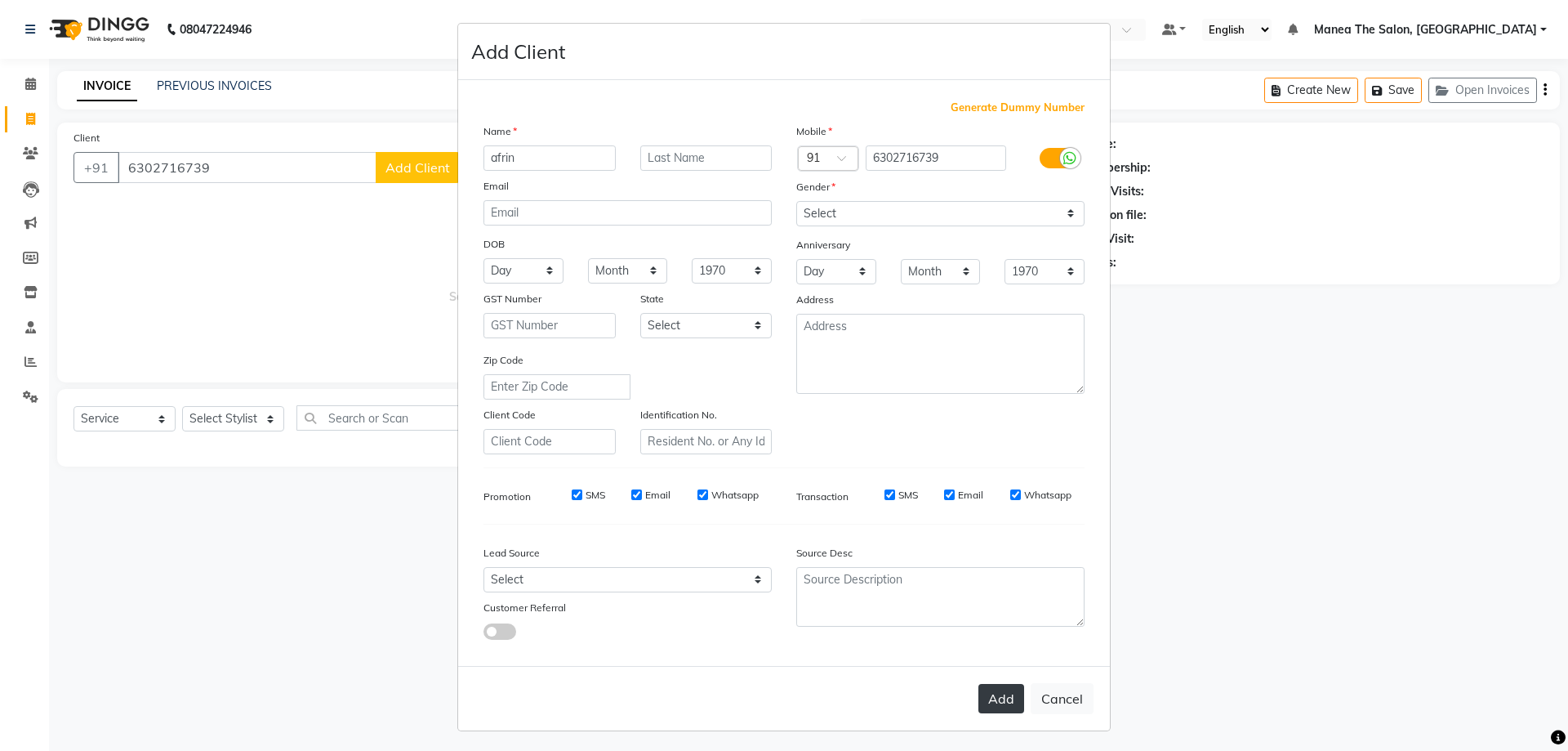
click at [1000, 700] on button "Add" at bounding box center [1001, 699] width 45 height 30
select select
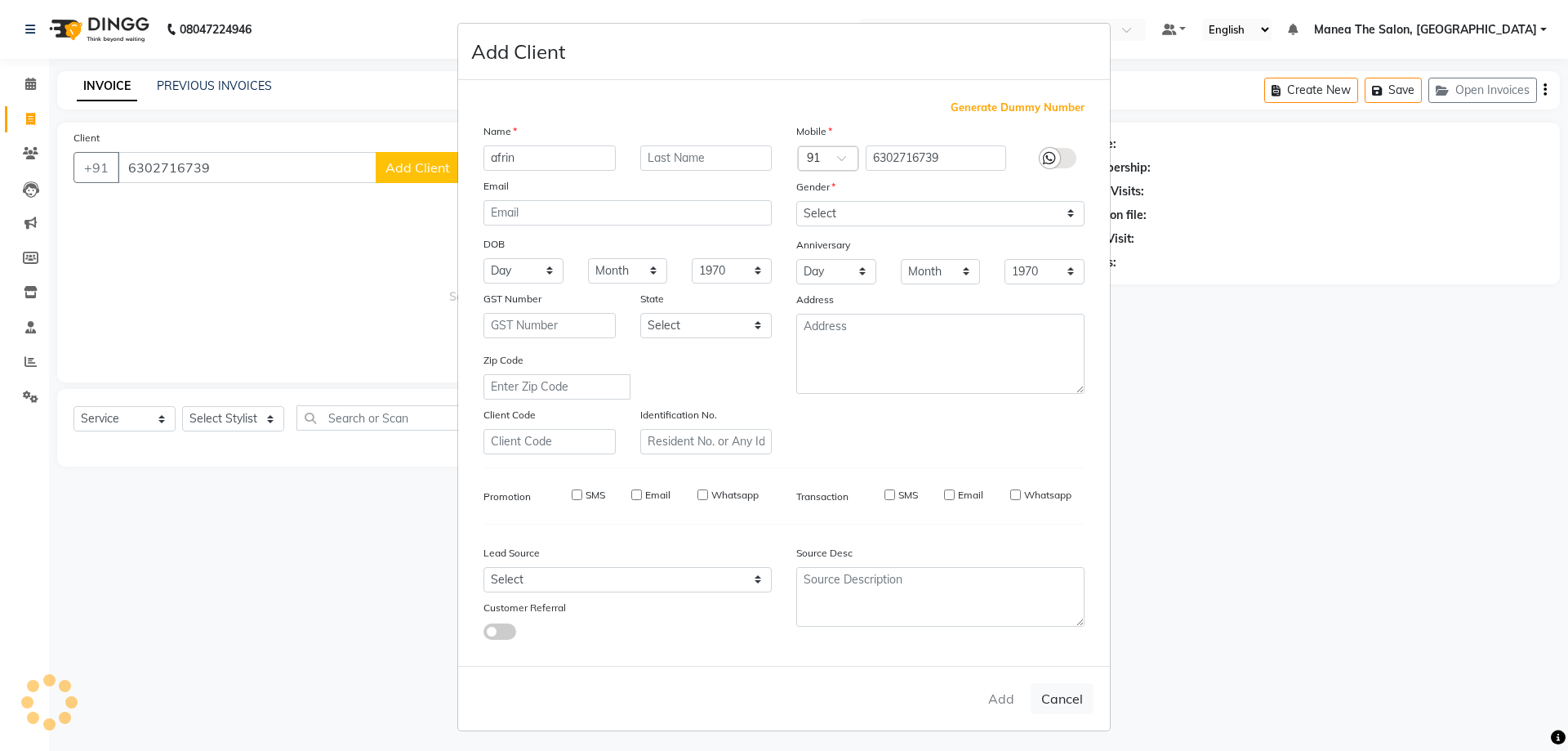
select select
checkbox input "false"
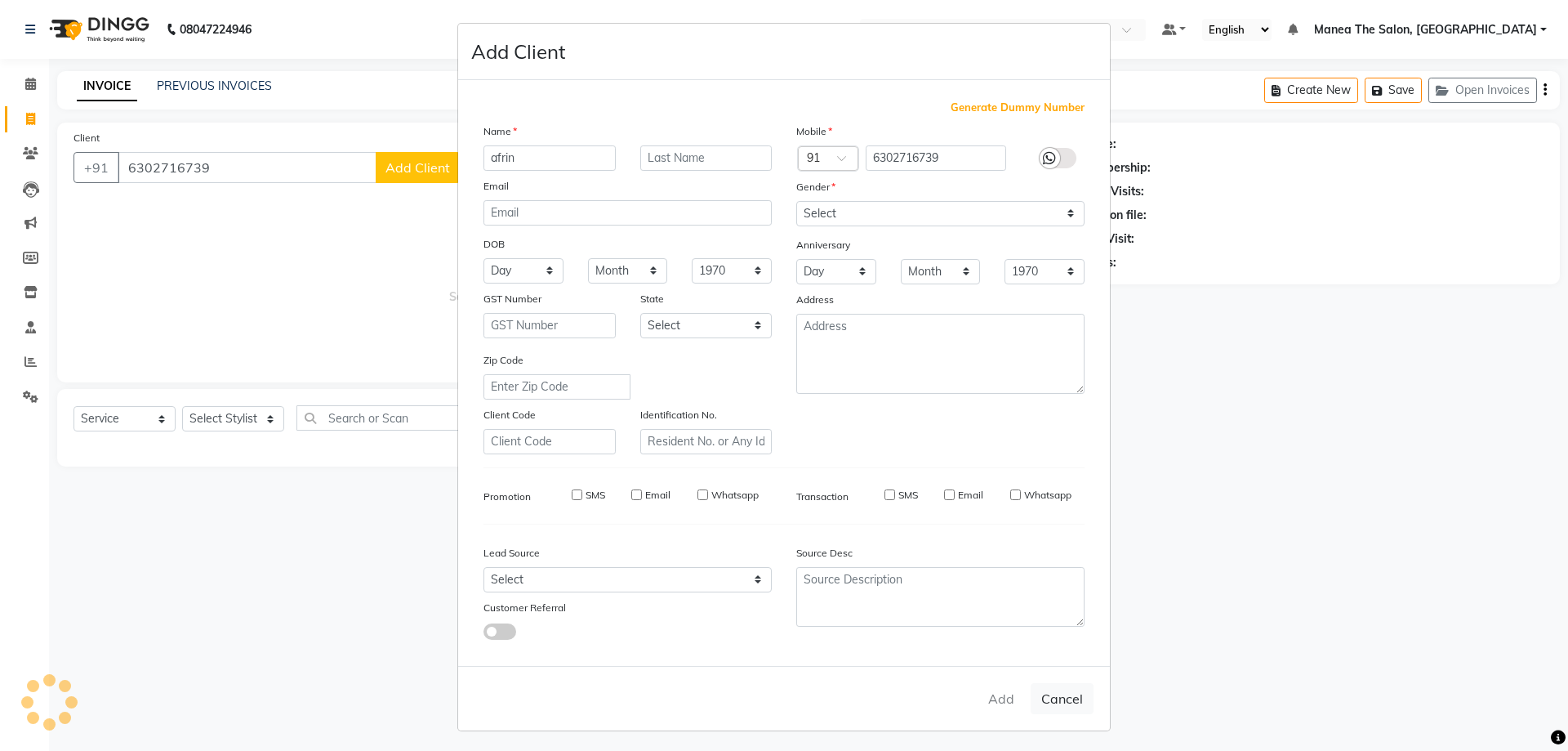
checkbox input "false"
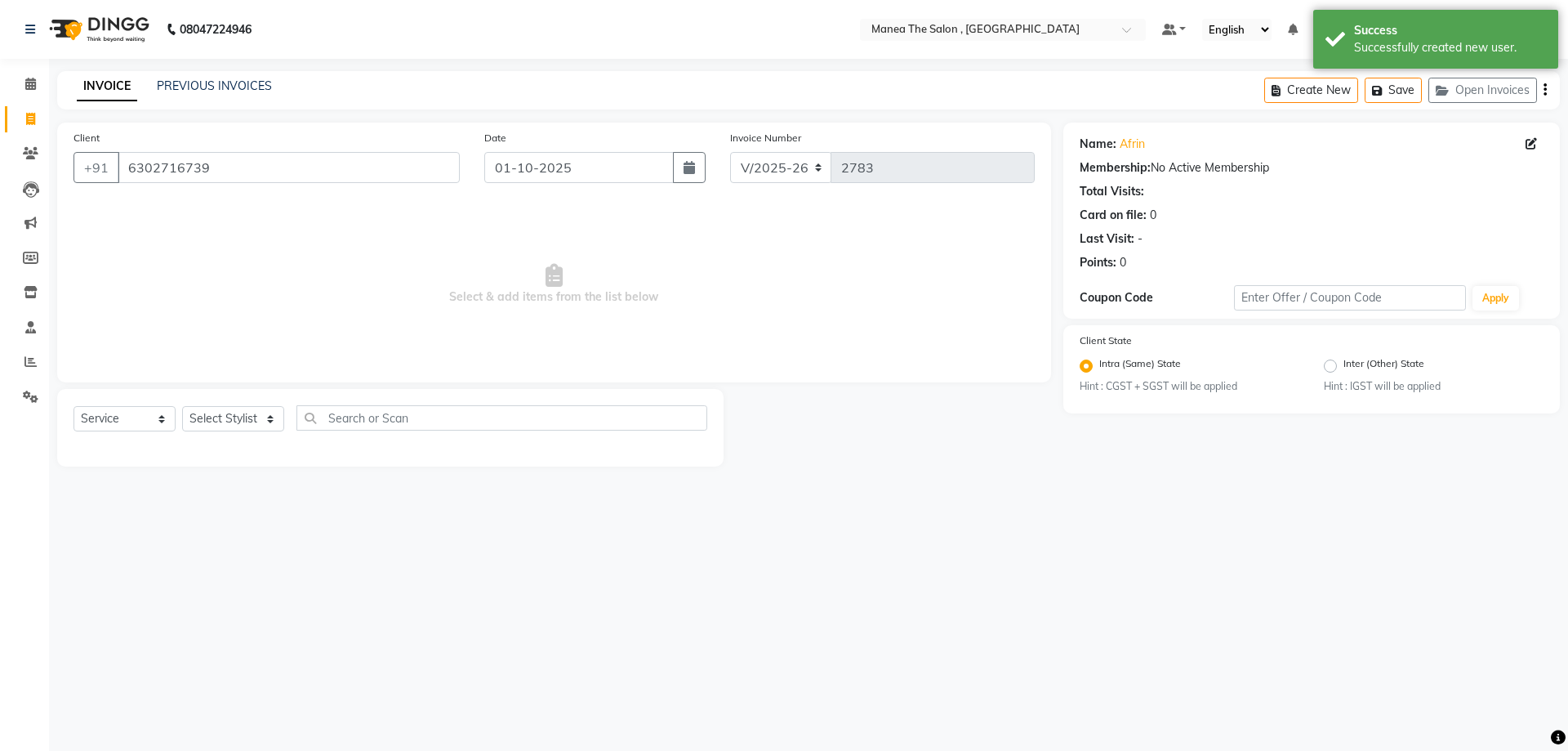
drag, startPoint x: 718, startPoint y: 619, endPoint x: 736, endPoint y: 611, distance: 19.7
click at [719, 619] on div "08047224946 Select Location × Manea The Salon , Kondapur Default Panel My Panel…" at bounding box center [784, 375] width 1568 height 751
click at [201, 425] on select "Select Stylist AYAZ Manager NAVEEN NIKITHA prameela Raj tillu SALMAN Soujanya z…" at bounding box center [234, 419] width 102 height 26
select select "78150"
click at [182, 406] on select "Select Stylist AYAZ Manager NAVEEN NIKITHA prameela Raj tillu SALMAN Soujanya z…" at bounding box center [234, 419] width 102 height 26
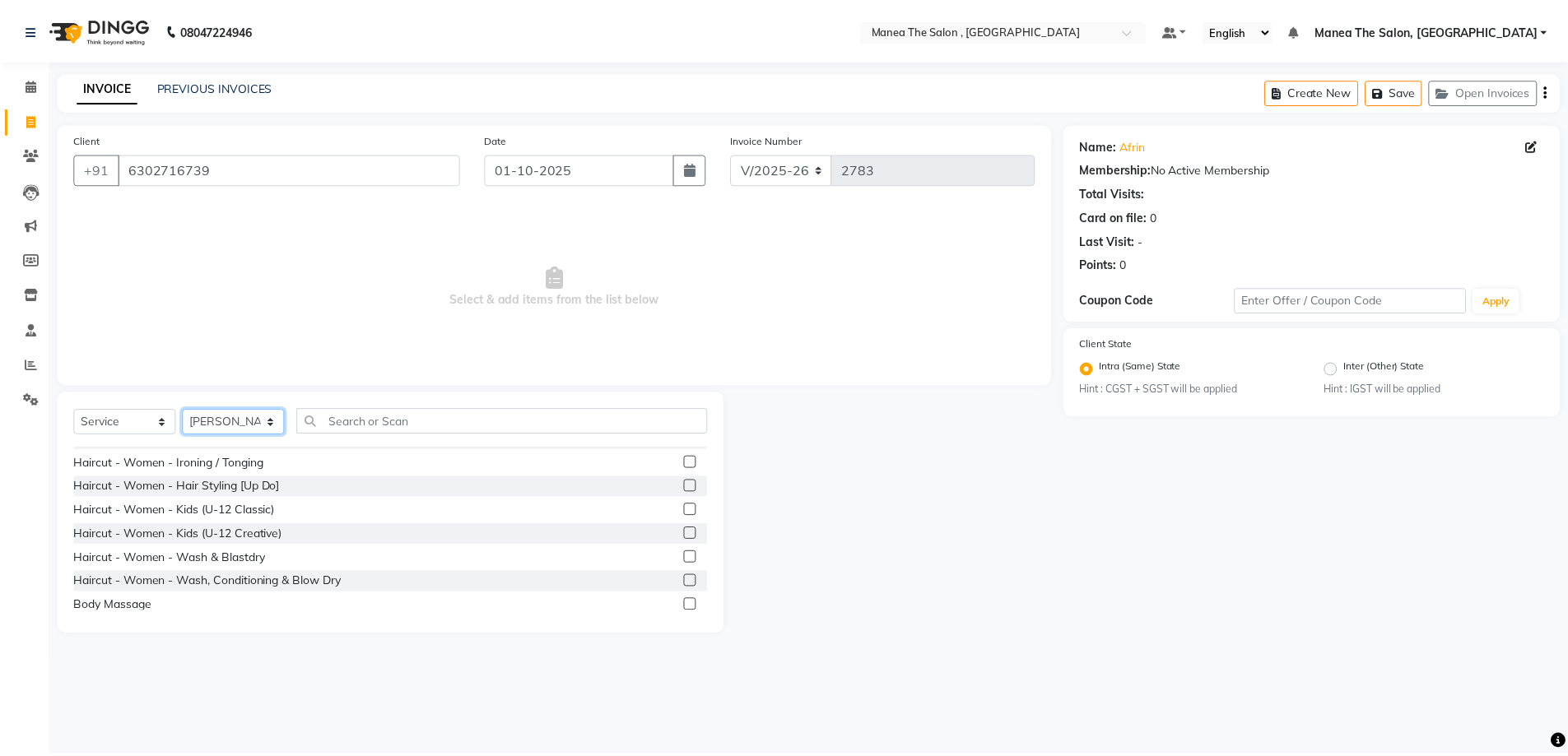
scroll to position [329, 0]
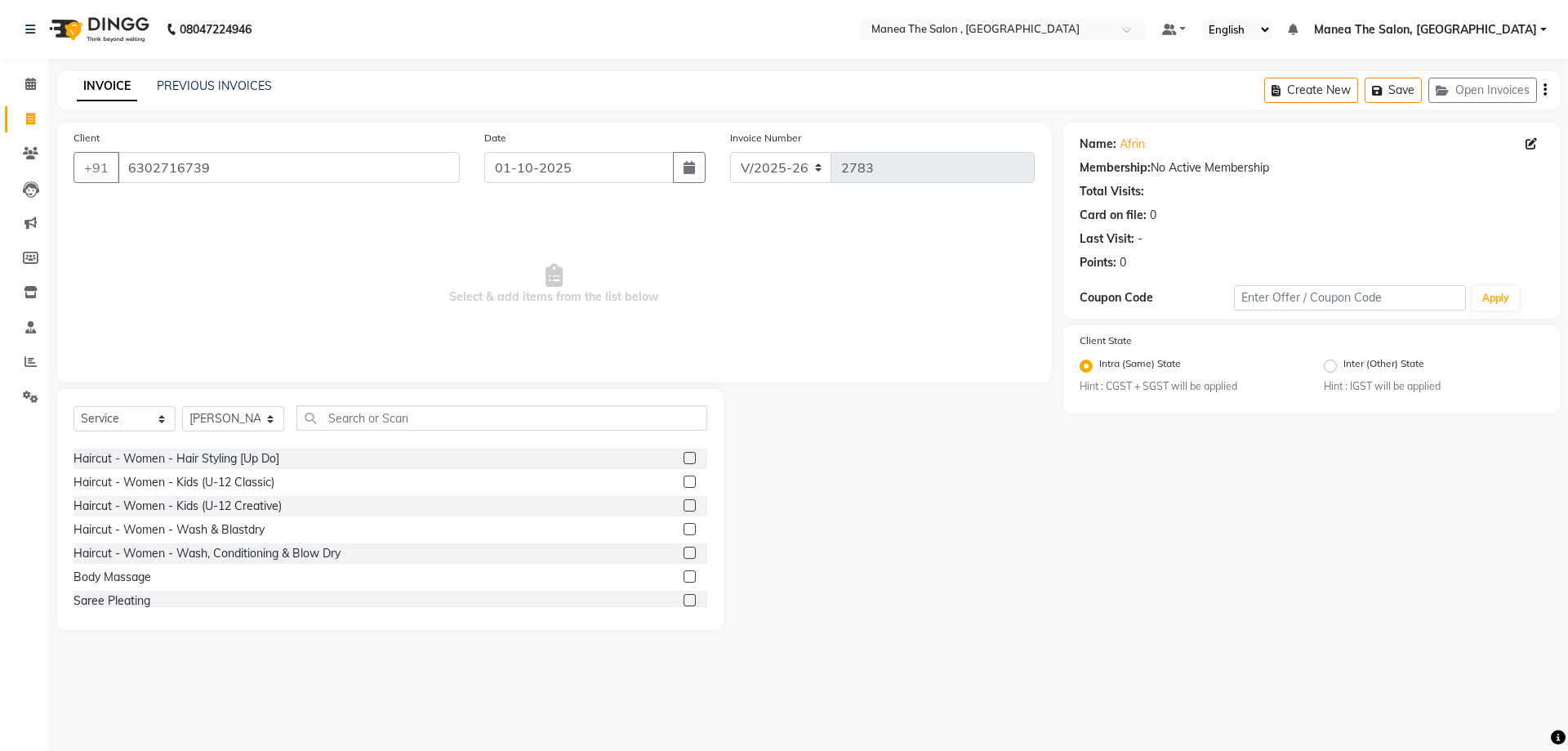
click at [684, 550] on label at bounding box center [689, 553] width 12 height 12
click at [684, 550] on input "checkbox" at bounding box center [689, 554] width 11 height 11
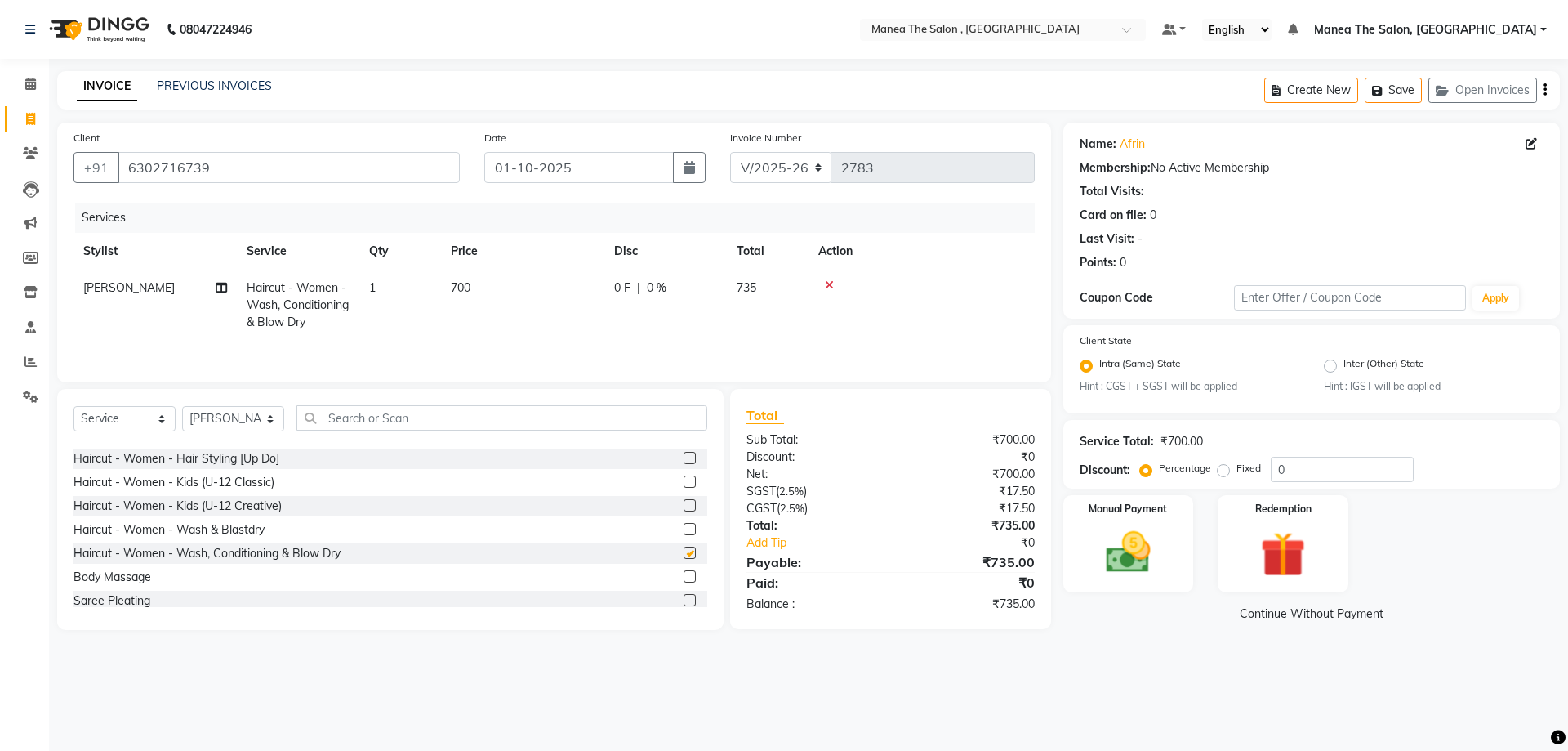
checkbox input "false"
click at [462, 287] on span "700" at bounding box center [461, 288] width 20 height 15
select select "78150"
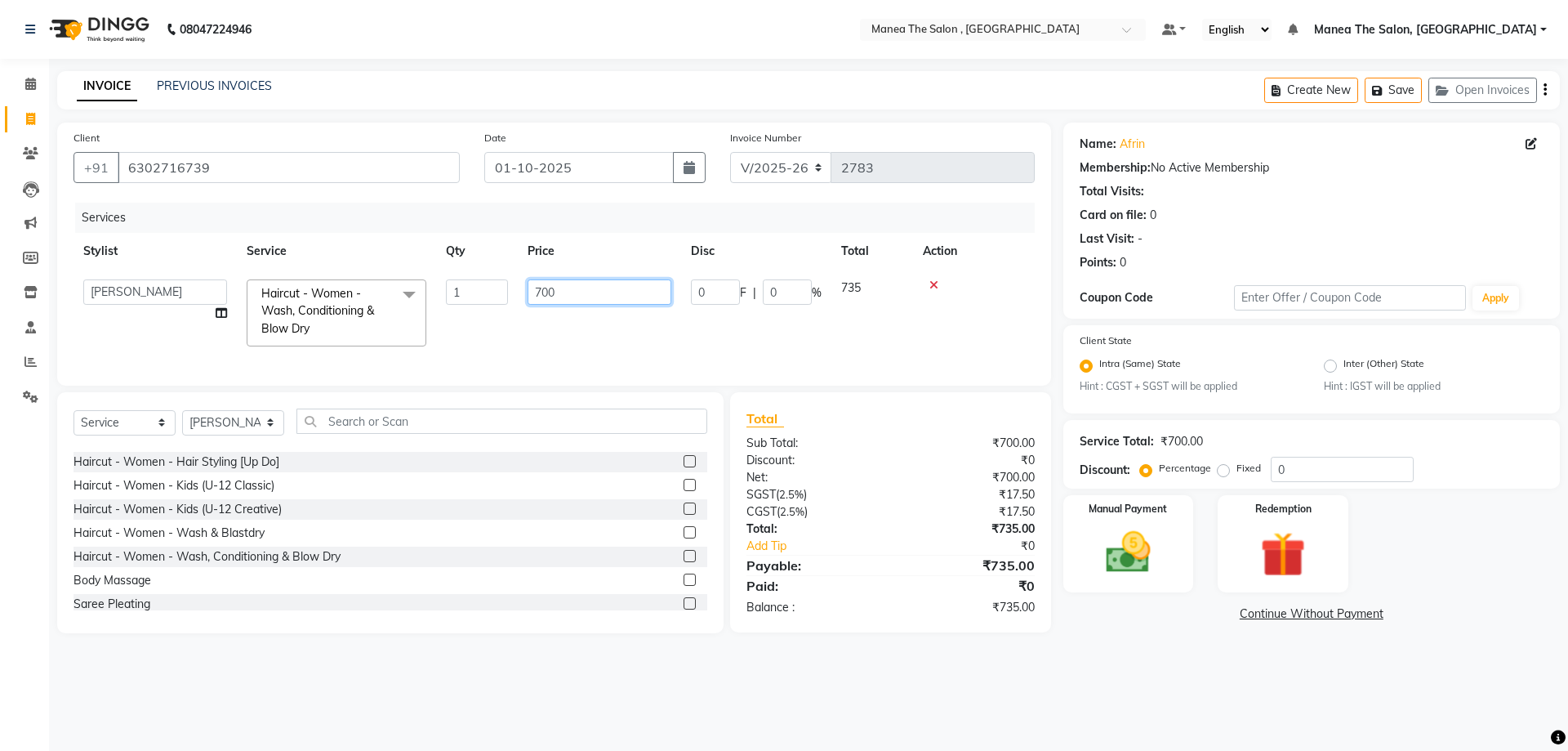
click at [541, 288] on input "700" at bounding box center [599, 292] width 144 height 26
type input "800"
click at [680, 338] on tr "AYAZ Manager NAVEEN NIKITHA prameela Raj tillu SALMAN Soujanya zishan Haircut -…" at bounding box center [554, 312] width 961 height 87
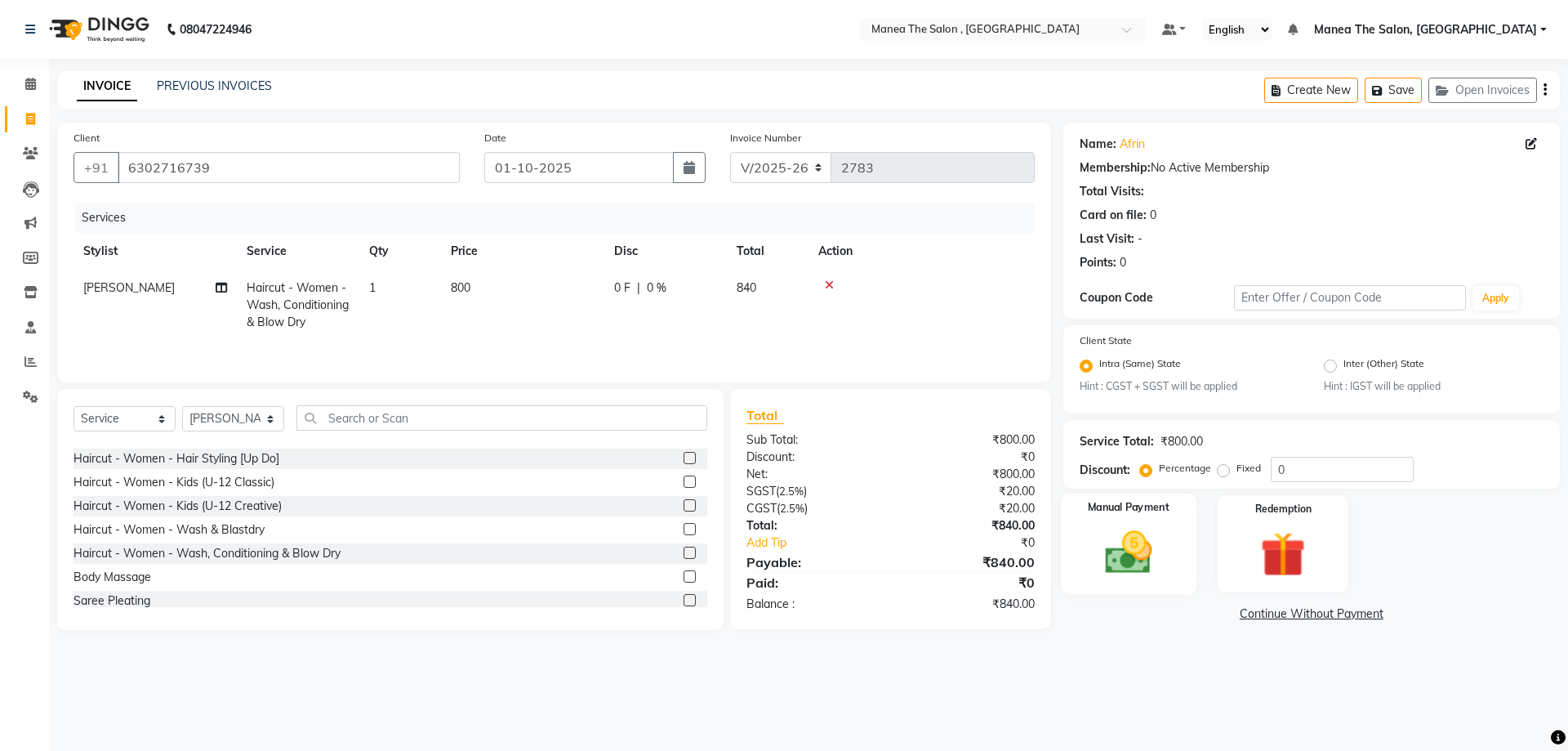
click at [1147, 545] on img at bounding box center [1129, 553] width 76 height 54
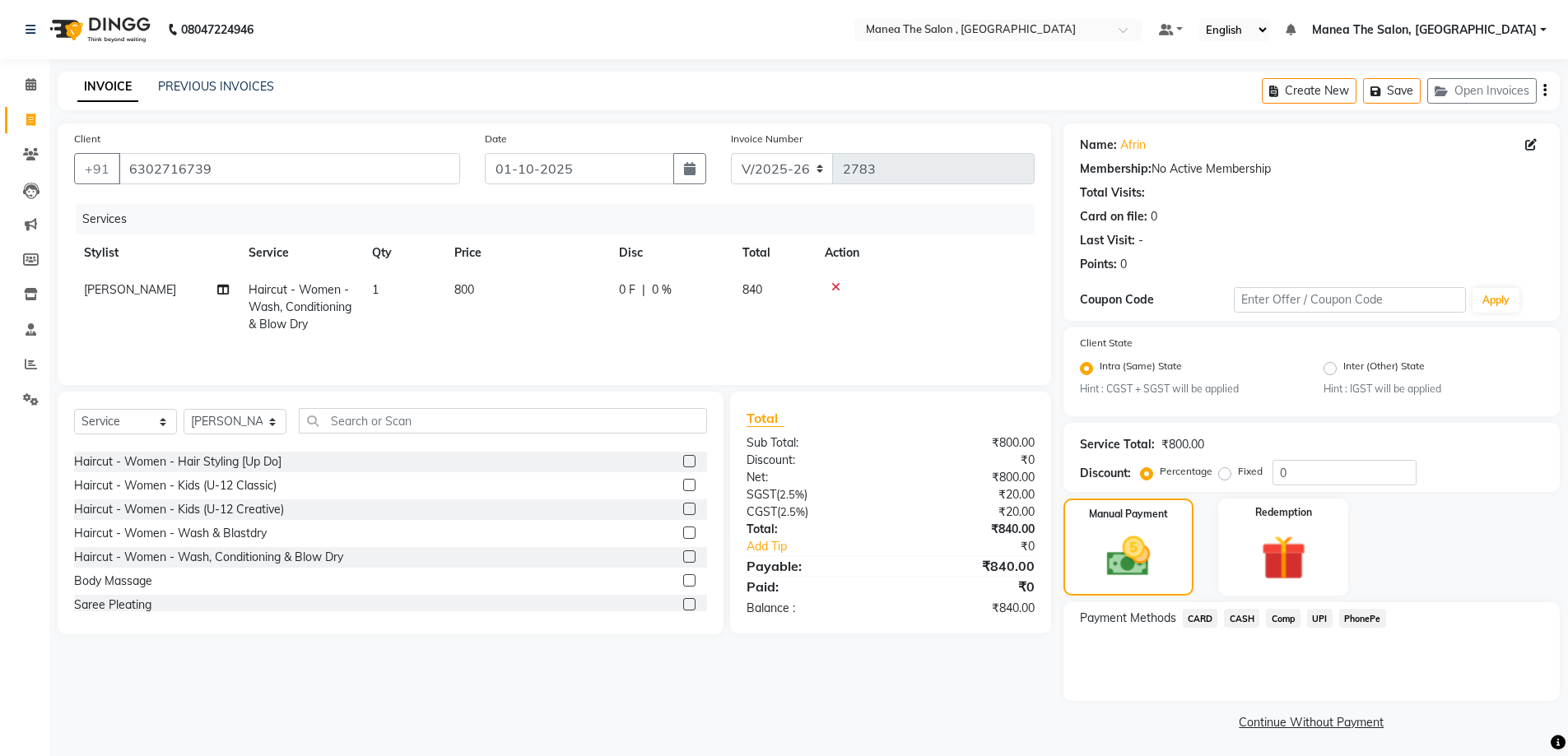
click at [1314, 619] on span "UPI" at bounding box center [1319, 618] width 26 height 19
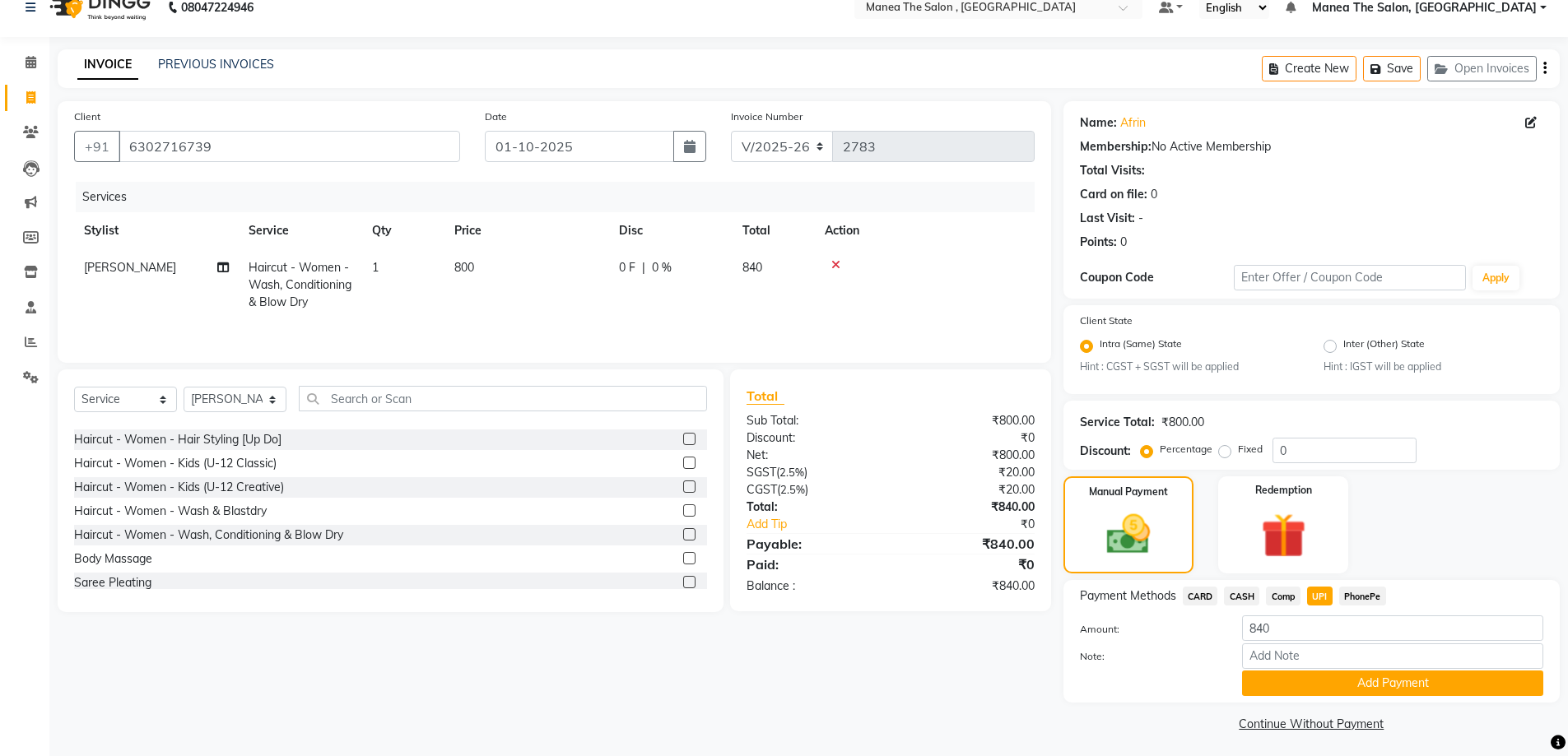
scroll to position [27, 0]
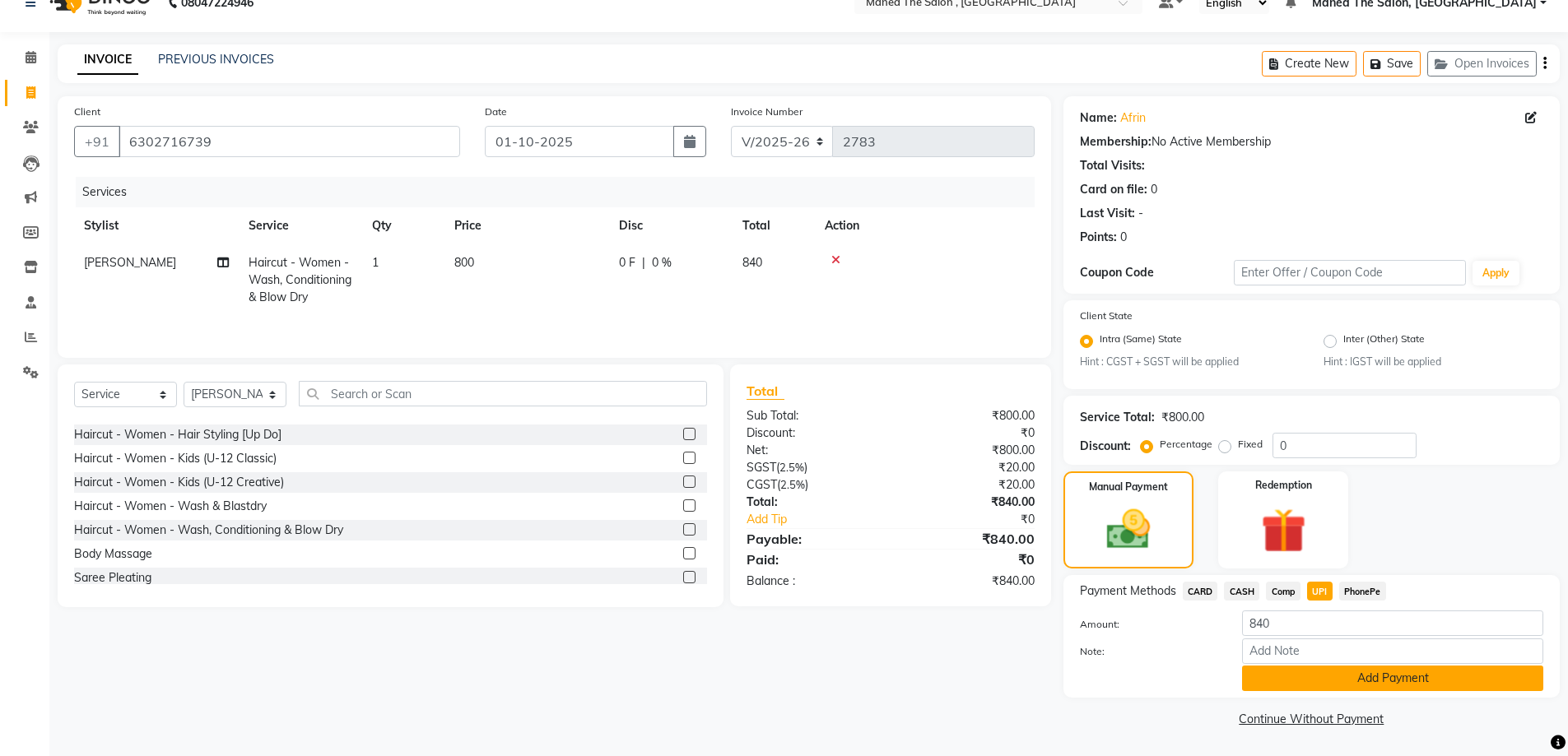
click at [1395, 675] on button "Add Payment" at bounding box center [1392, 678] width 301 height 26
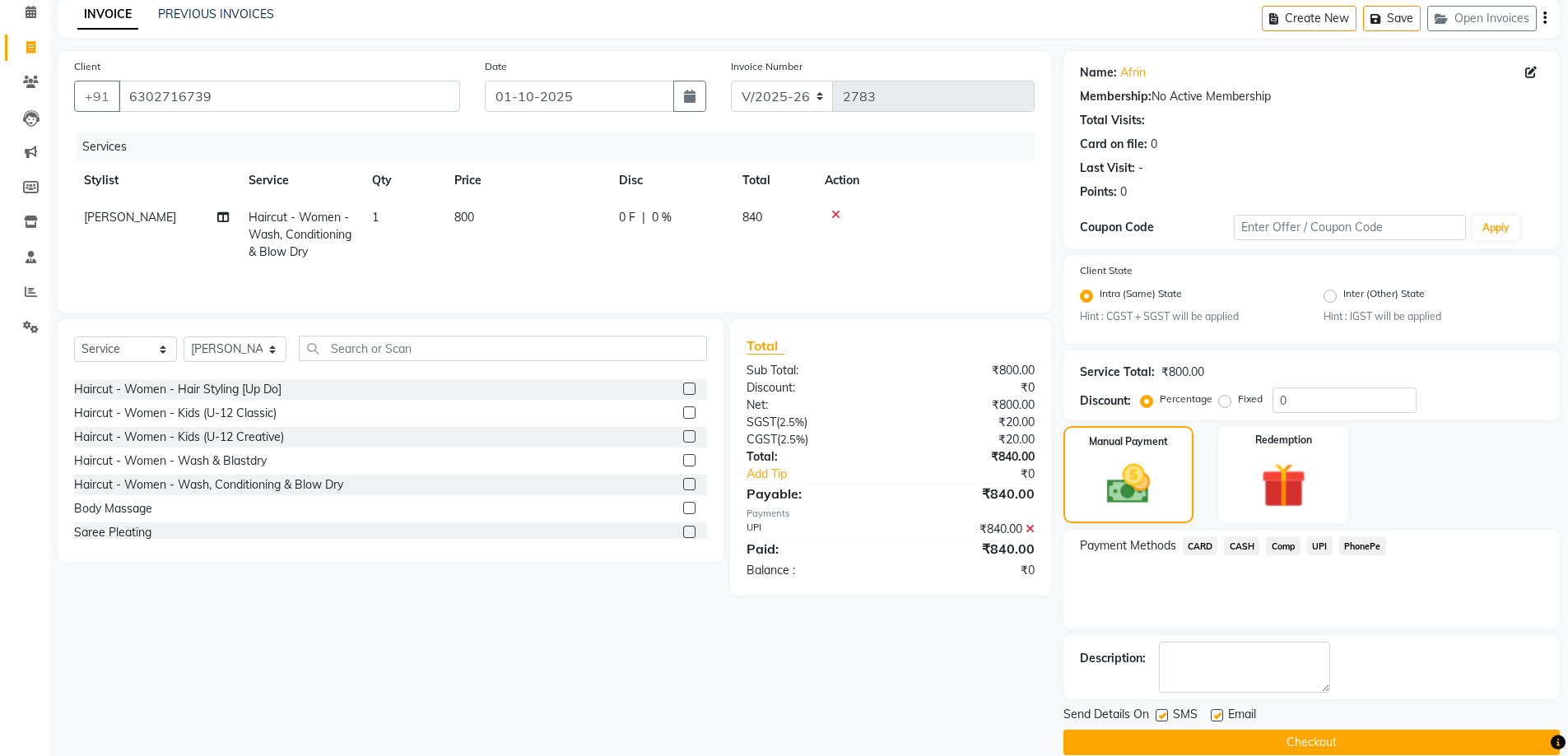
scroll to position [96, 0]
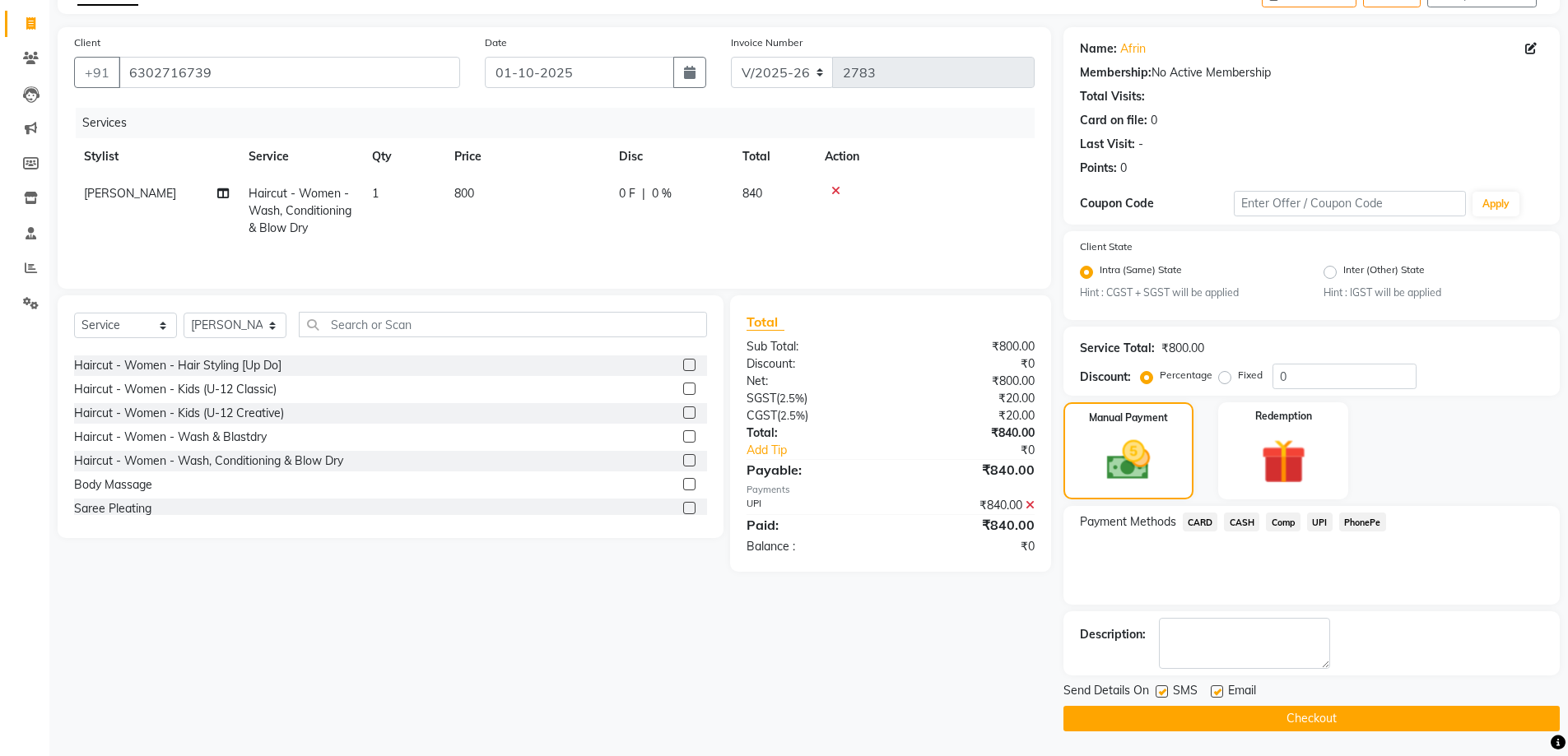
click at [1281, 717] on button "Checkout" at bounding box center [1311, 719] width 497 height 26
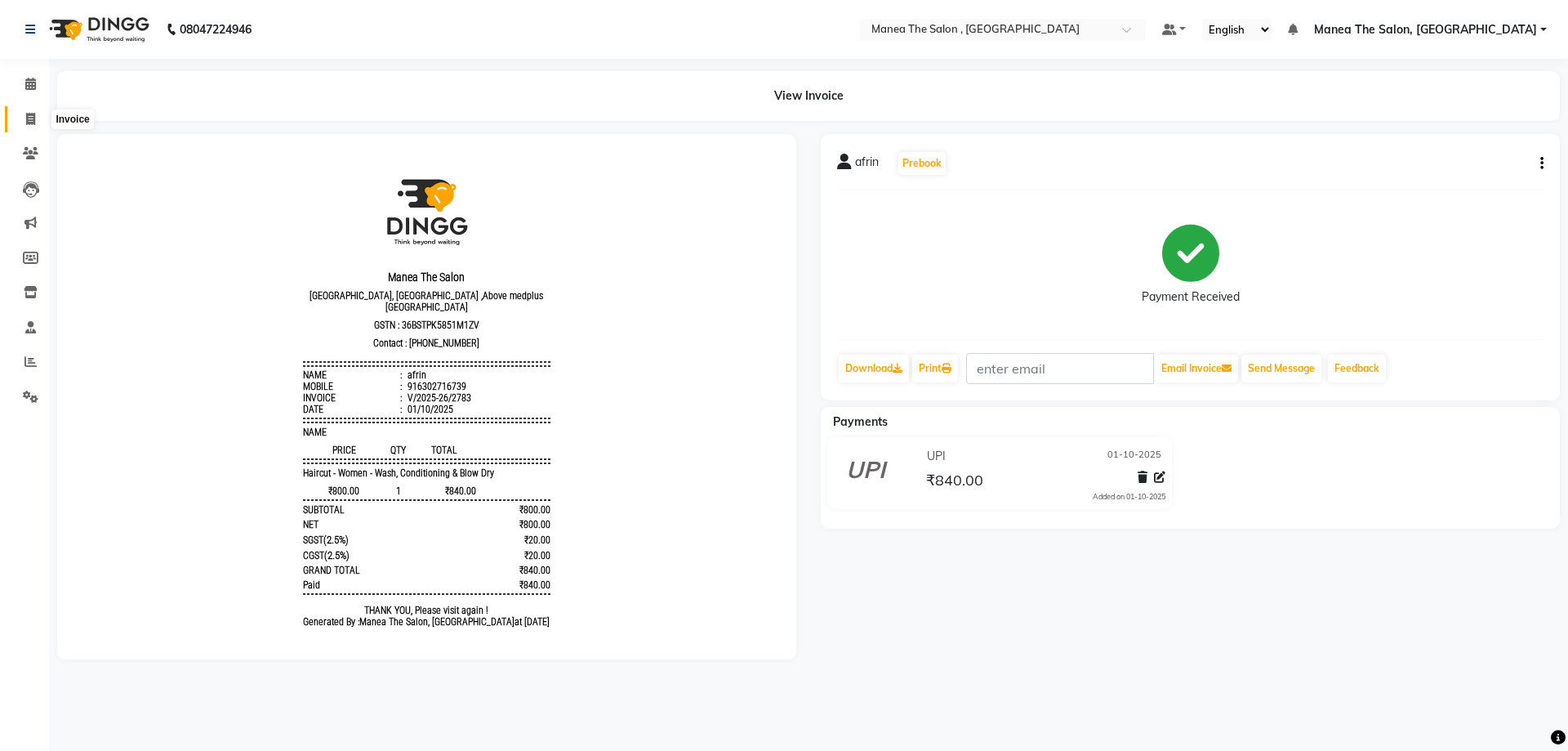
drag, startPoint x: 24, startPoint y: 112, endPoint x: 31, endPoint y: 126, distance: 15.7
click at [24, 112] on span at bounding box center [31, 120] width 29 height 19
select select "service"
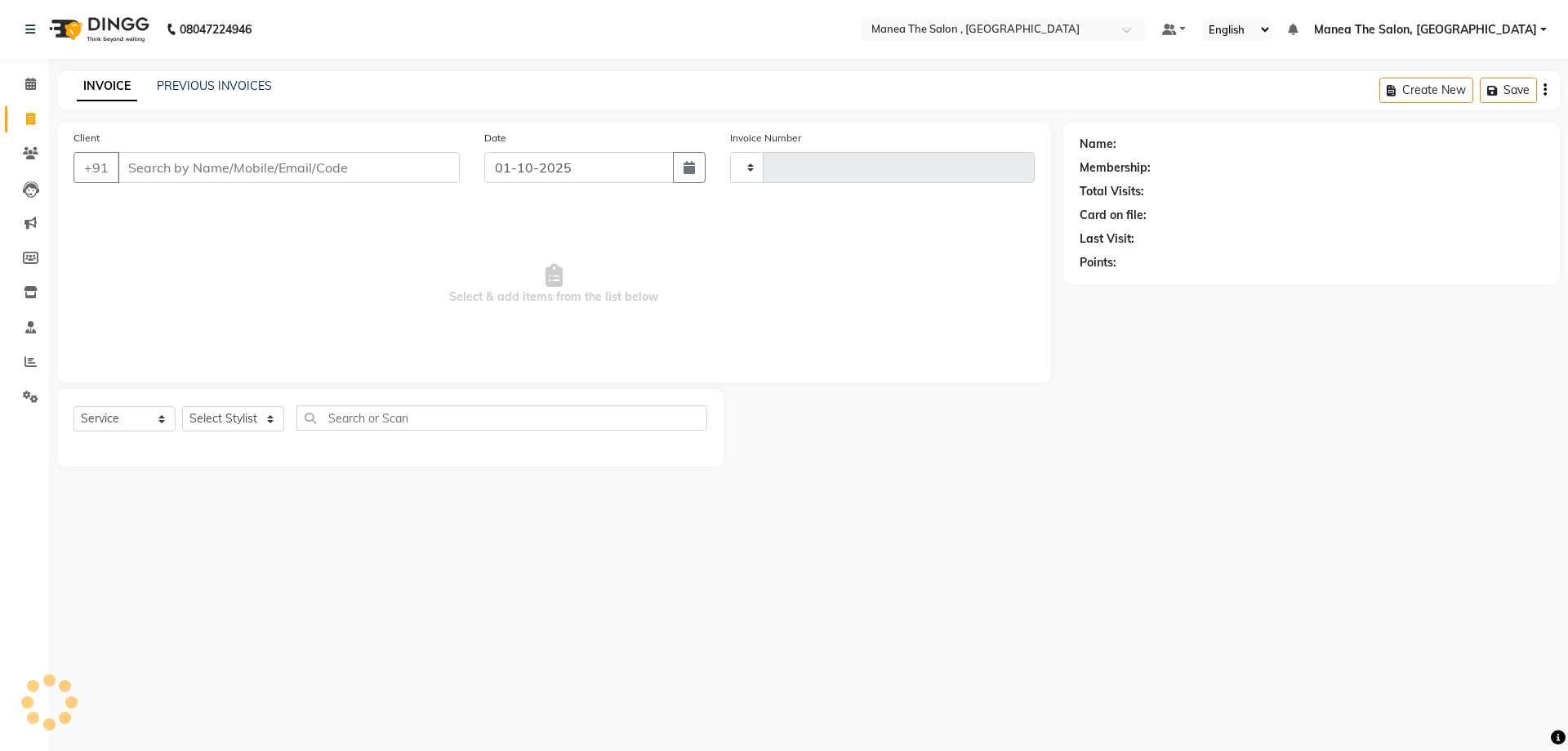
click at [31, 126] on span at bounding box center [31, 120] width 29 height 19
select select "service"
click at [242, 416] on select "Select Stylist" at bounding box center [234, 419] width 102 height 26
type input "2784"
select select "7201"
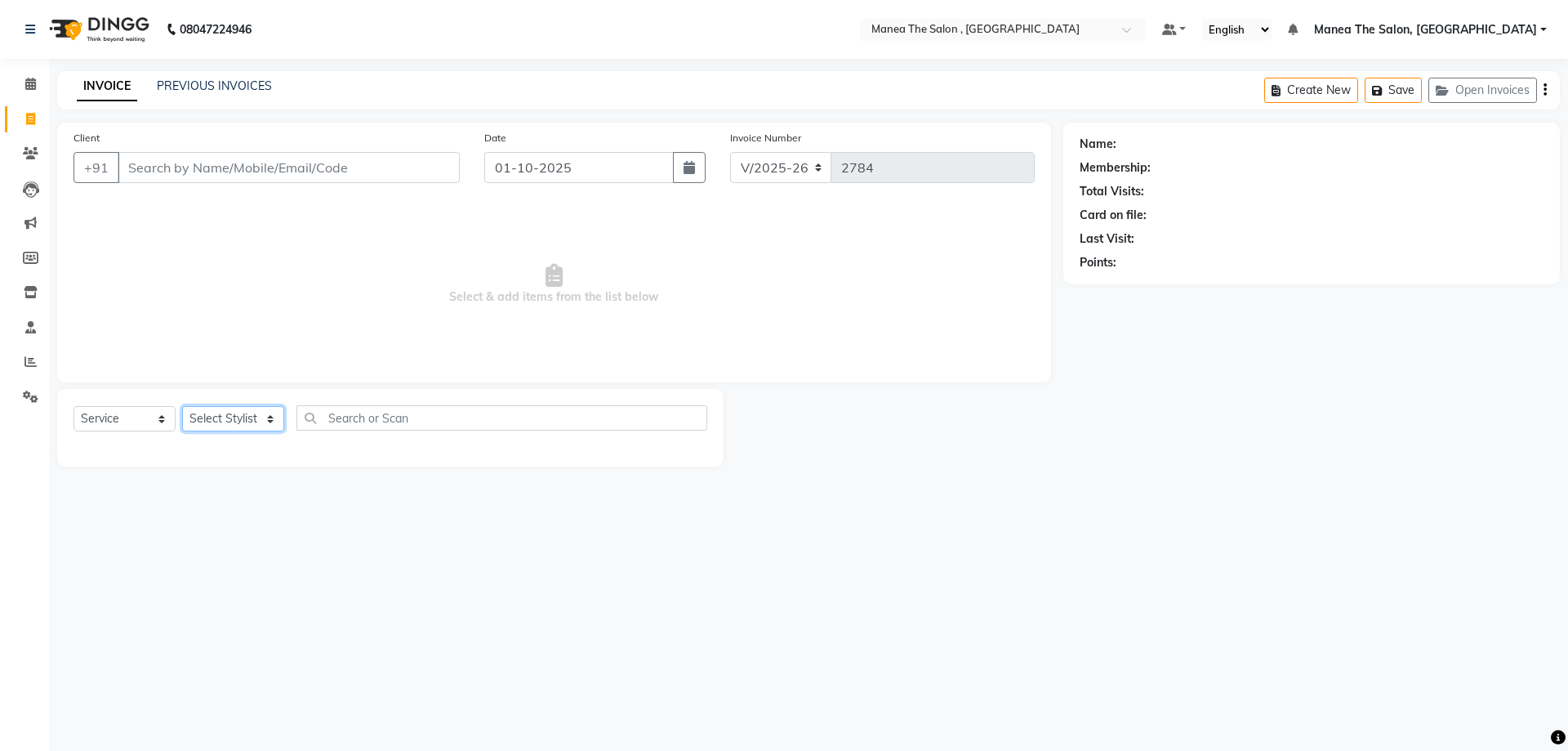
select select "90979"
click at [182, 406] on select "Select Stylist AYAZ Manager NAVEEN NIKITHA prameela Raj tillu SALMAN Soujanya z…" at bounding box center [234, 419] width 102 height 26
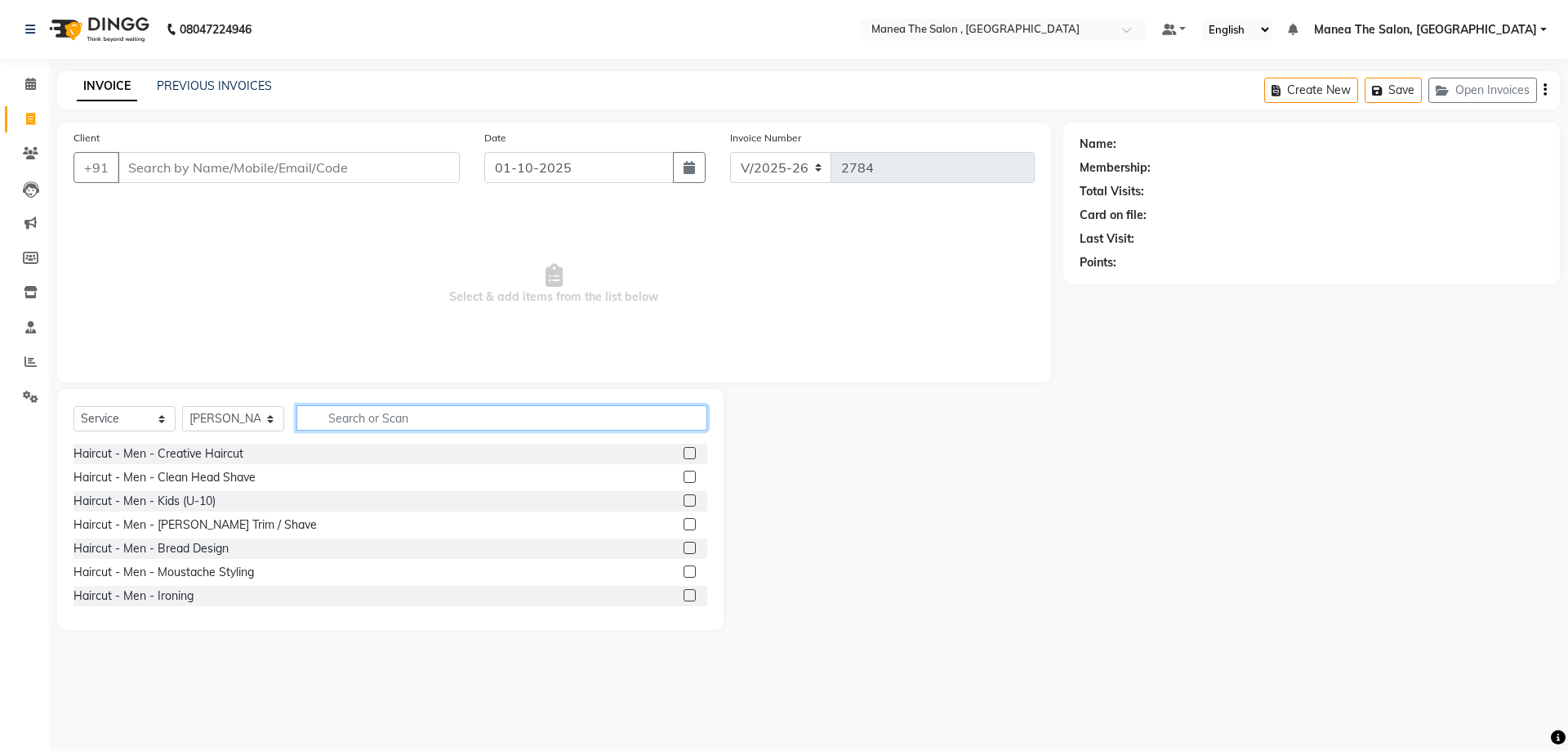
click at [381, 421] on input "text" at bounding box center [502, 418] width 411 height 26
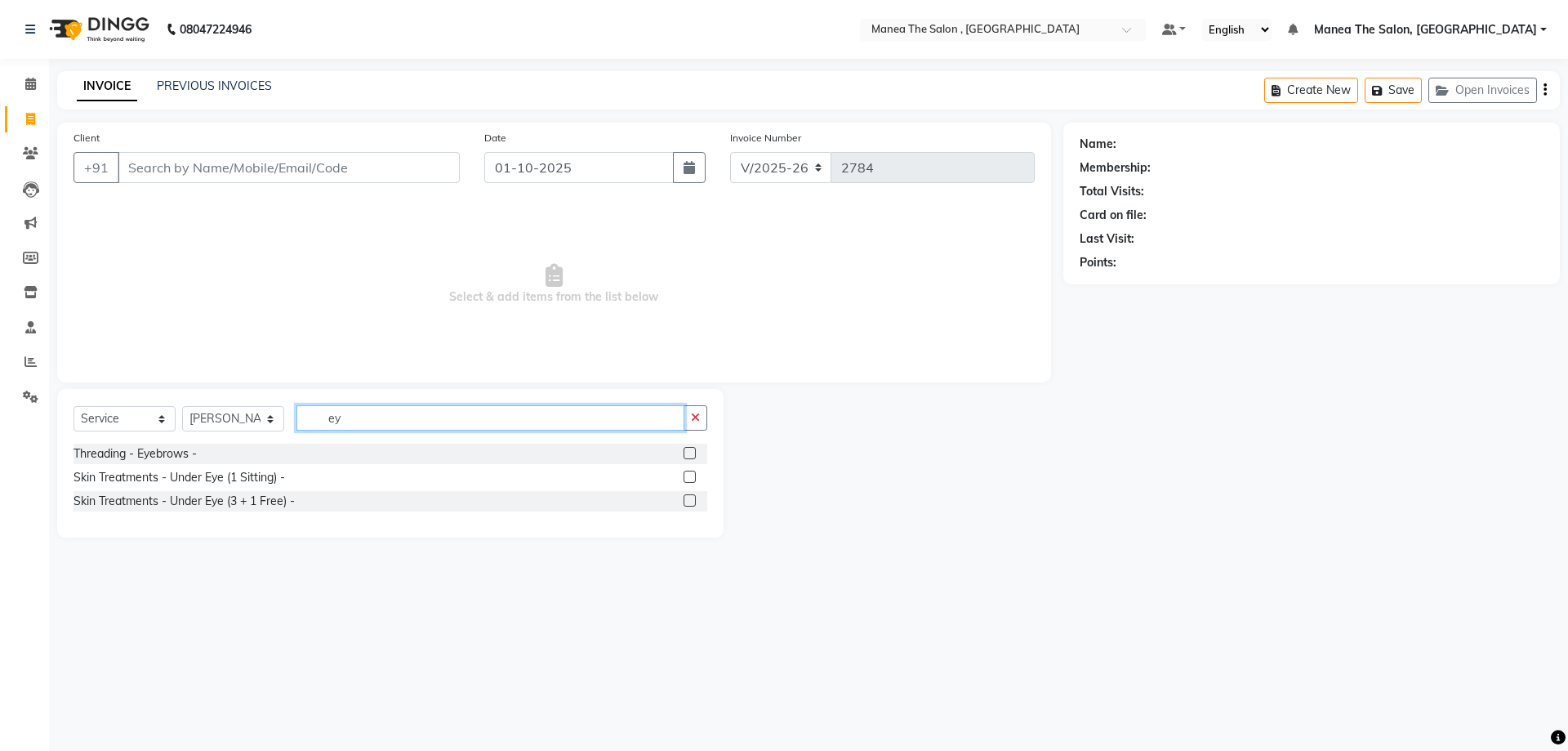
type input "ey"
click at [689, 449] on label at bounding box center [689, 453] width 12 height 12
click at [689, 449] on input "checkbox" at bounding box center [689, 454] width 11 height 11
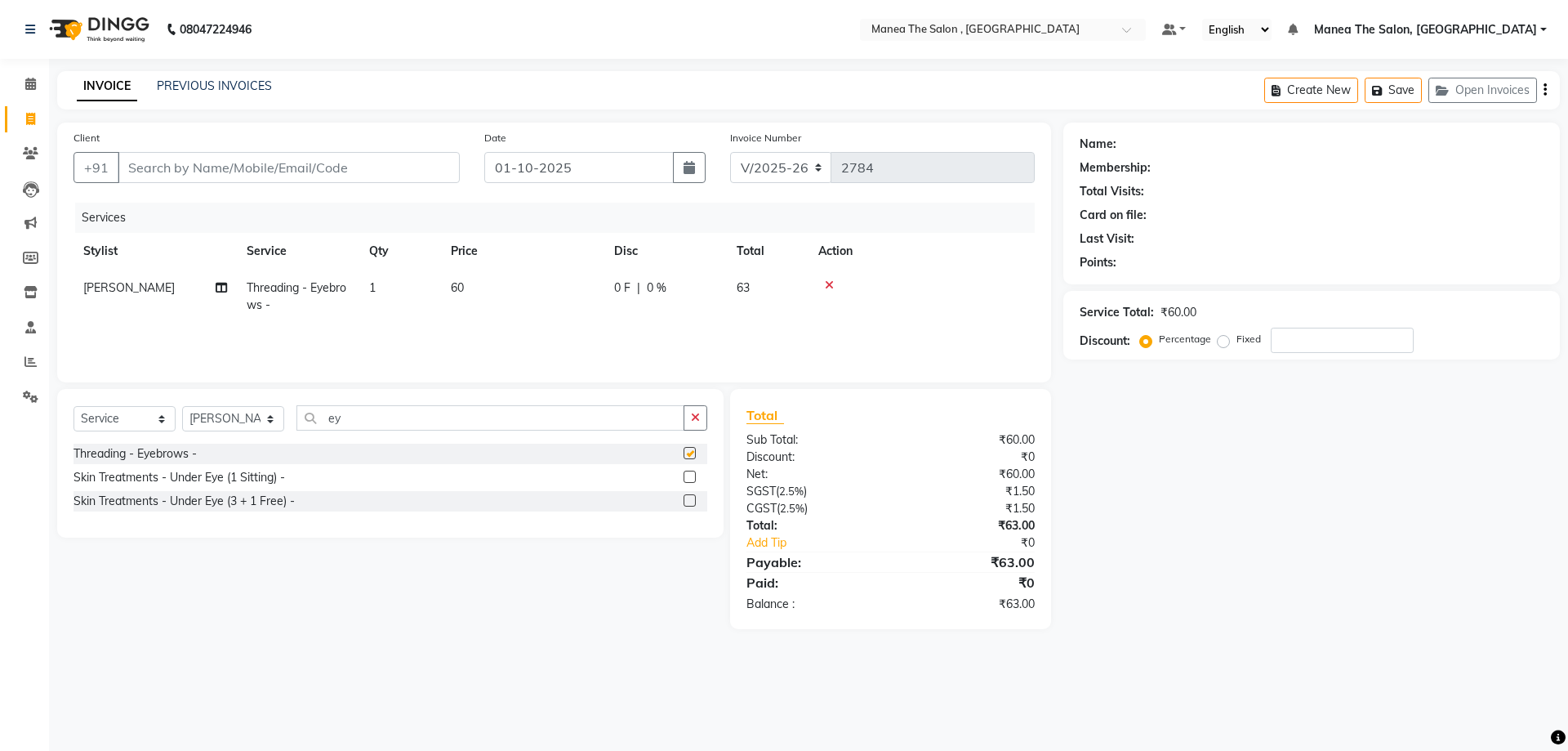
checkbox input "false"
drag, startPoint x: 434, startPoint y: 421, endPoint x: 296, endPoint y: 421, distance: 138.0
click at [328, 421] on input "ey" at bounding box center [490, 418] width 388 height 26
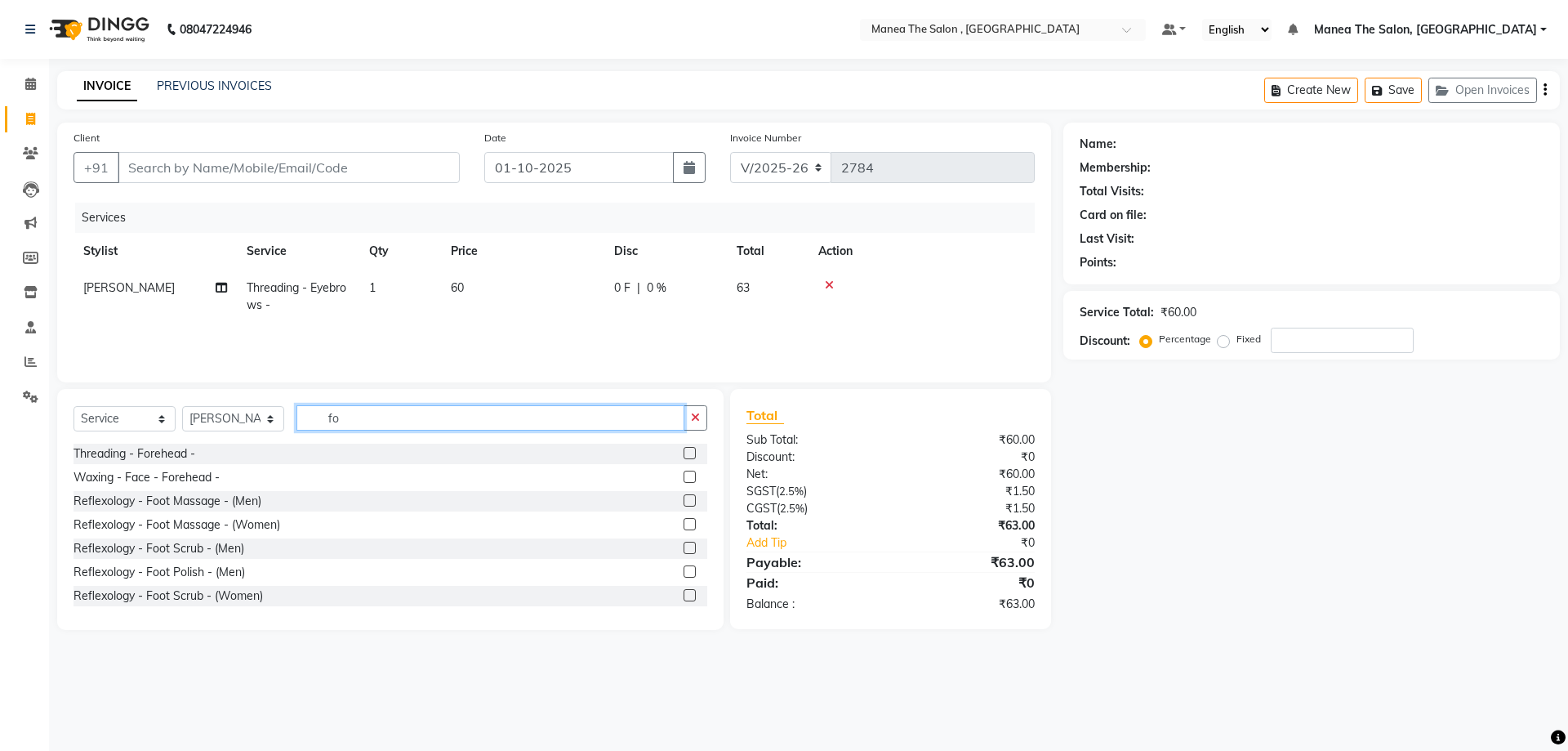
type input "fo"
click at [684, 449] on label at bounding box center [689, 453] width 12 height 12
click at [684, 449] on input "checkbox" at bounding box center [689, 454] width 11 height 11
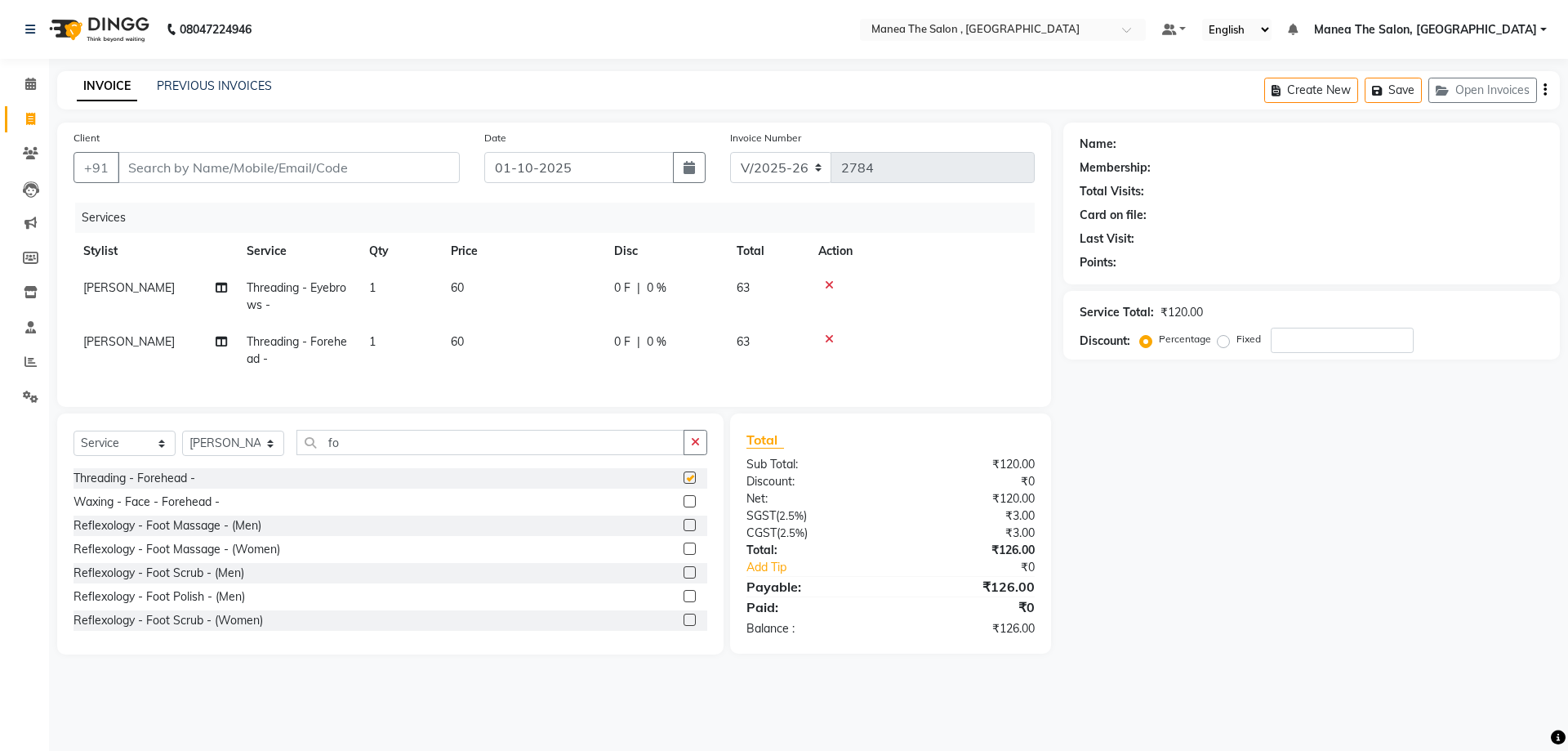
checkbox input "false"
drag, startPoint x: 484, startPoint y: 469, endPoint x: 76, endPoint y: 497, distance: 409.0
click at [78, 497] on div "Select Service Product Membership Package Voucher Prepaid Gift Card Select Styl…" at bounding box center [390, 535] width 666 height 241
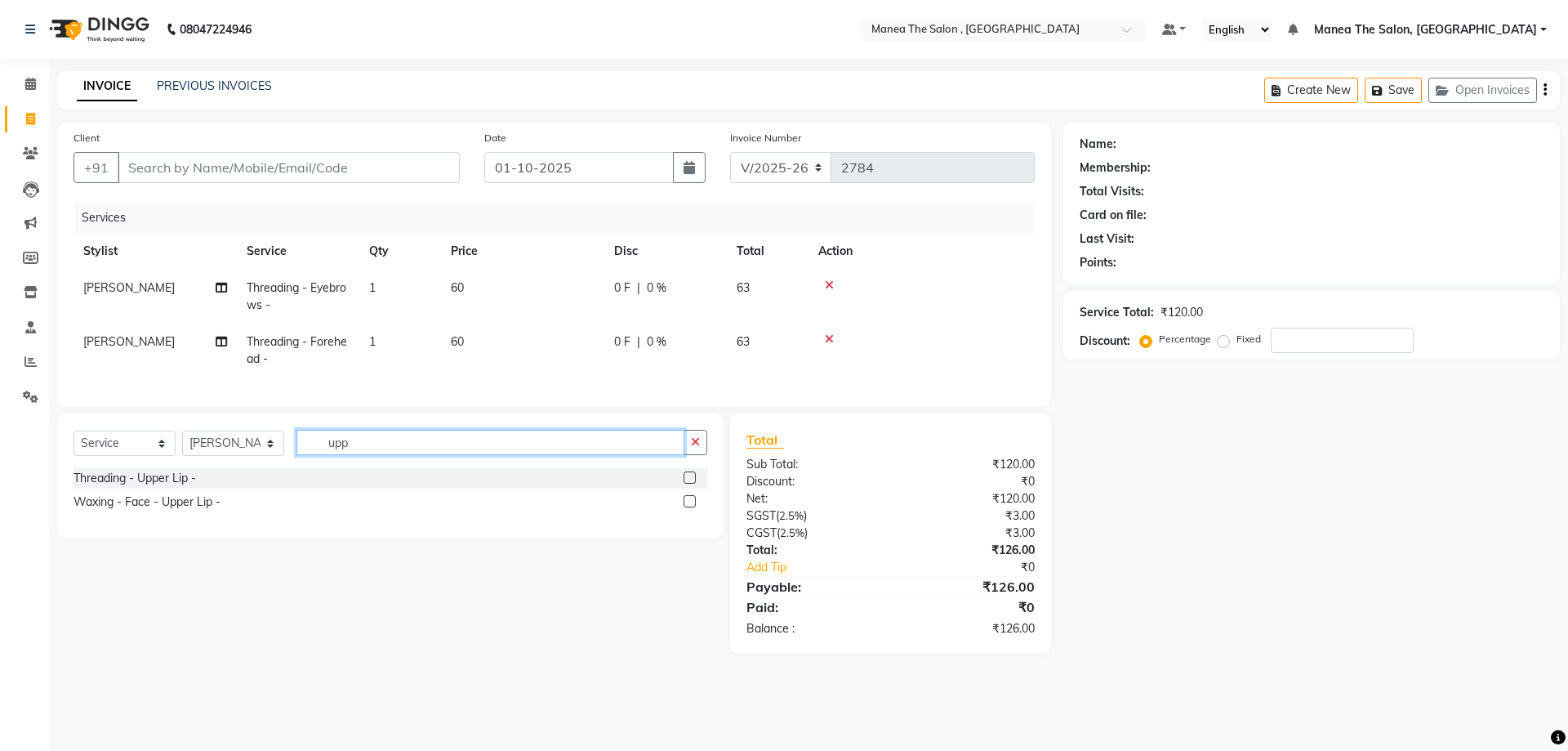
type input "upp"
click at [688, 507] on label at bounding box center [689, 501] width 12 height 12
click at [688, 507] on input "checkbox" at bounding box center [689, 501] width 11 height 11
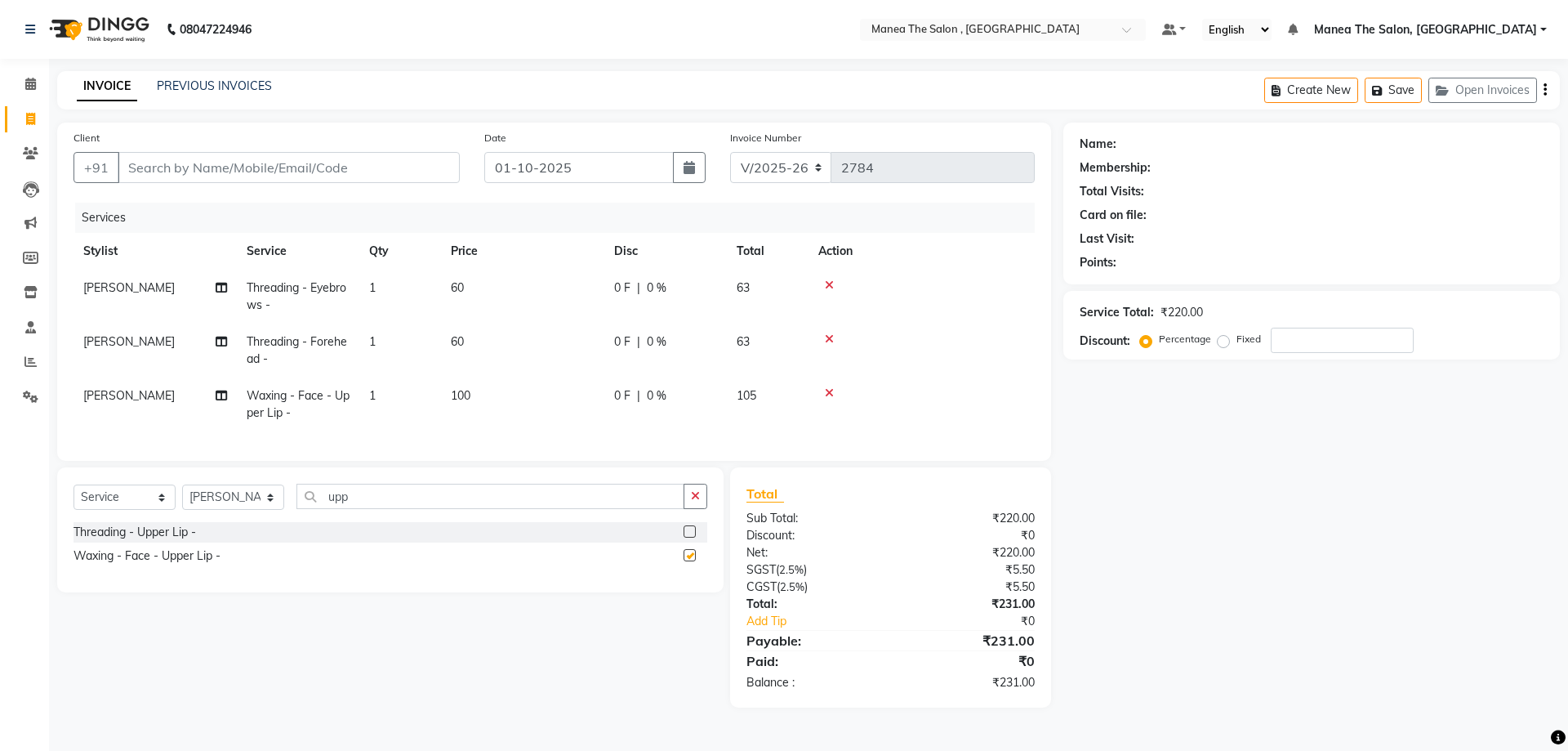
checkbox input "false"
drag, startPoint x: 424, startPoint y: 503, endPoint x: 39, endPoint y: 506, distance: 385.0
click at [39, 506] on app-home "08047224946 Select Location × Manea The Salon , Kondapur Default Panel My Panel…" at bounding box center [784, 366] width 1568 height 732
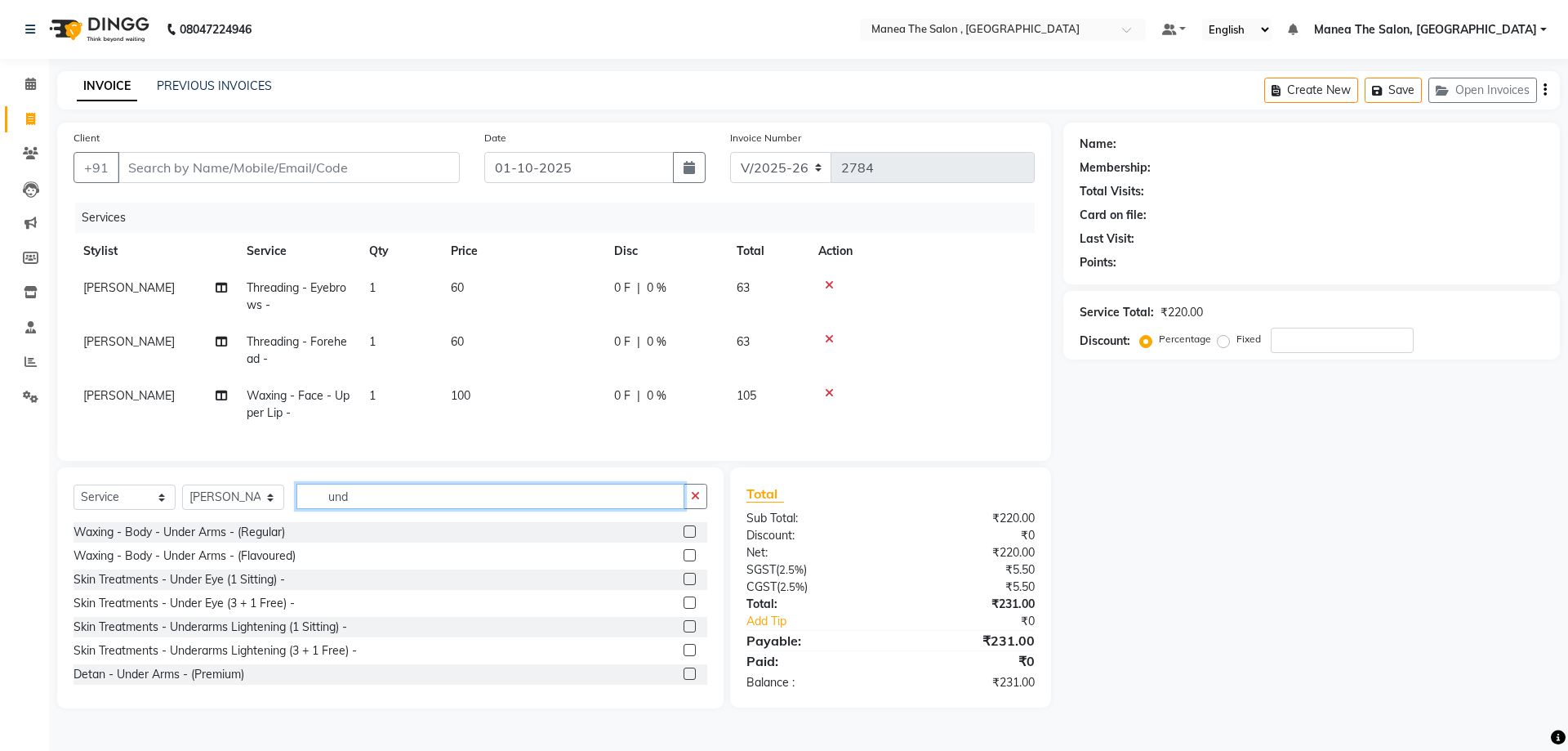
type input "und"
click at [684, 562] on label at bounding box center [689, 555] width 12 height 12
click at [684, 562] on input "checkbox" at bounding box center [689, 556] width 11 height 11
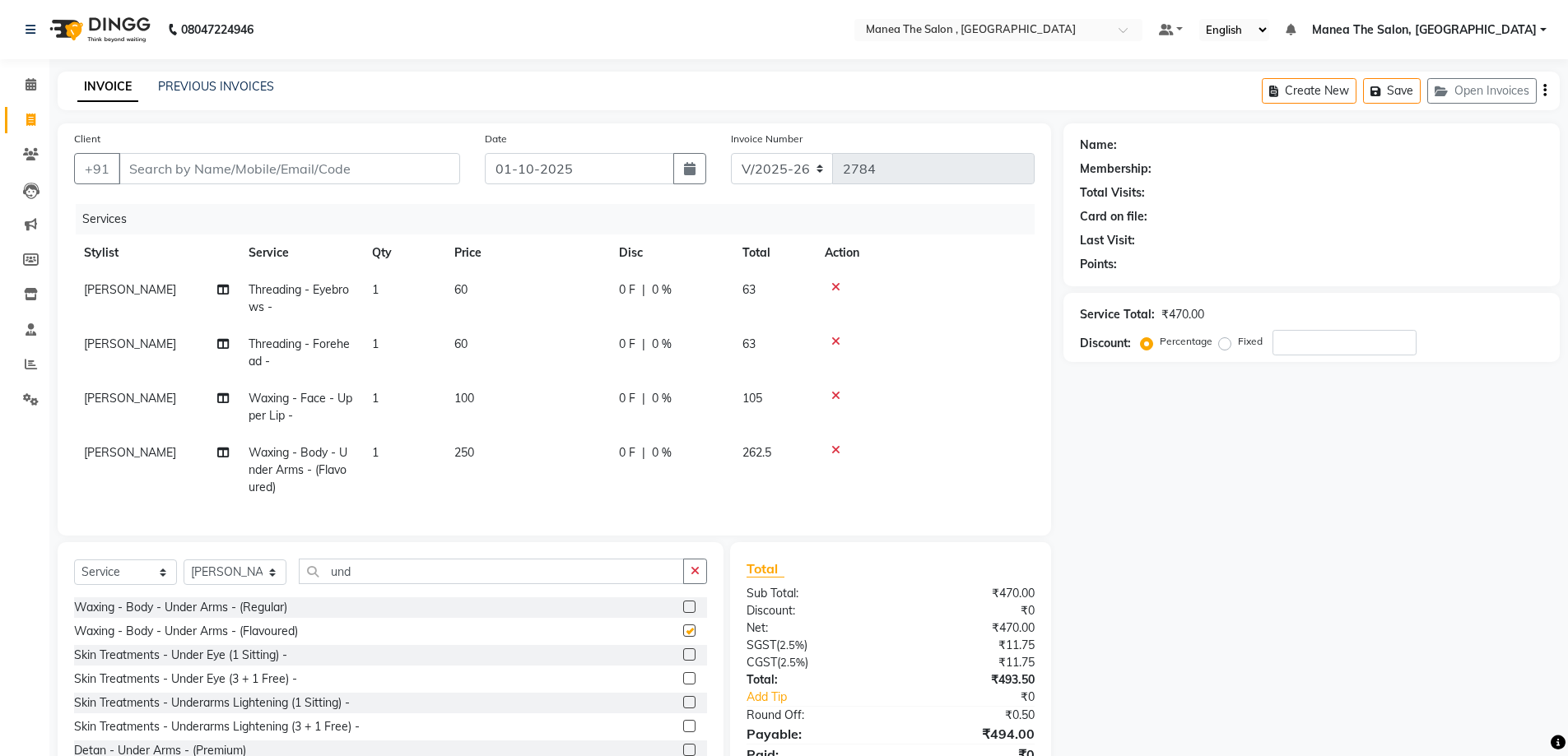
checkbox input "false"
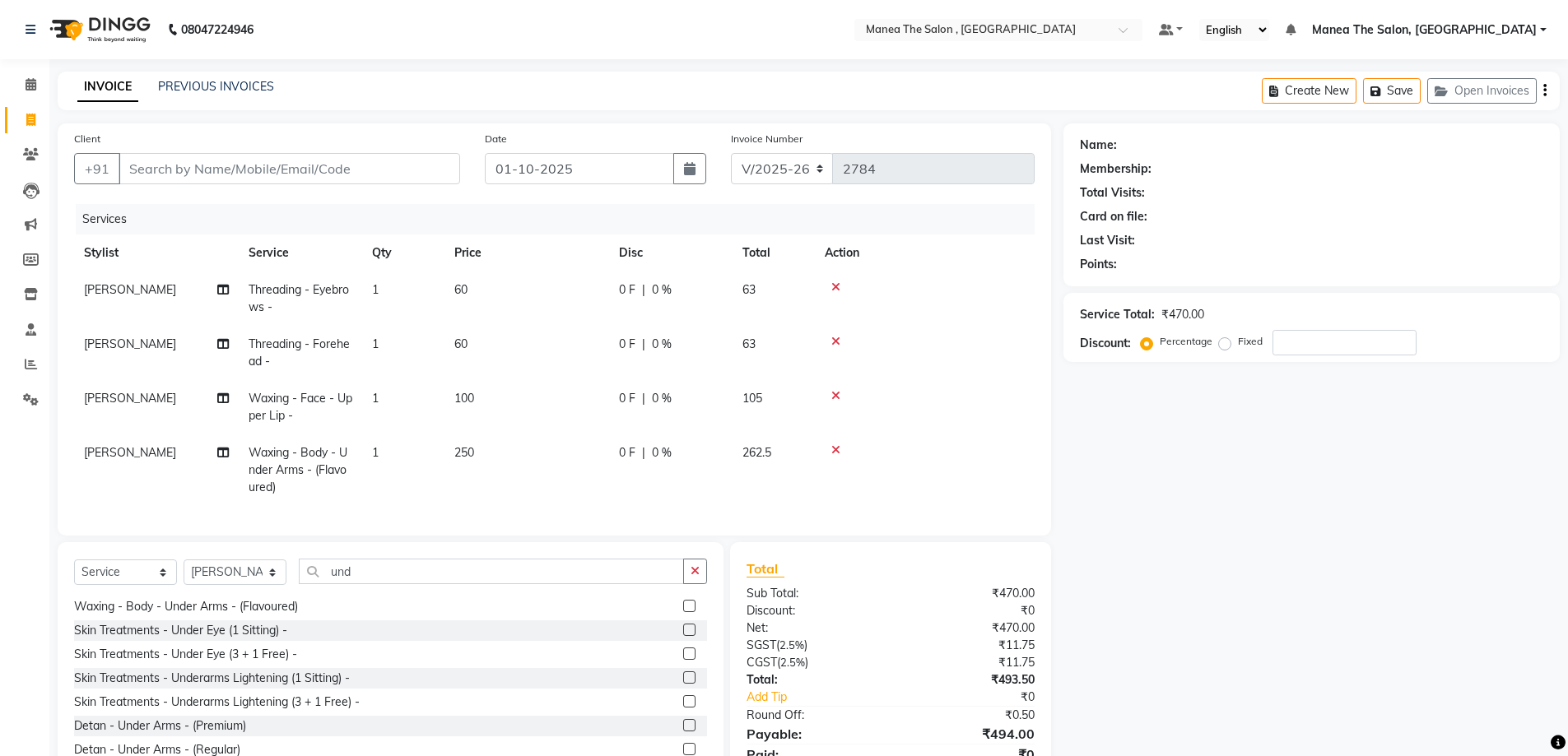
scroll to position [27, 0]
click at [308, 160] on input "Client" at bounding box center [289, 169] width 342 height 32
type input "9"
type input "0"
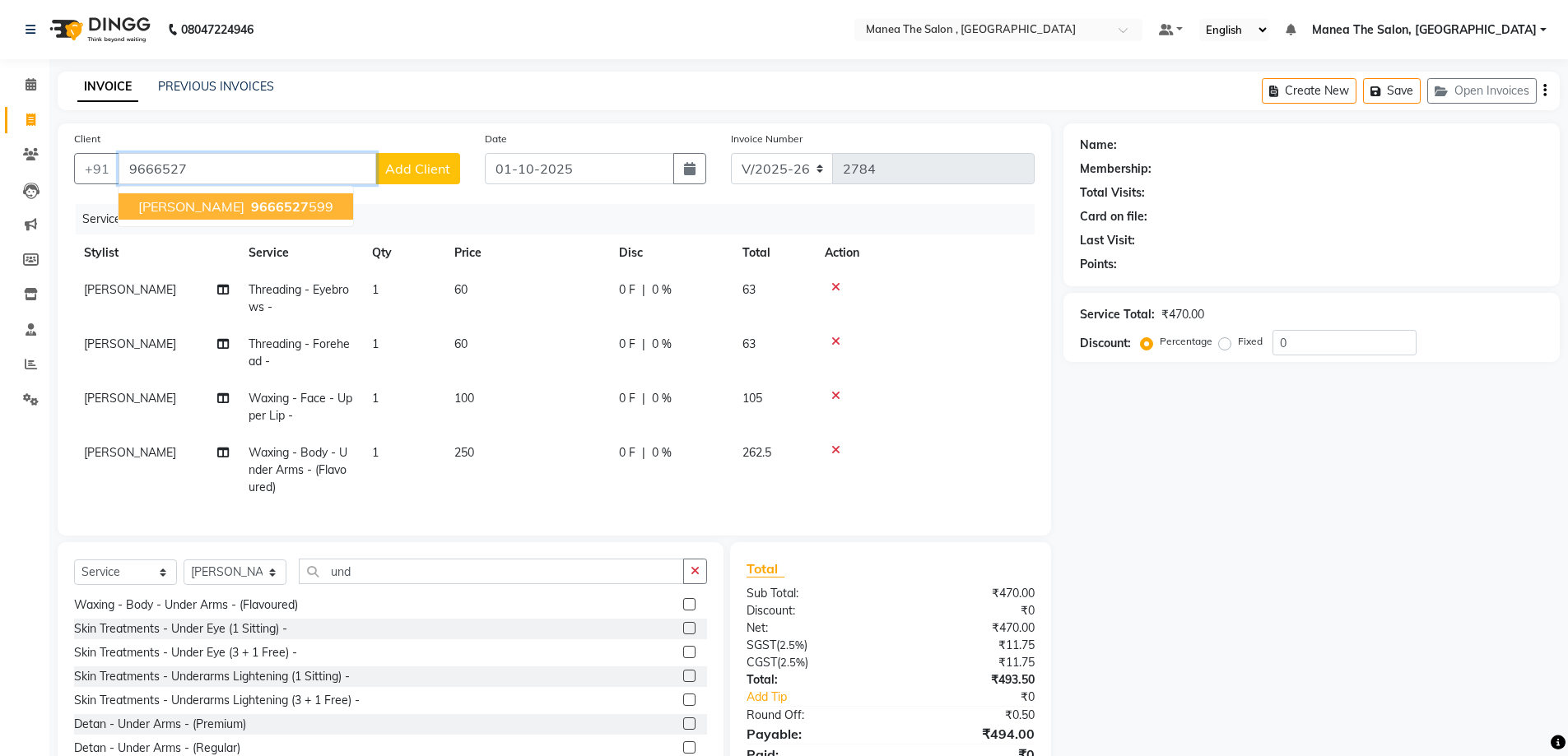
click at [259, 215] on button "sandya 9666527 599" at bounding box center [235, 206] width 235 height 27
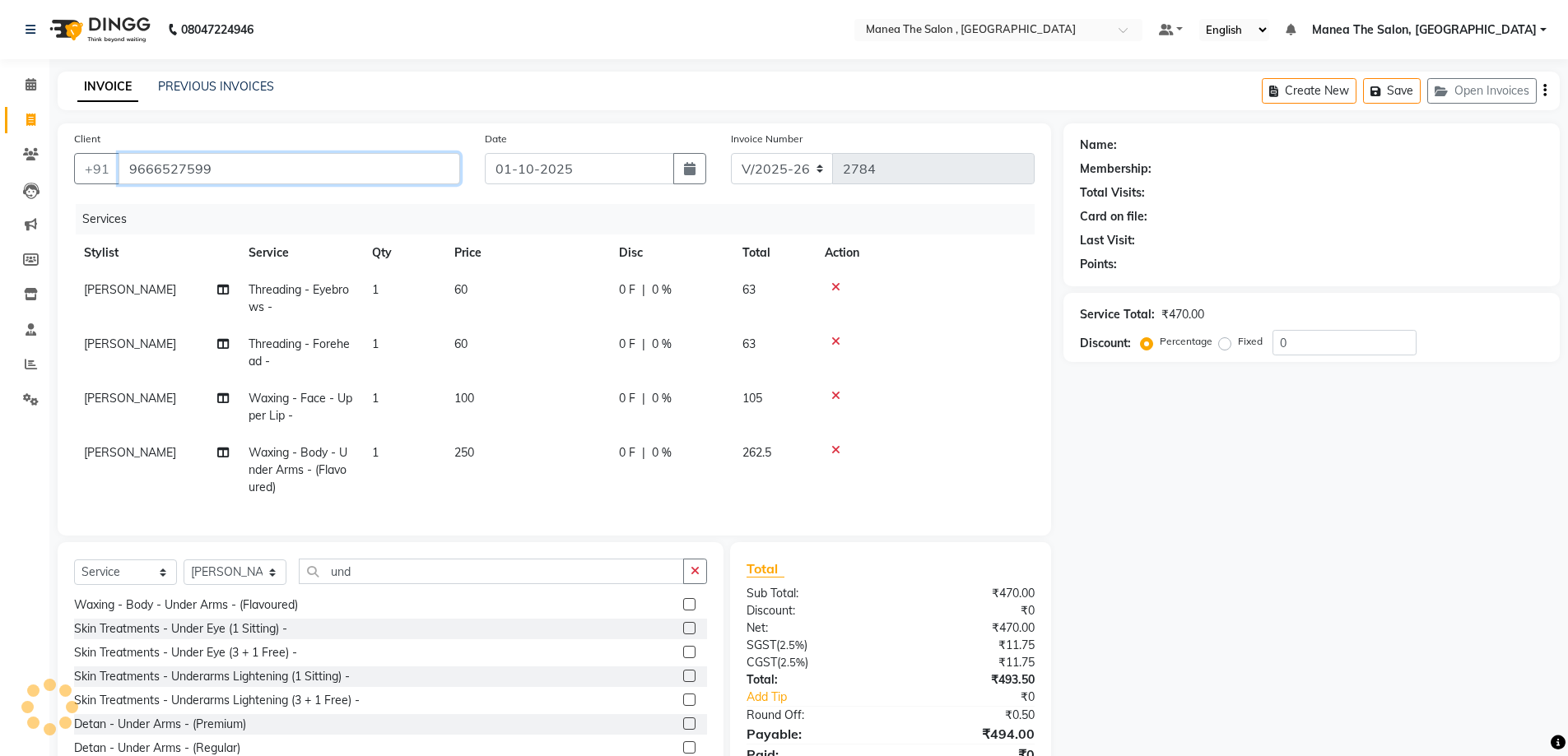
type input "9666527599"
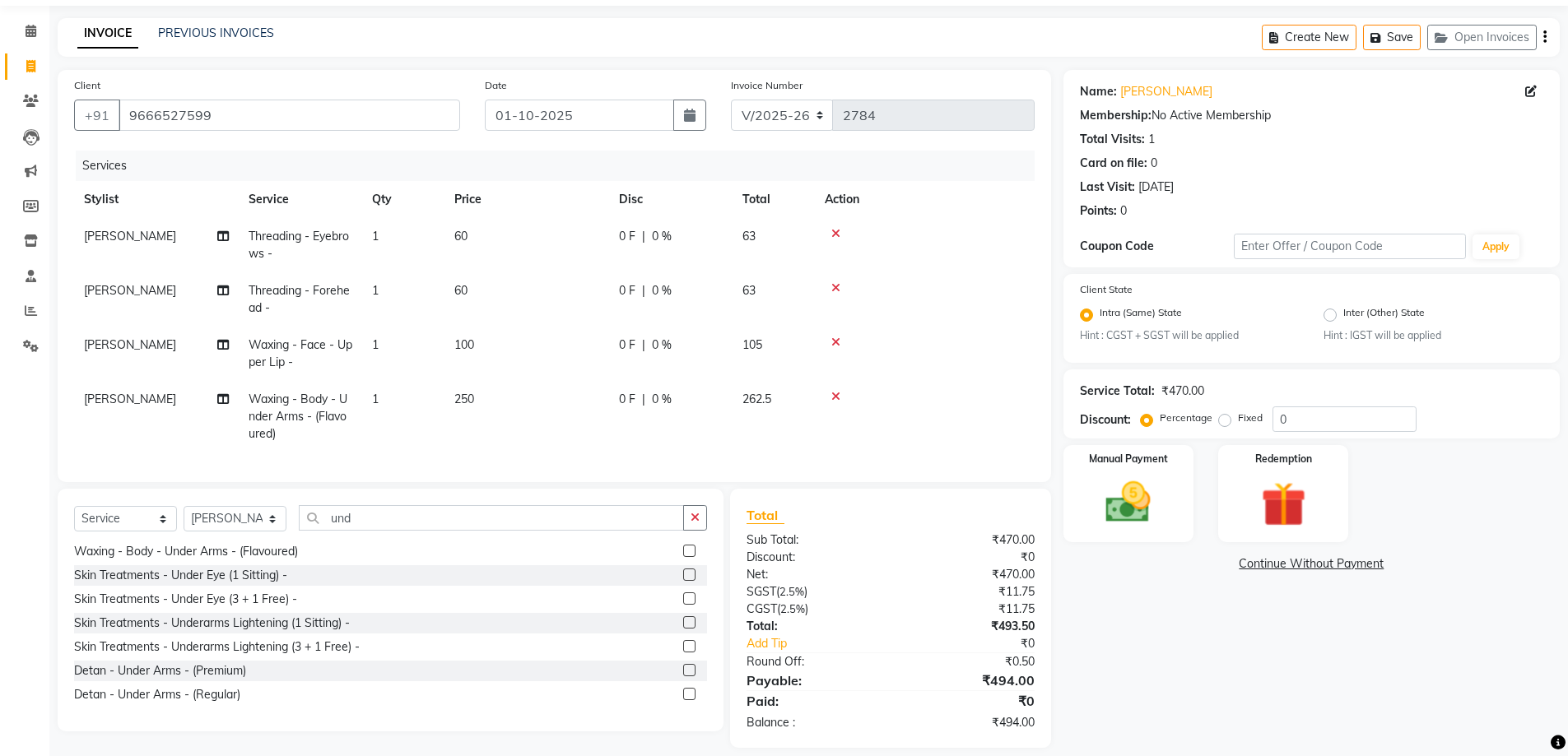
scroll to position [82, 0]
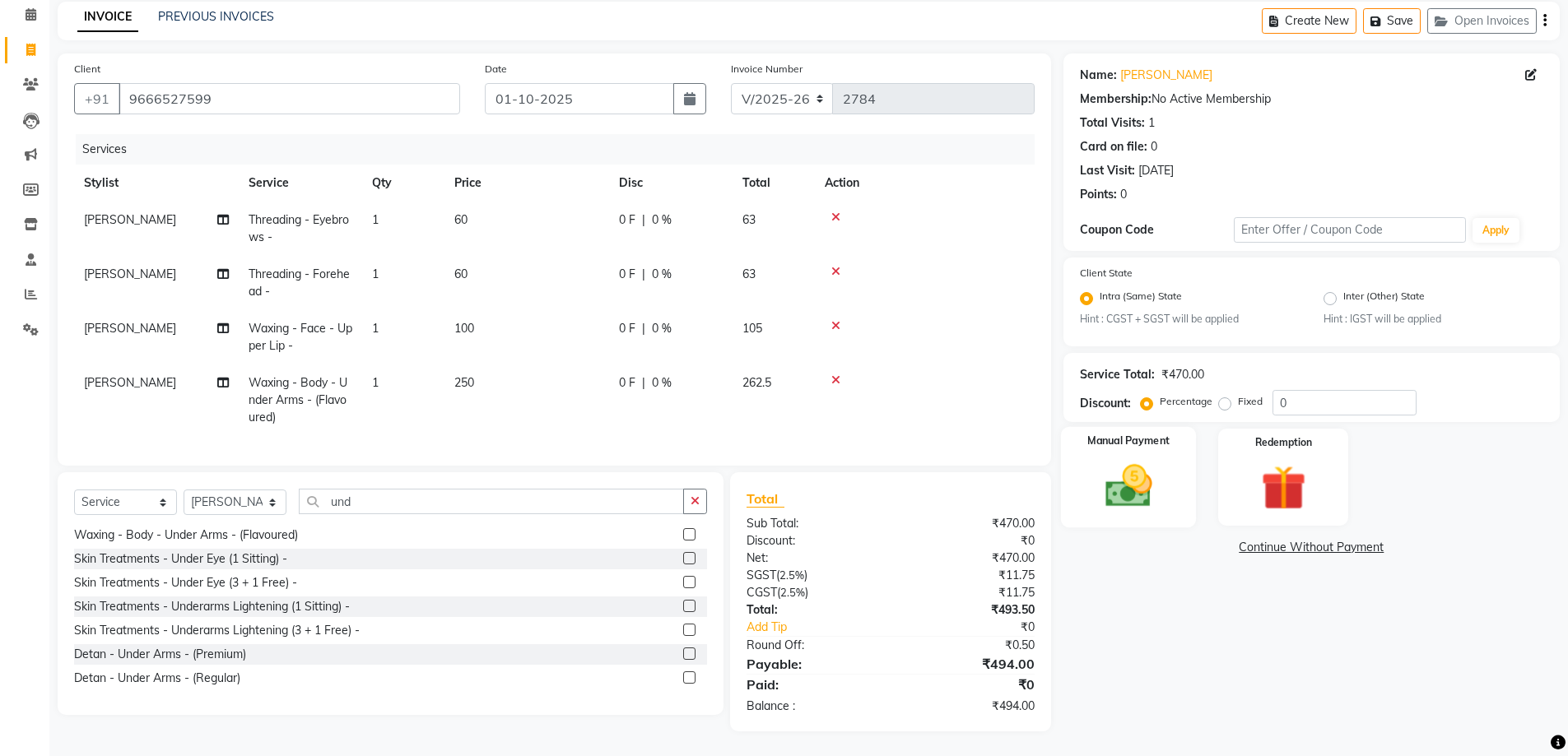
click at [1160, 460] on img at bounding box center [1128, 487] width 76 height 53
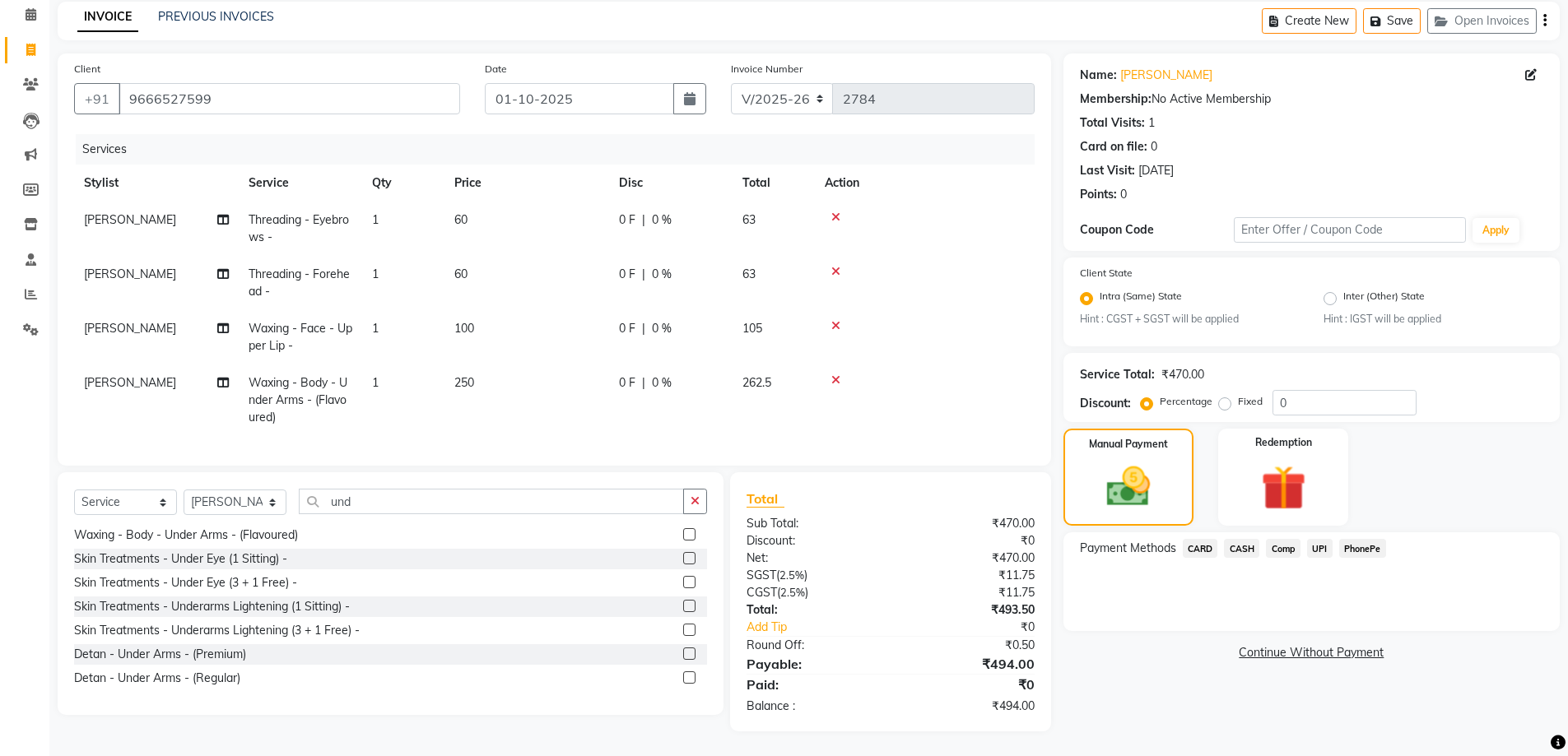
click at [1325, 539] on span "UPI" at bounding box center [1319, 548] width 26 height 19
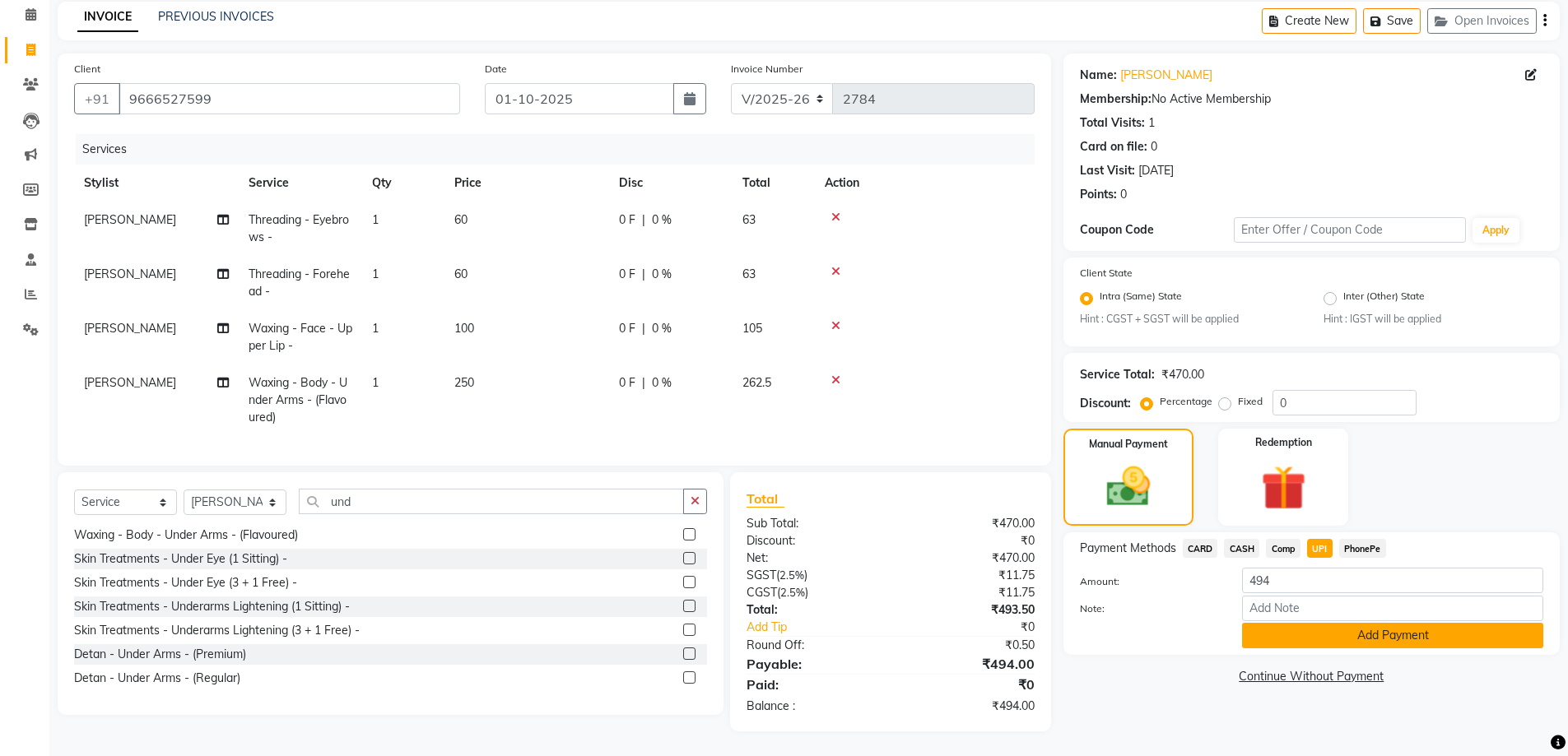
click at [1356, 625] on button "Add Payment" at bounding box center [1392, 635] width 301 height 26
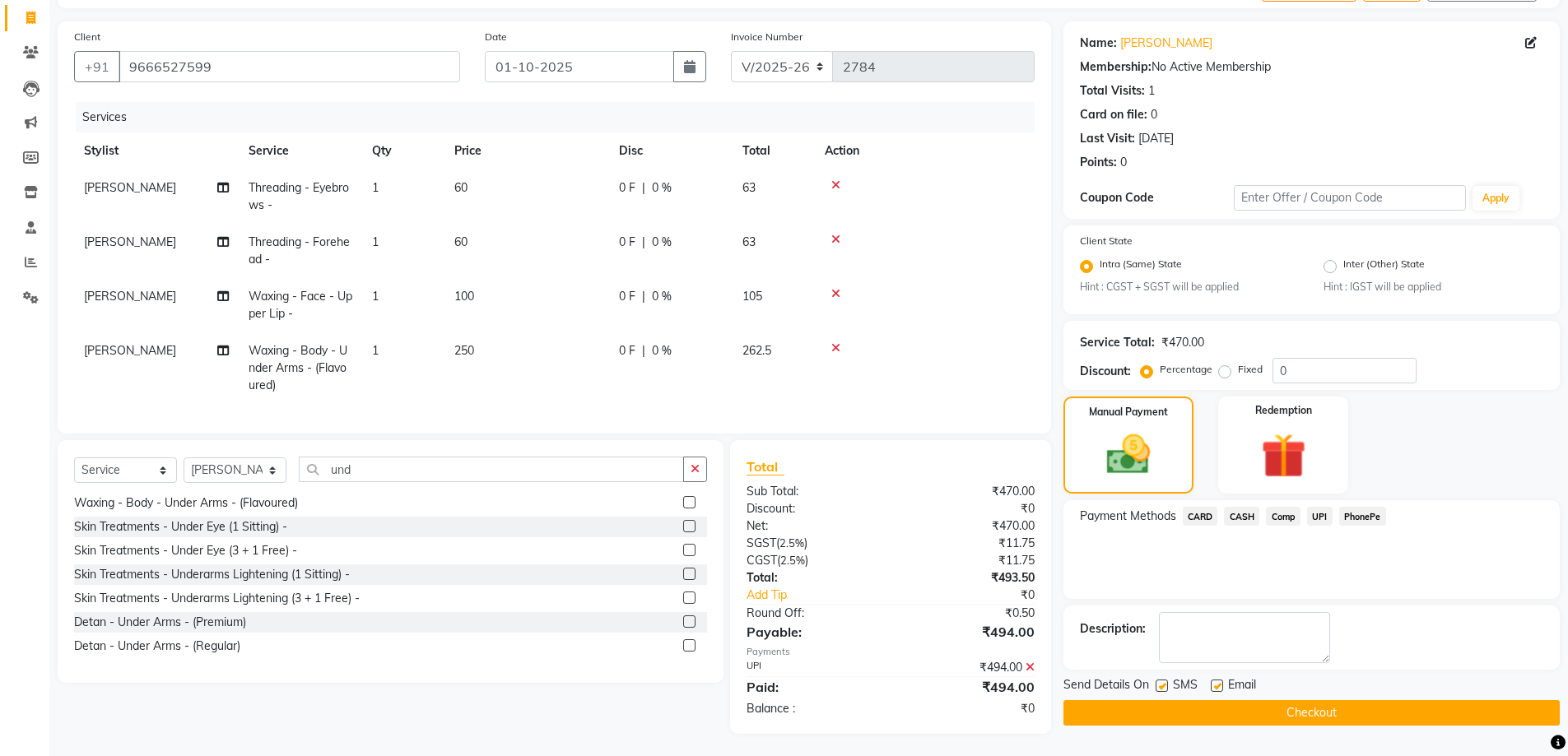
scroll to position [116, 0]
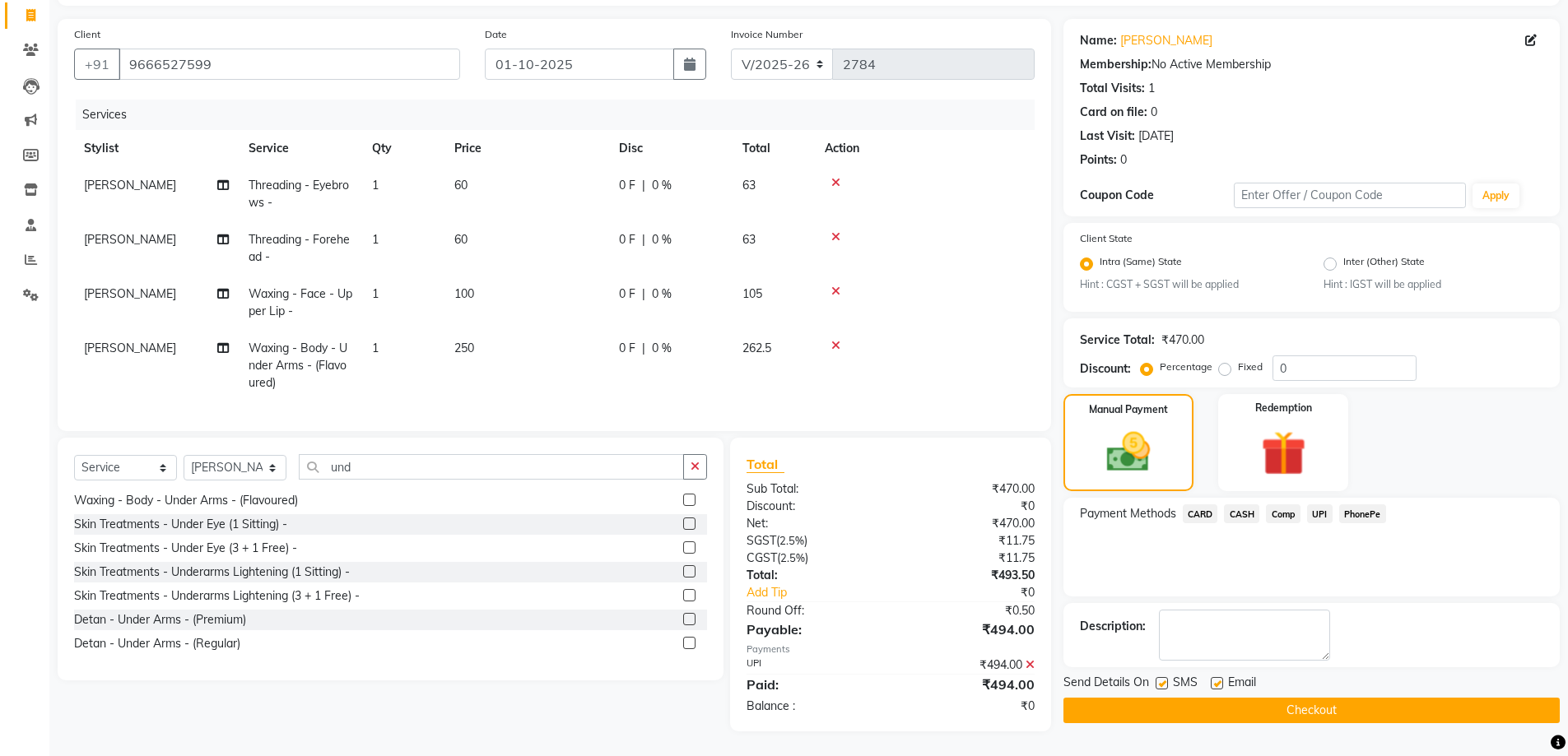
click at [1279, 698] on button "Checkout" at bounding box center [1311, 710] width 497 height 26
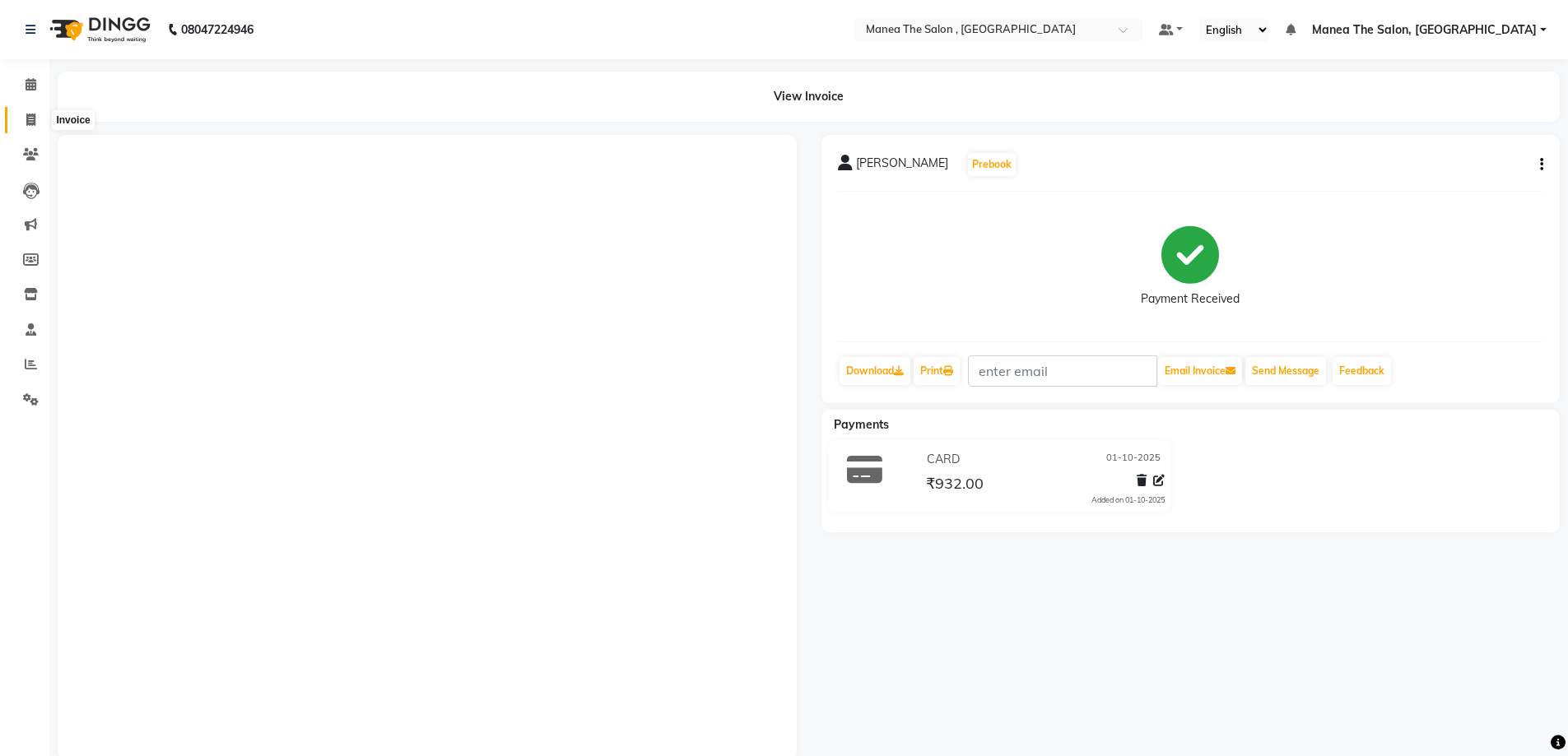
click at [35, 121] on icon at bounding box center [31, 120] width 9 height 12
select select "service"
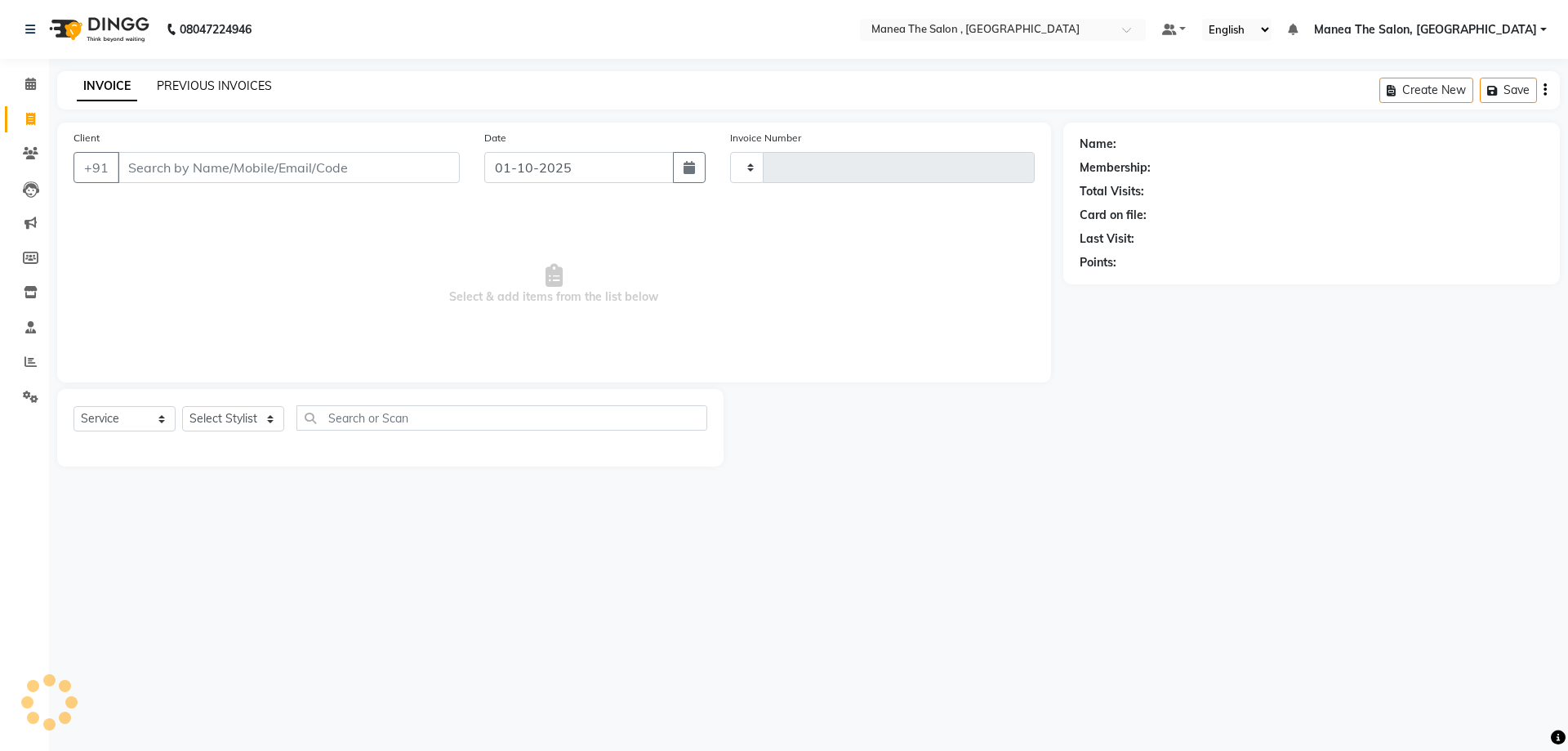
click at [232, 80] on link "PREVIOUS INVOICES" at bounding box center [214, 86] width 115 height 15
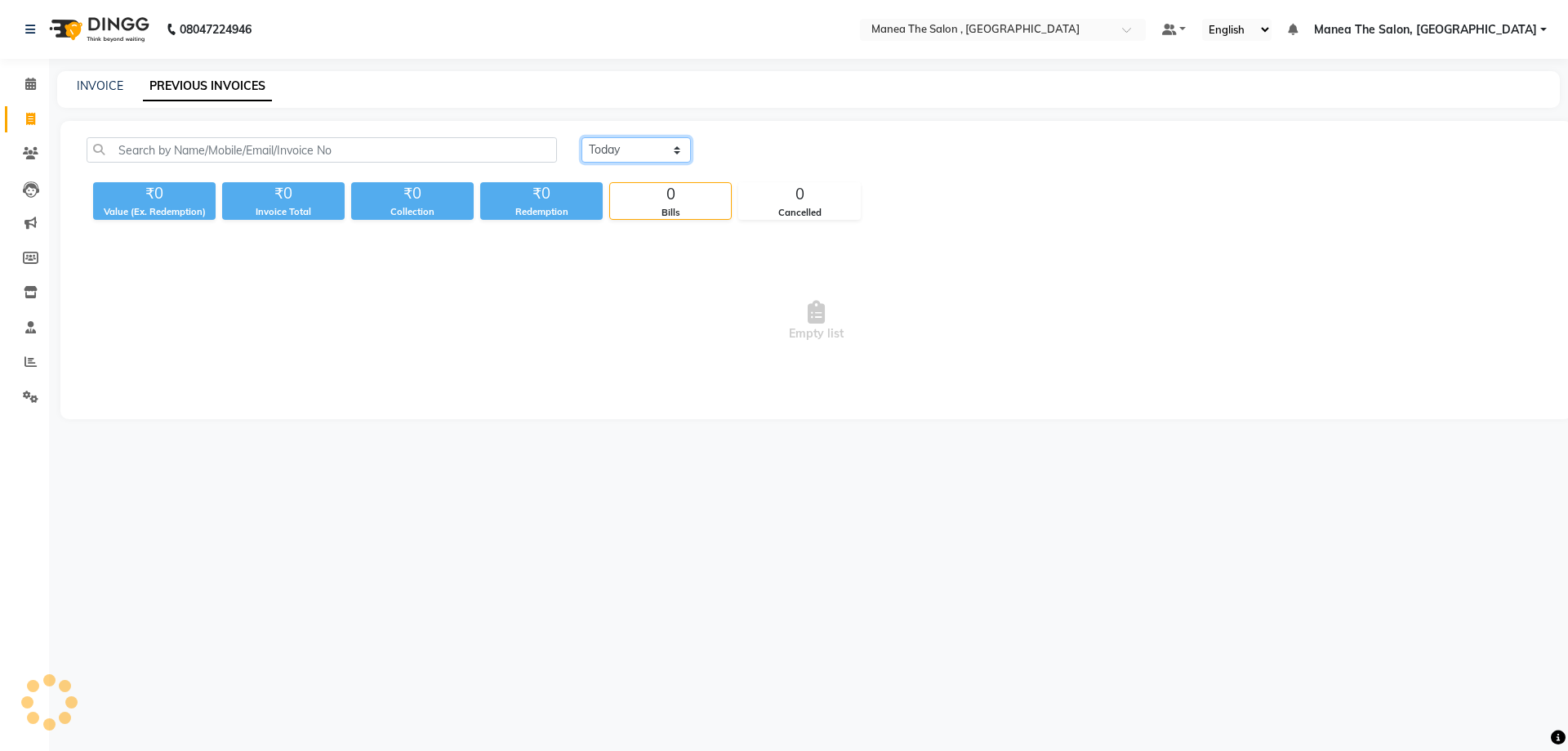
click at [625, 154] on select "Today Yesterday Custom Range" at bounding box center [636, 150] width 110 height 26
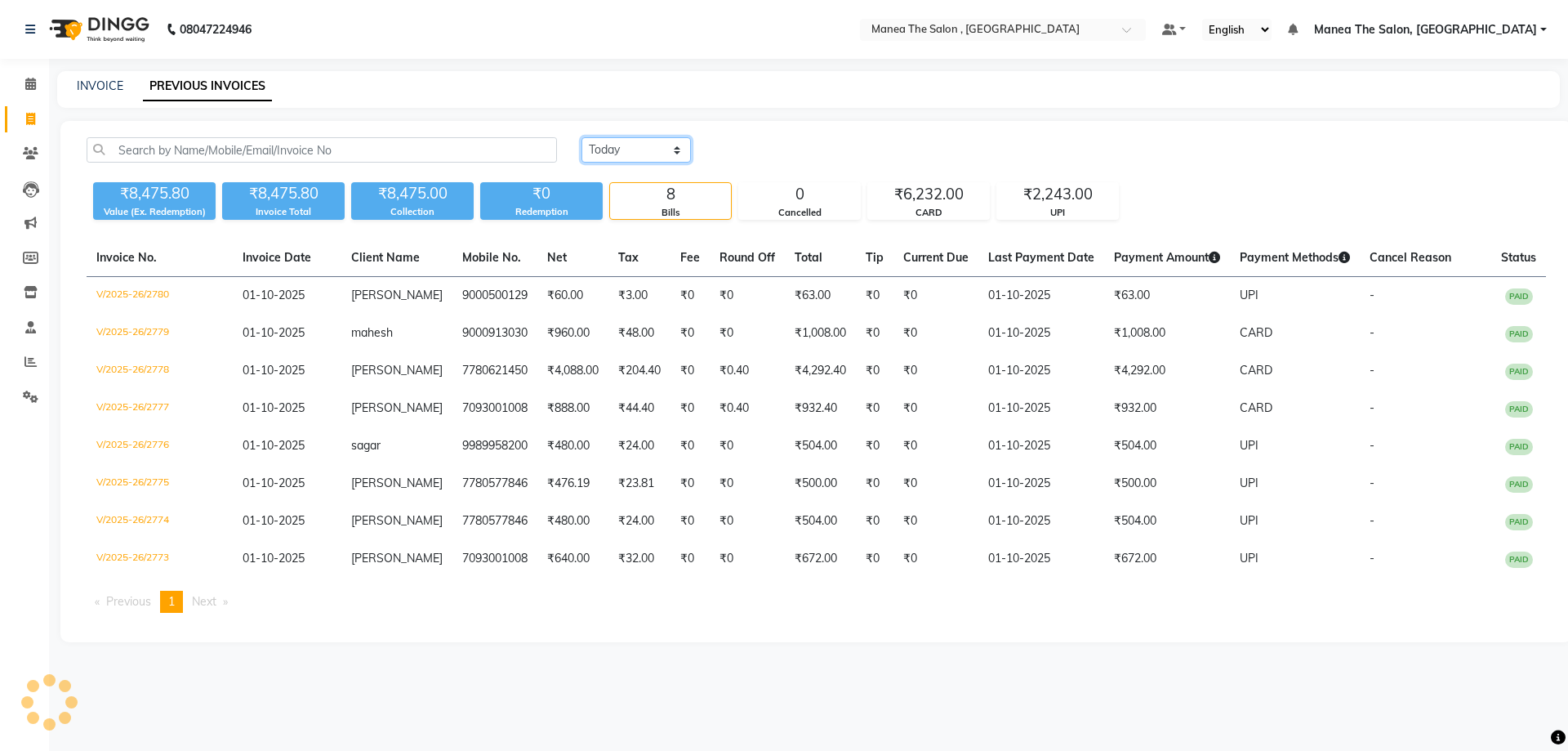
select select "yesterday"
click at [581, 137] on select "Today Yesterday Custom Range" at bounding box center [636, 150] width 110 height 26
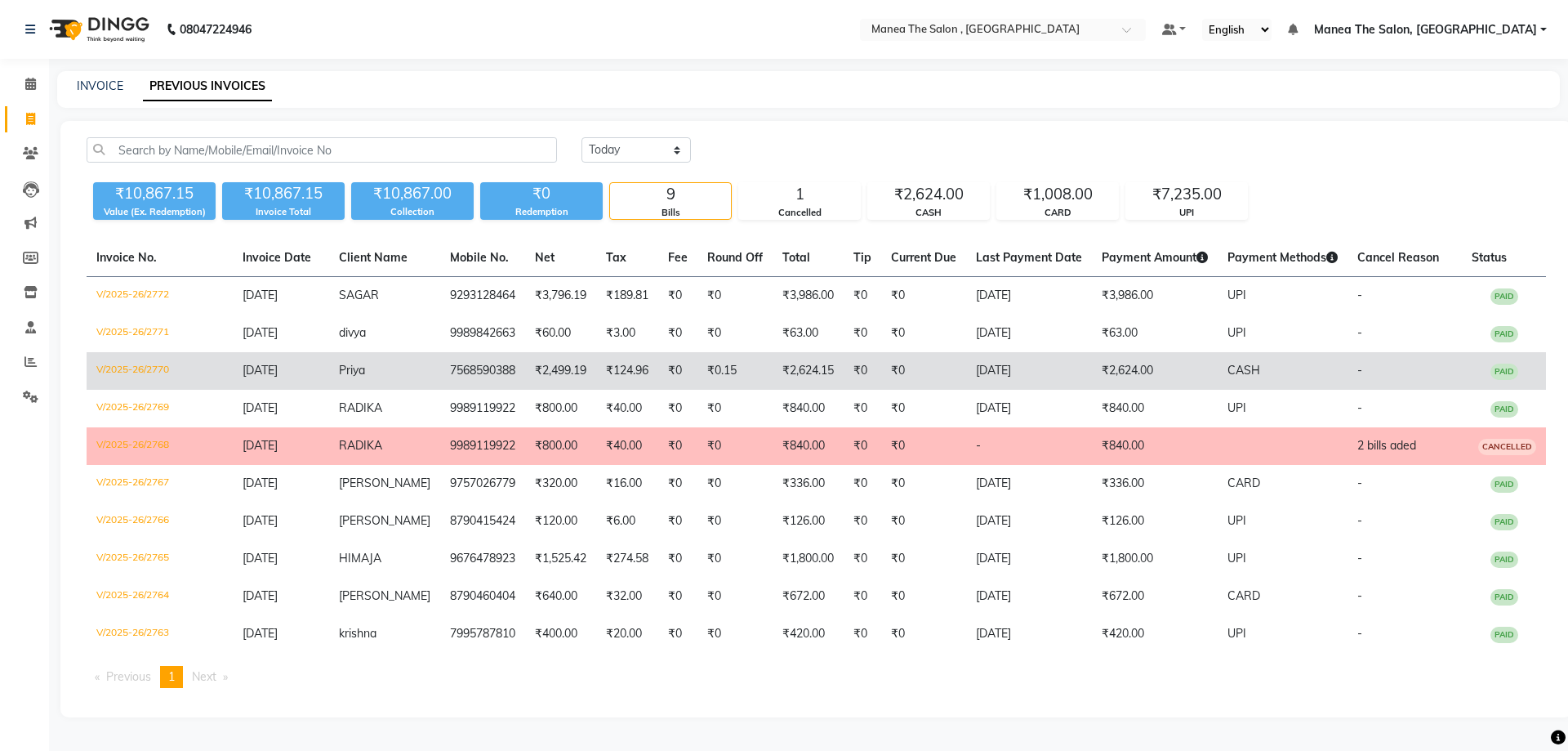
click at [954, 371] on td "₹0" at bounding box center [923, 371] width 85 height 38
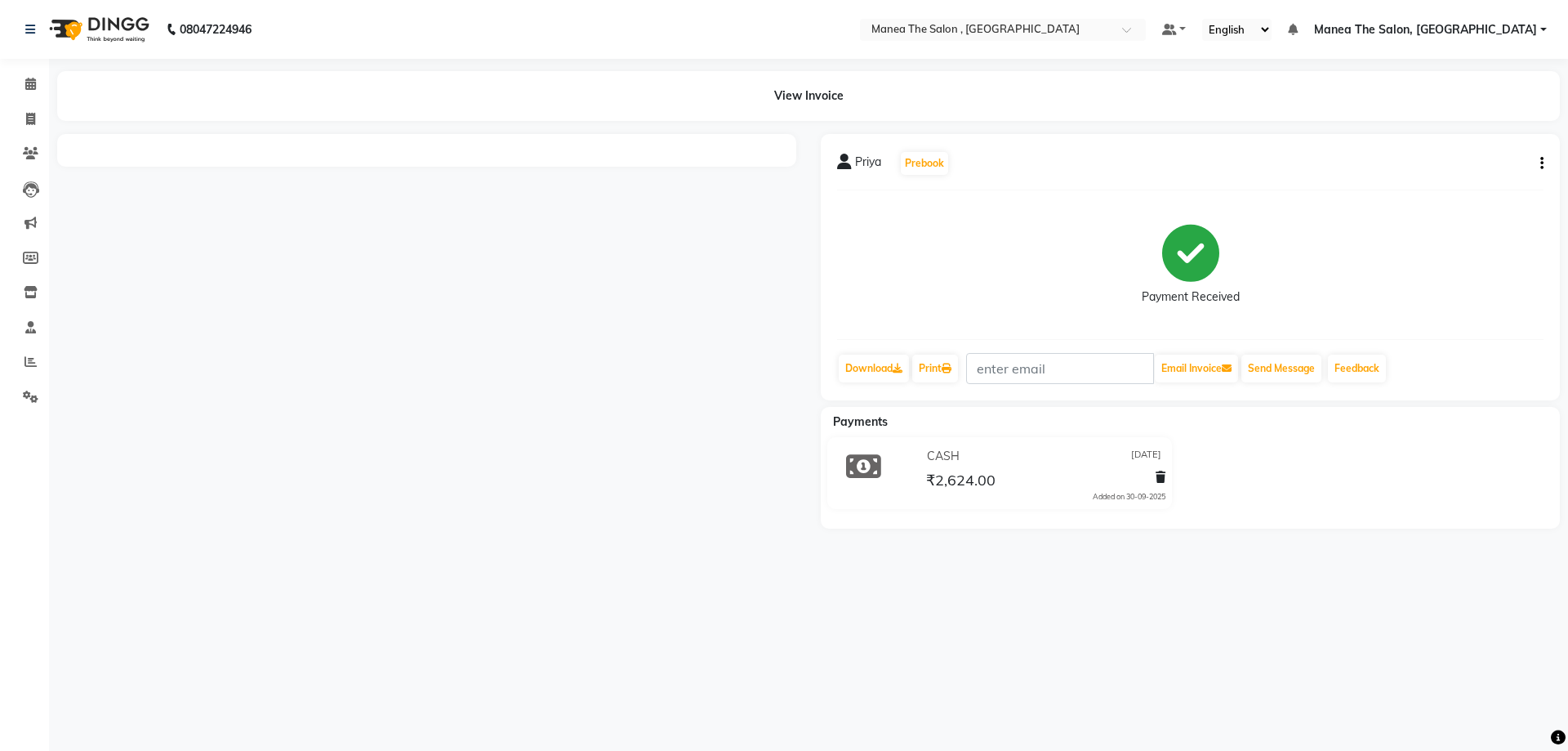
click at [1542, 164] on icon "button" at bounding box center [1542, 164] width 3 height 1
click at [1474, 185] on div "Edit Invoice" at bounding box center [1461, 184] width 112 height 21
select select "service"
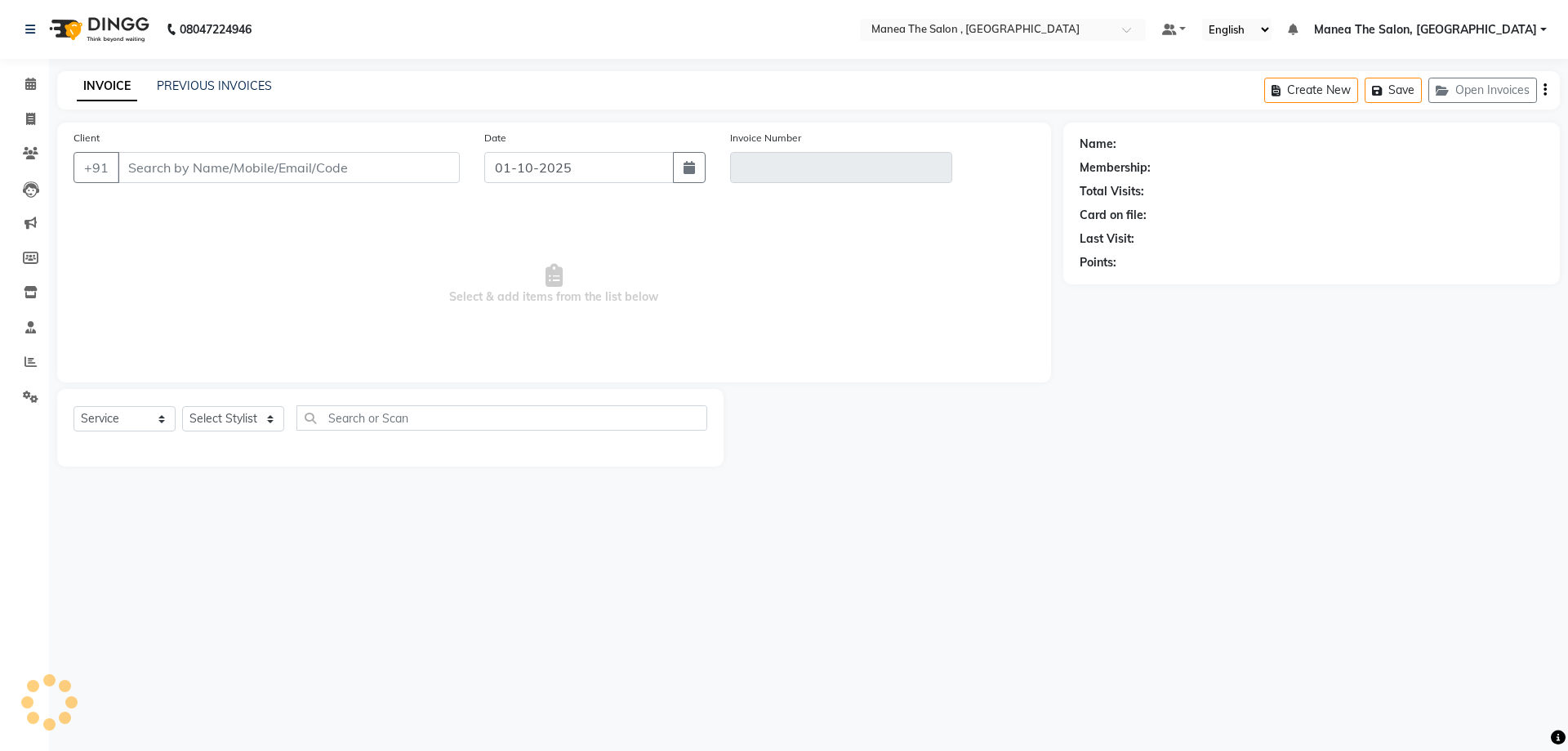
type input "7568590388"
type input "V/2025-26/2770"
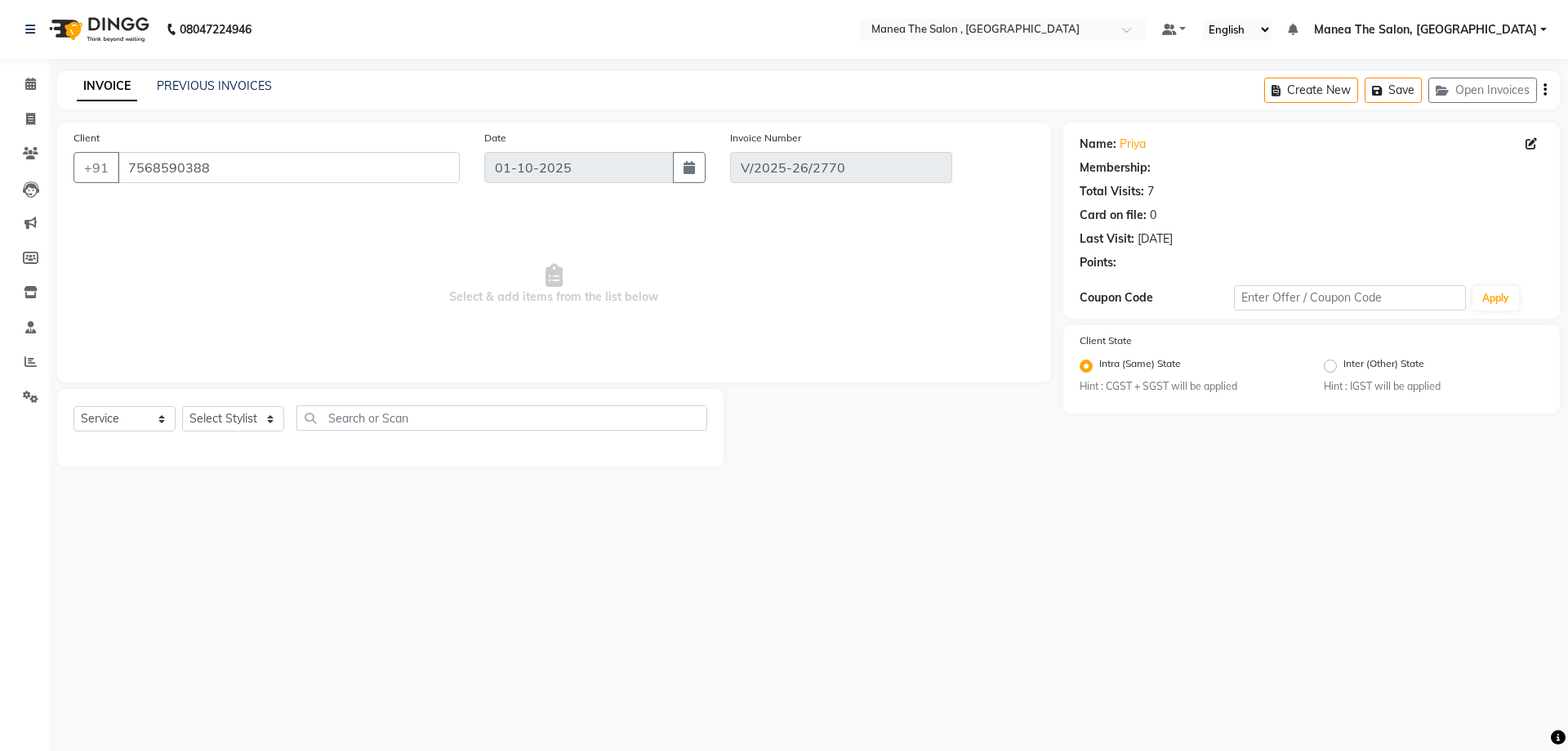
select select "1: Object"
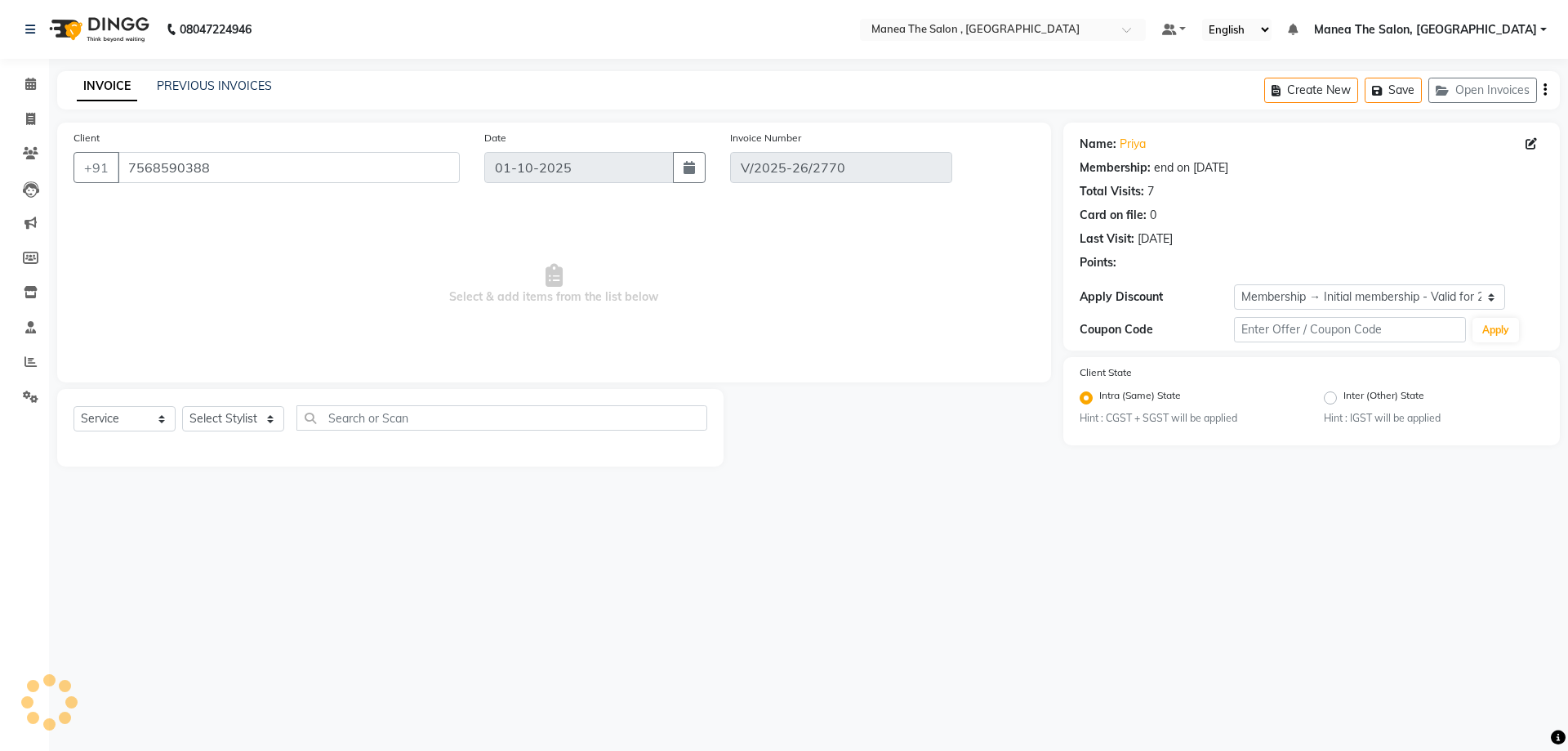
type input "[DATE]"
select select "select"
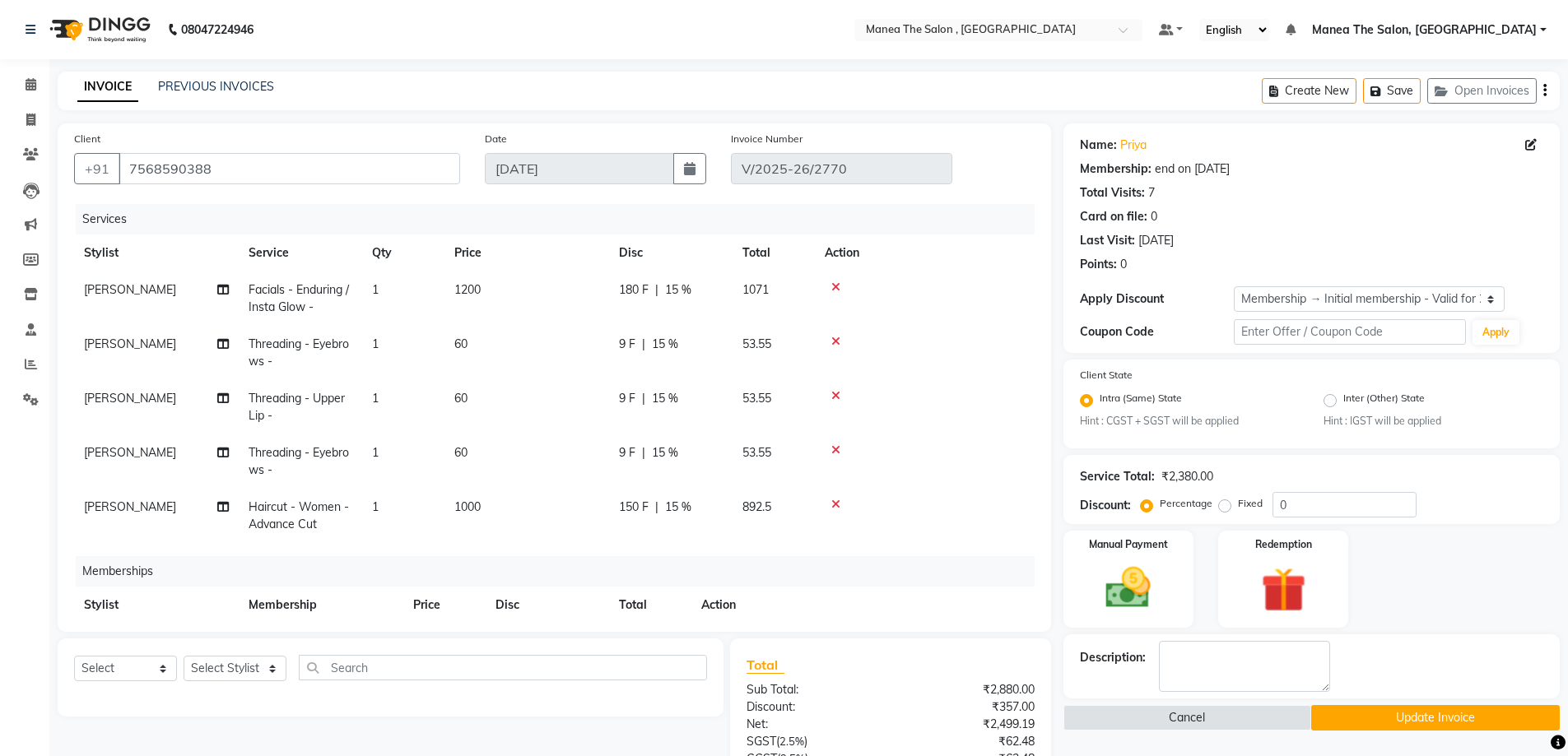
type input "20"
